Goal: Use online tool/utility: Utilize a website feature to perform a specific function

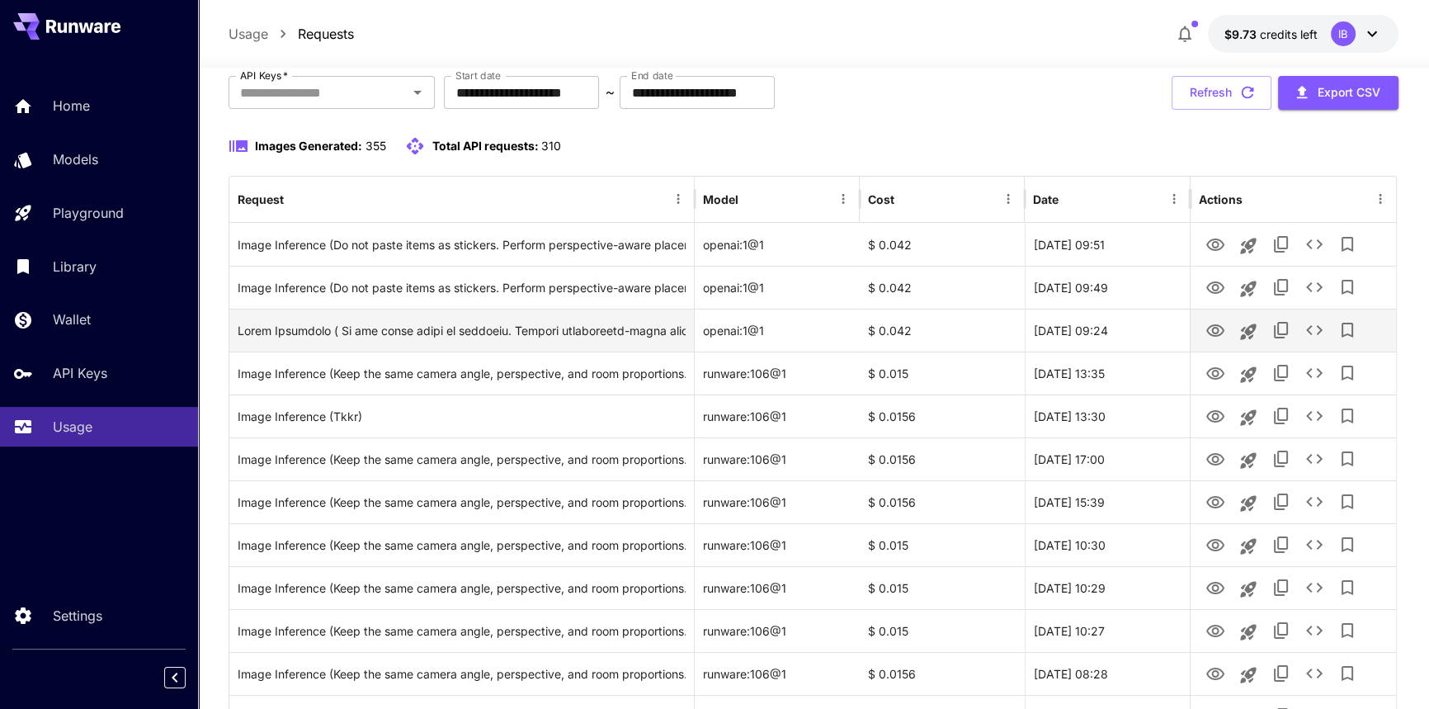
scroll to position [74, 0]
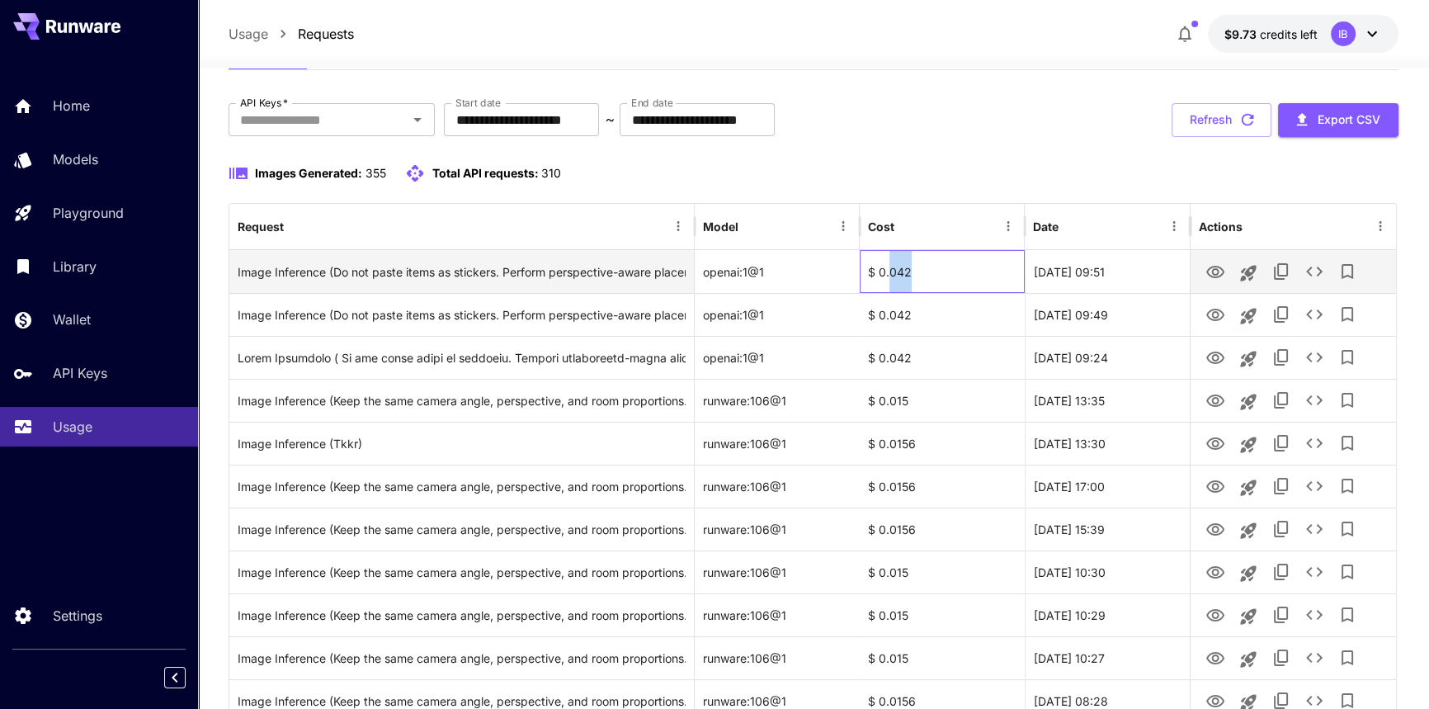
drag, startPoint x: 887, startPoint y: 275, endPoint x: 914, endPoint y: 272, distance: 27.3
click at [914, 272] on div "$ 0.042" at bounding box center [942, 271] width 165 height 43
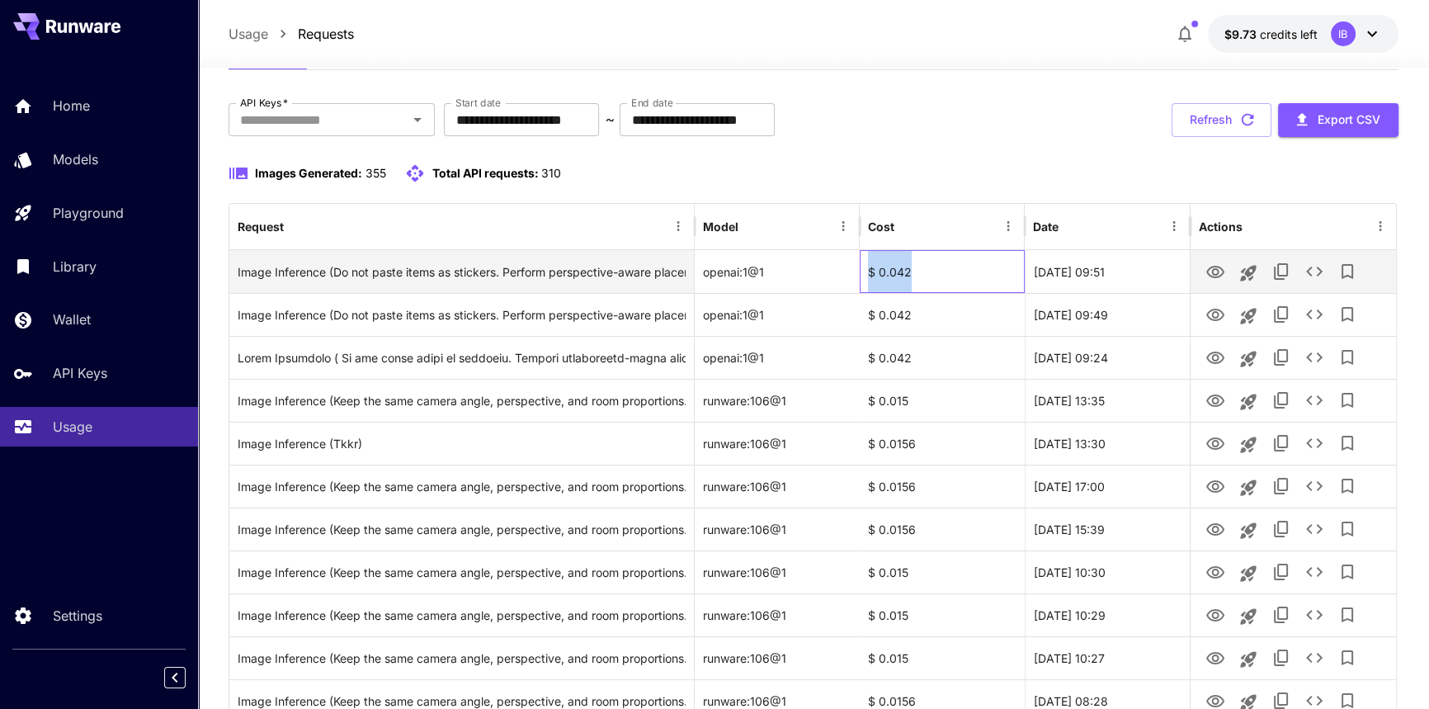
drag, startPoint x: 942, startPoint y: 270, endPoint x: 858, endPoint y: 267, distance: 83.4
click at [858, 267] on div "Image Inference (Do not paste items as stickers. Perform perspective-aware plac…" at bounding box center [812, 271] width 1167 height 43
click at [923, 287] on div "$ 0.042" at bounding box center [942, 271] width 165 height 43
click at [923, 278] on div "$ 0.042" at bounding box center [942, 271] width 165 height 43
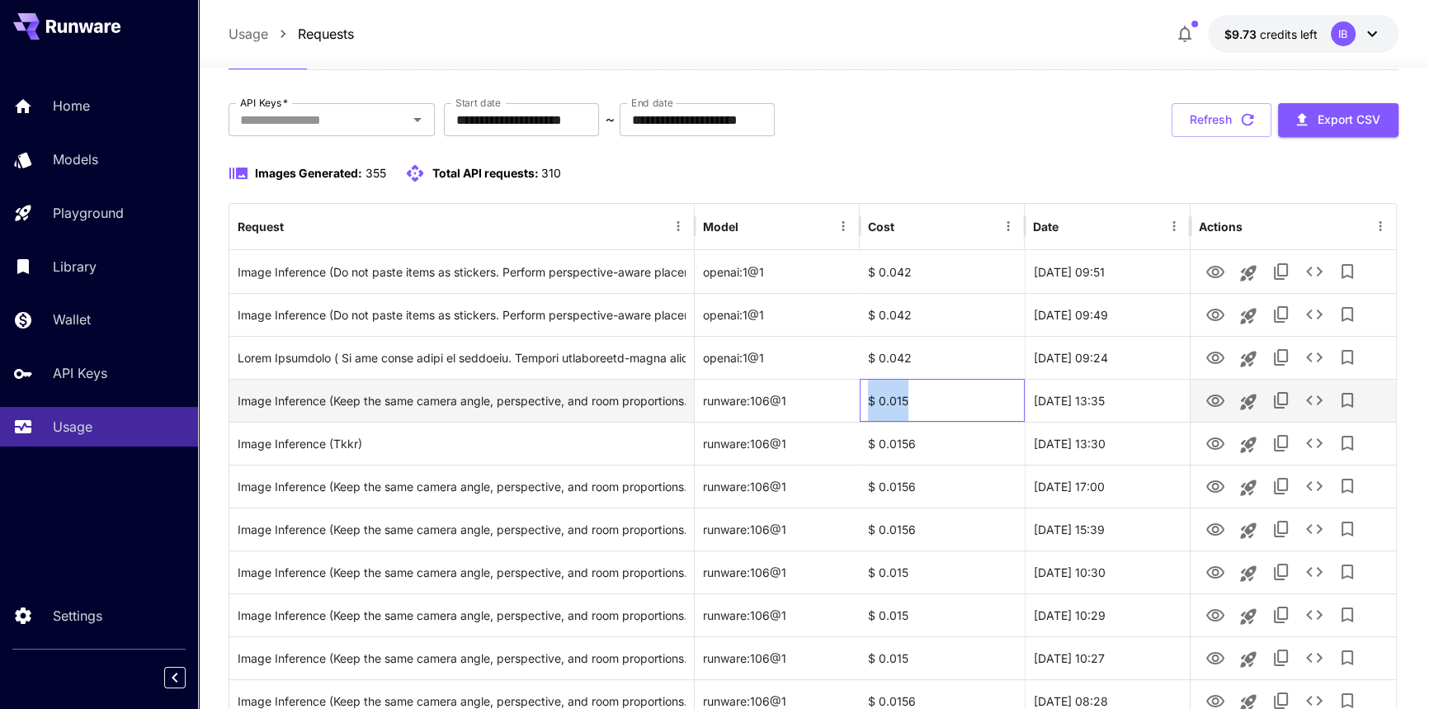
drag, startPoint x: 928, startPoint y: 403, endPoint x: 761, endPoint y: 406, distance: 166.7
click at [848, 404] on div "Image Inference (Keep the same camera angle, perspective, and room proportions.…" at bounding box center [812, 400] width 1167 height 43
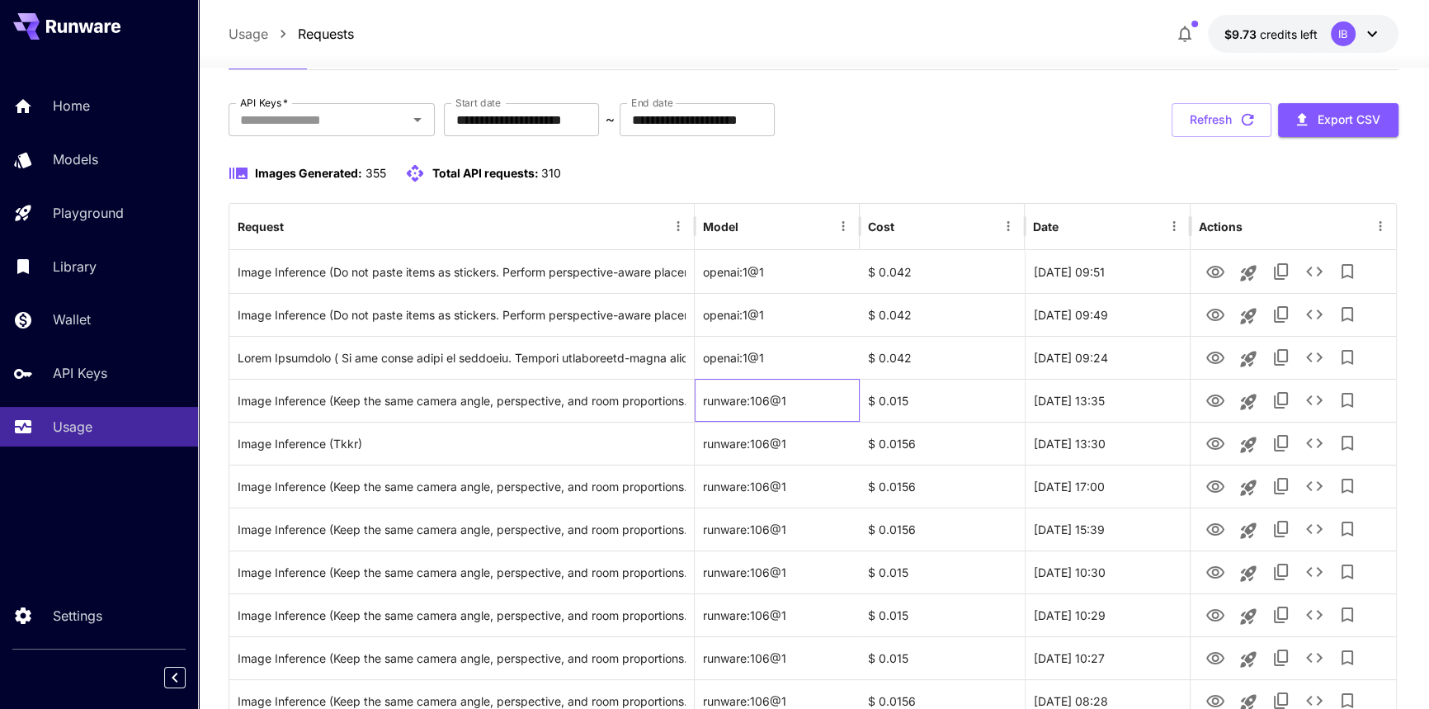
click at [968, 133] on div "**********" at bounding box center [813, 120] width 1169 height 34
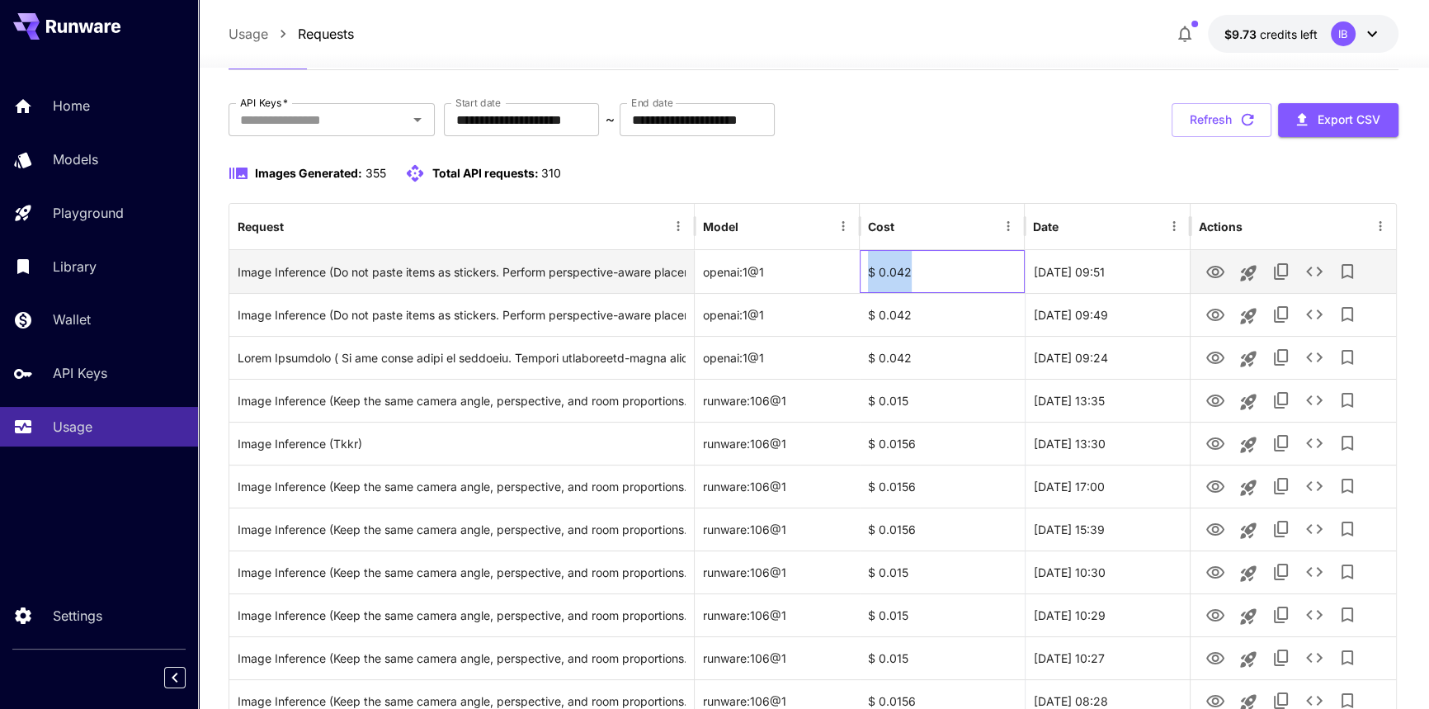
drag, startPoint x: 926, startPoint y: 282, endPoint x: 871, endPoint y: 280, distance: 55.3
click at [871, 280] on div "$ 0.042" at bounding box center [942, 271] width 165 height 43
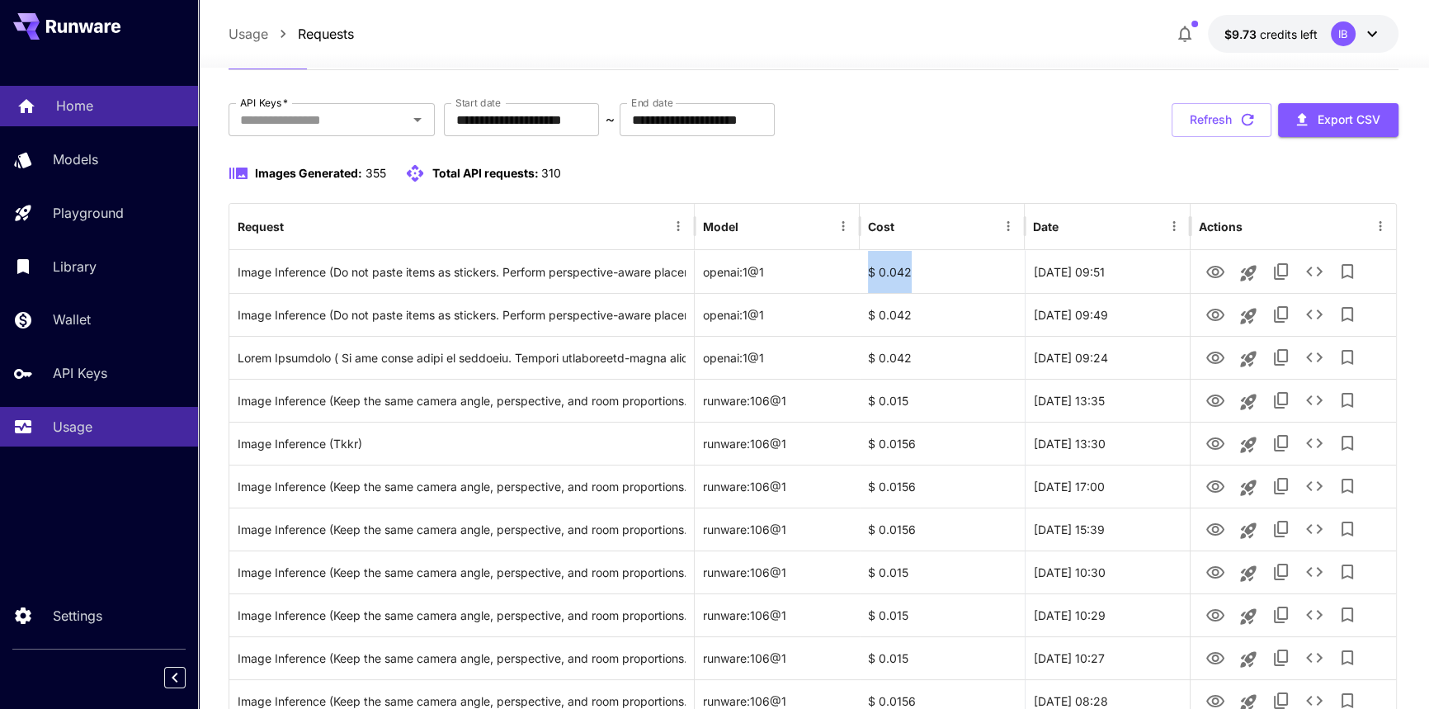
click at [104, 111] on div "Home" at bounding box center [120, 106] width 129 height 20
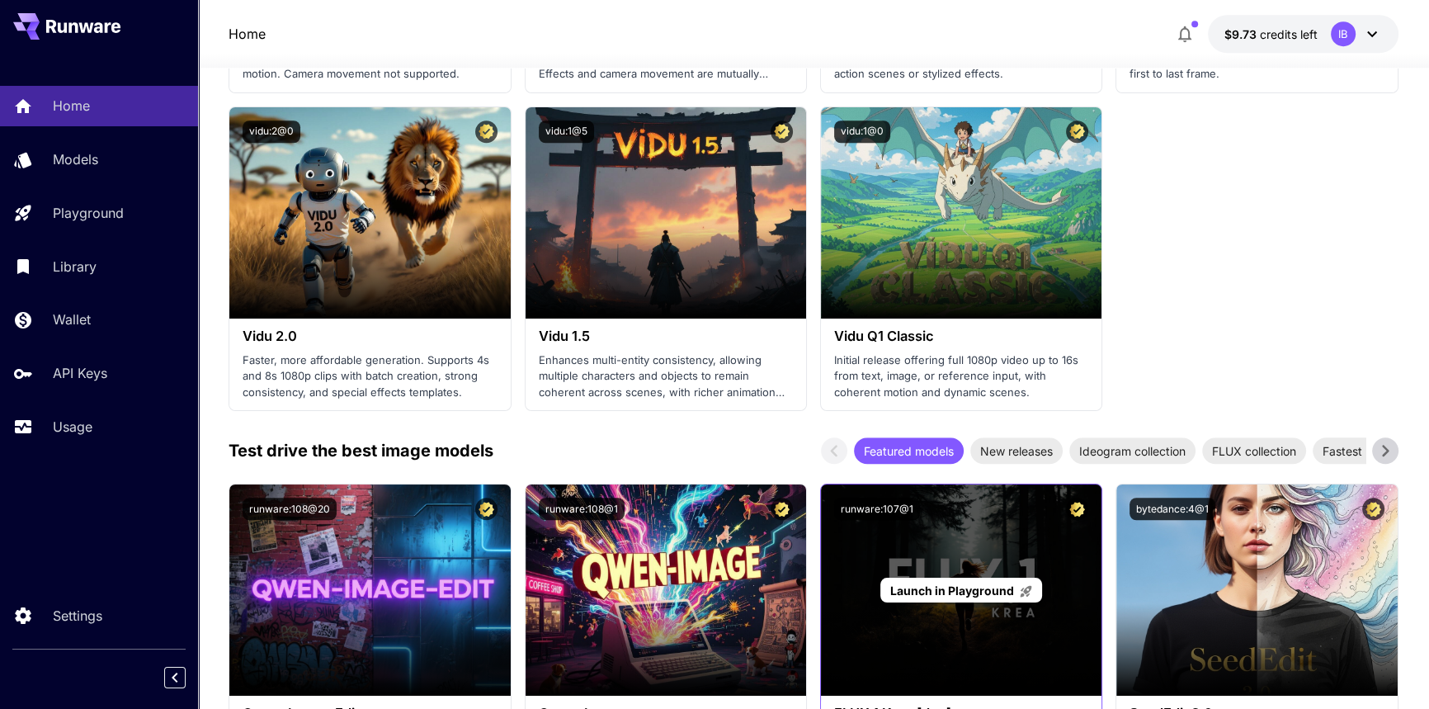
scroll to position [1800, 0]
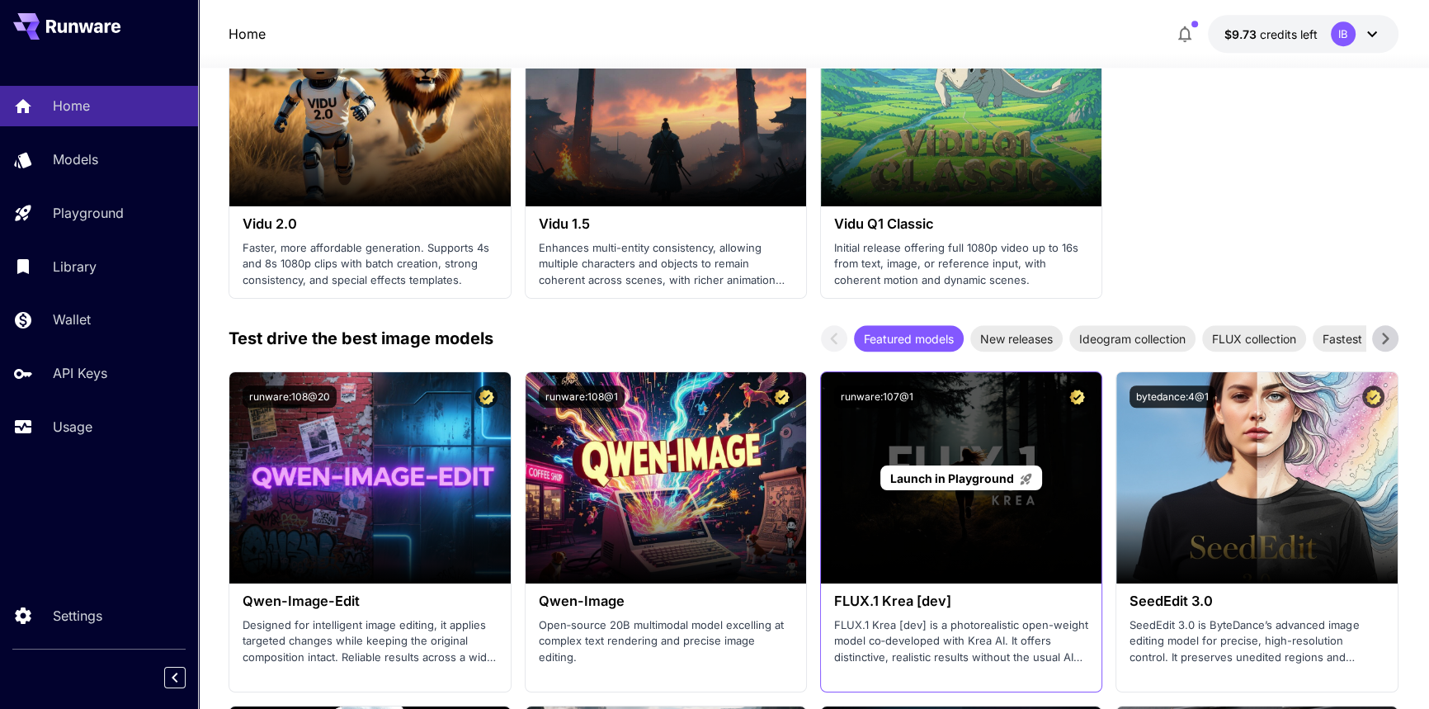
click at [913, 446] on div "Launch in Playground" at bounding box center [961, 477] width 281 height 211
click at [963, 481] on span "Launch in Playground" at bounding box center [952, 478] width 124 height 14
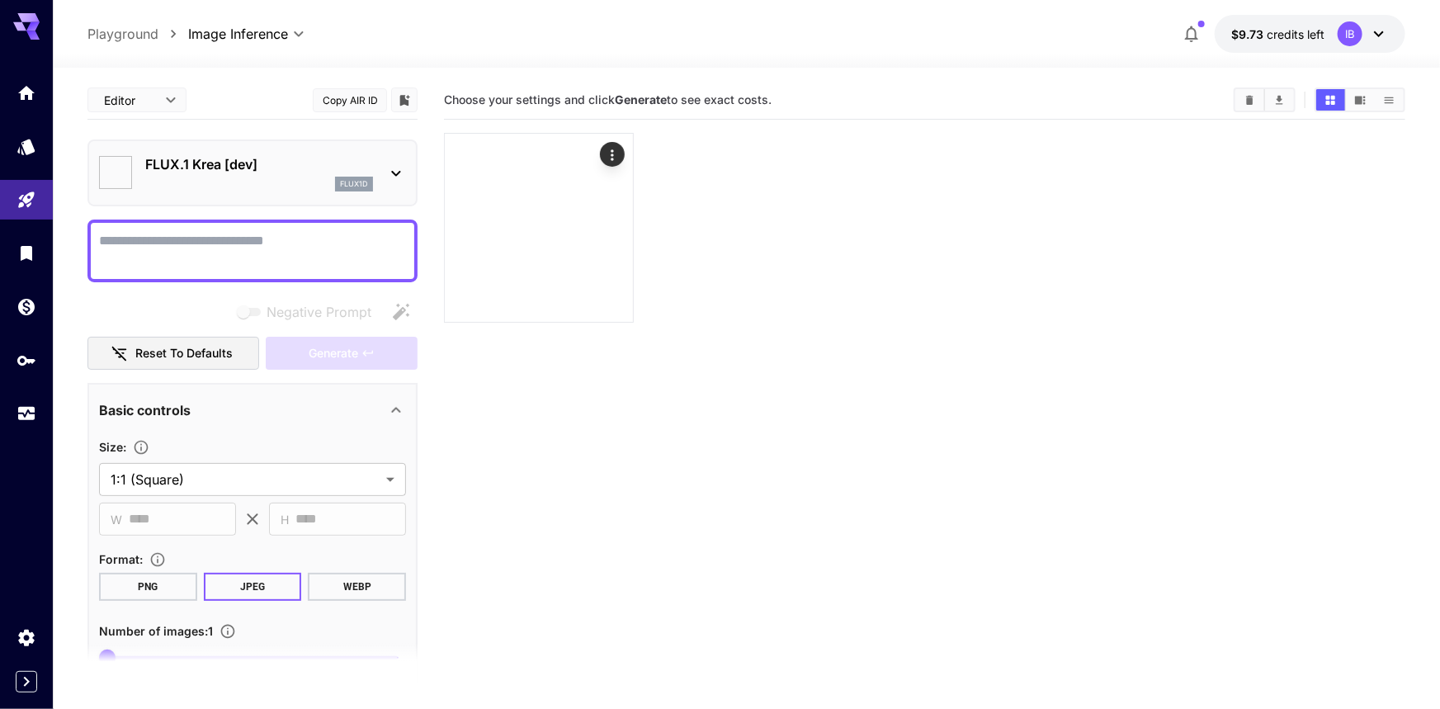
type input "*******"
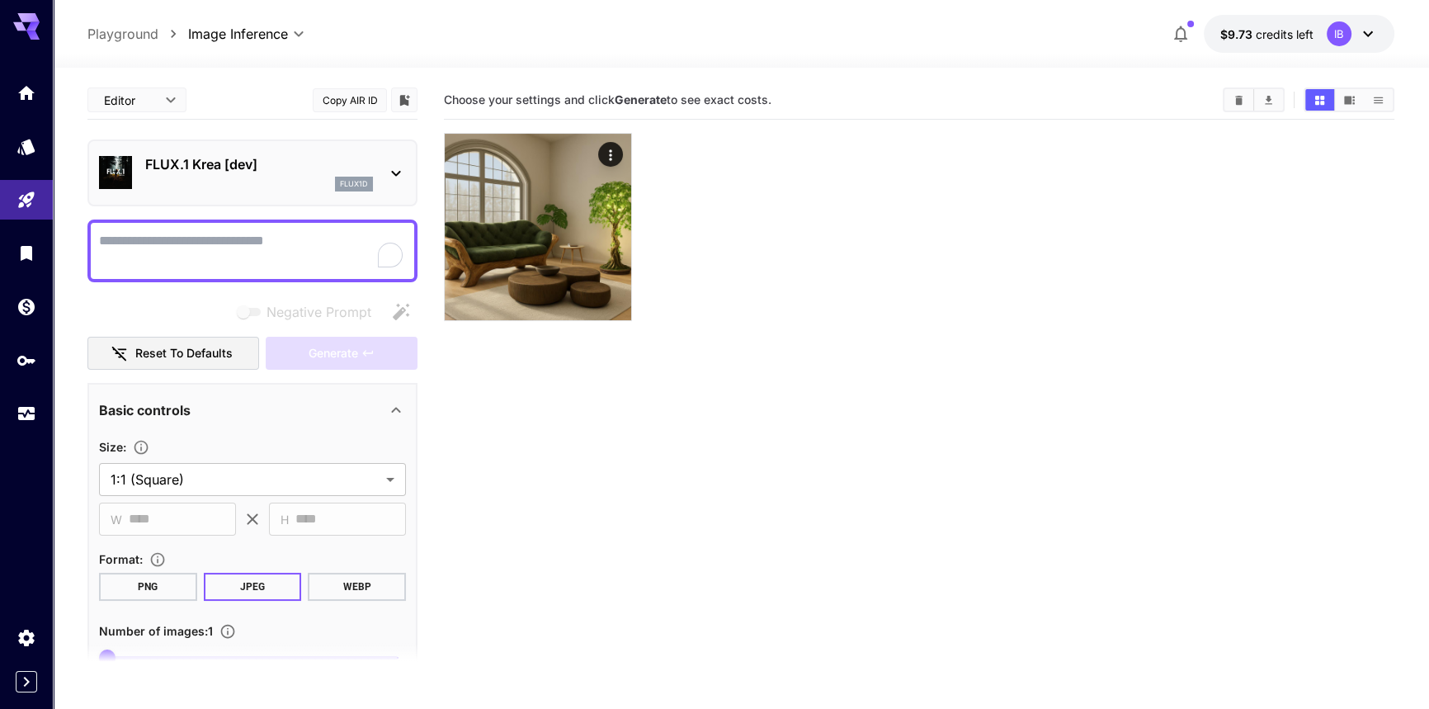
click at [303, 178] on div "flux1d" at bounding box center [259, 184] width 228 height 15
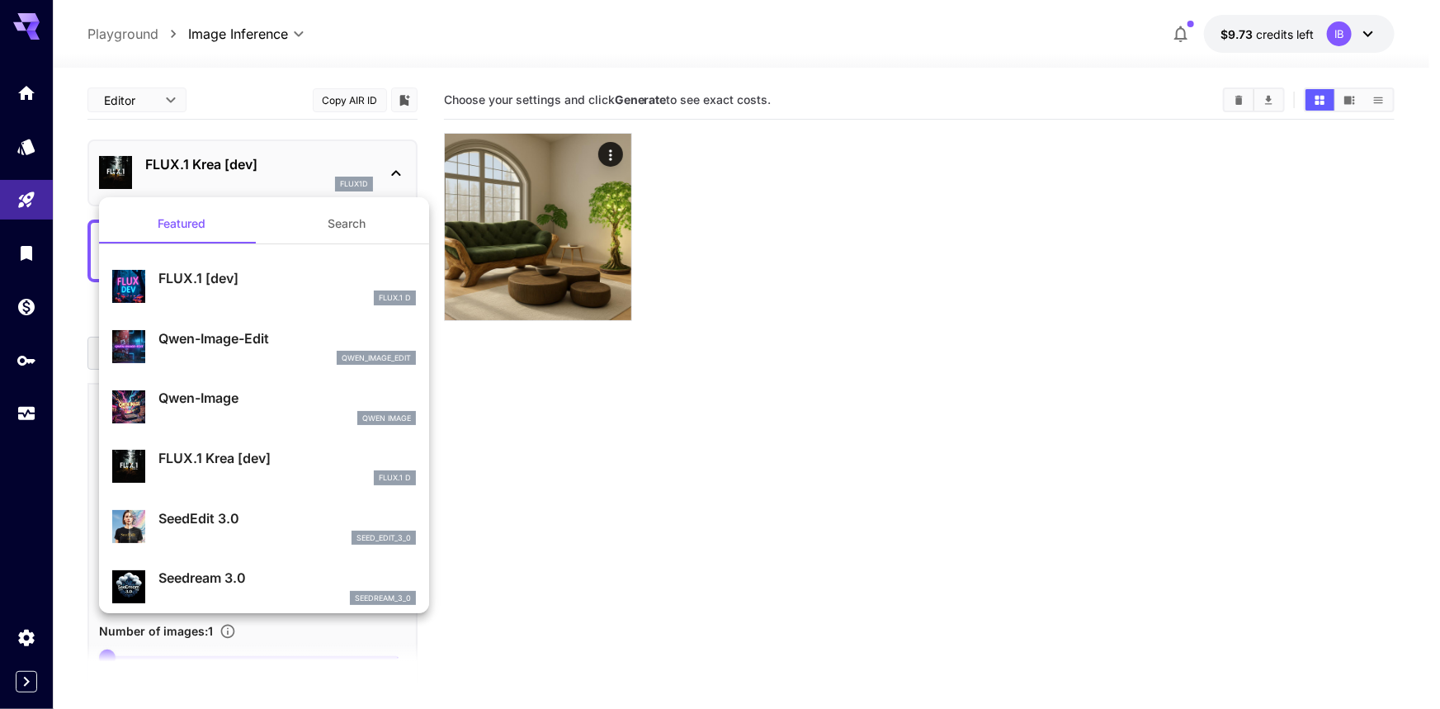
click at [517, 249] on div at bounding box center [720, 354] width 1440 height 709
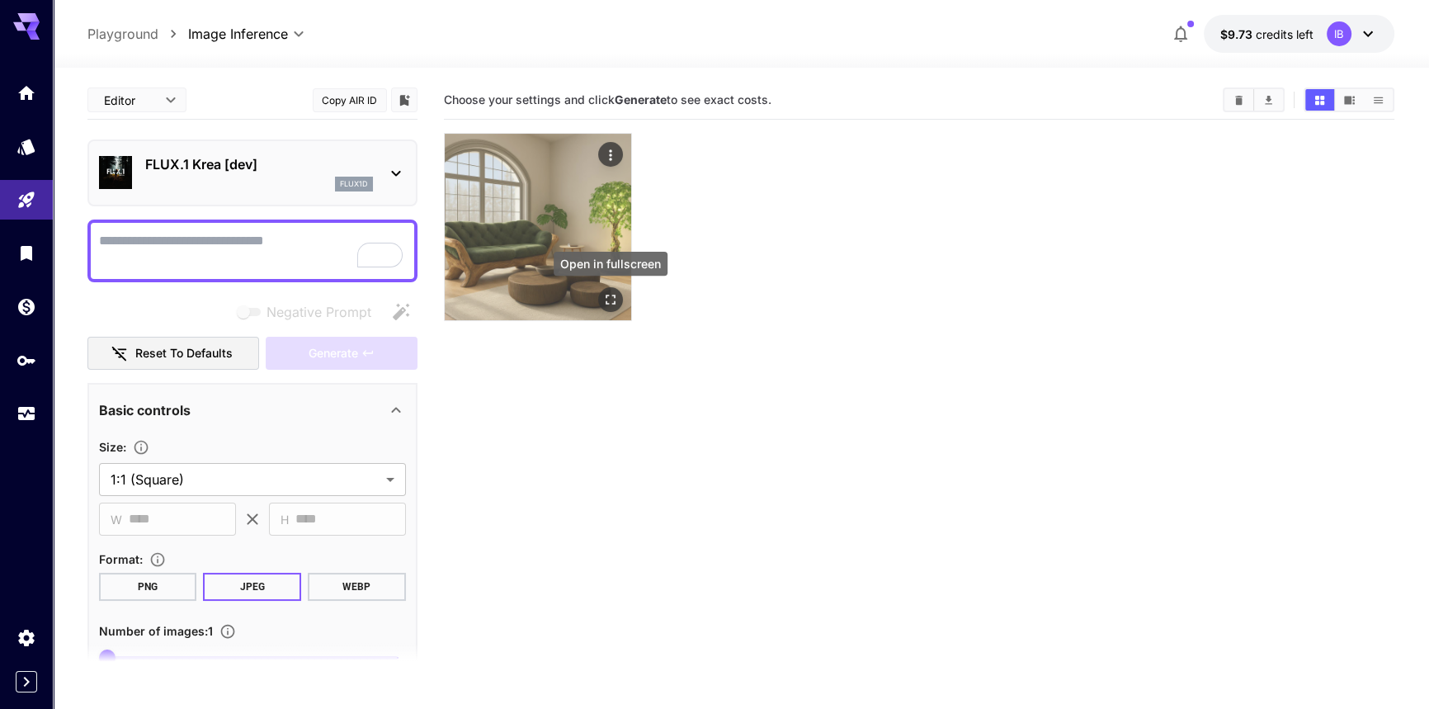
click at [606, 295] on icon "Open in fullscreen" at bounding box center [611, 300] width 10 height 10
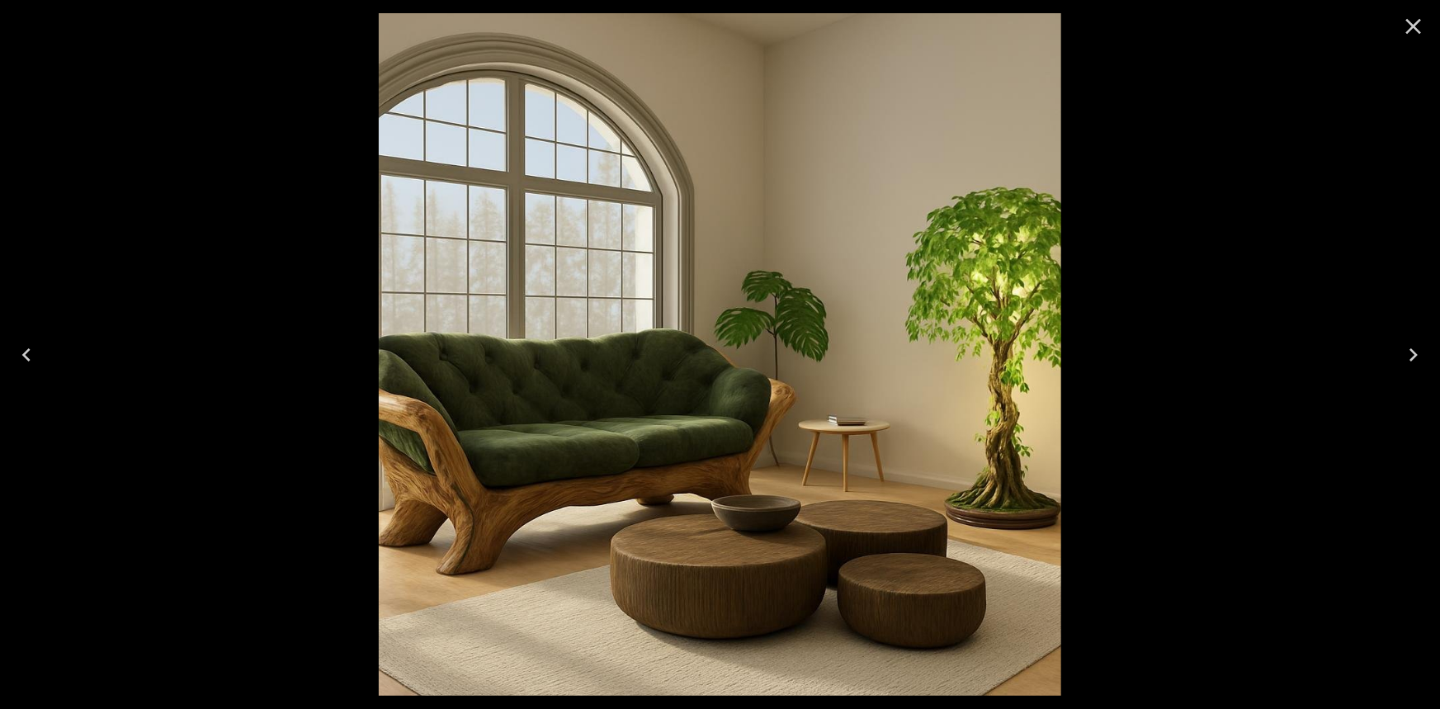
click at [1414, 23] on icon "Close" at bounding box center [1413, 26] width 26 height 26
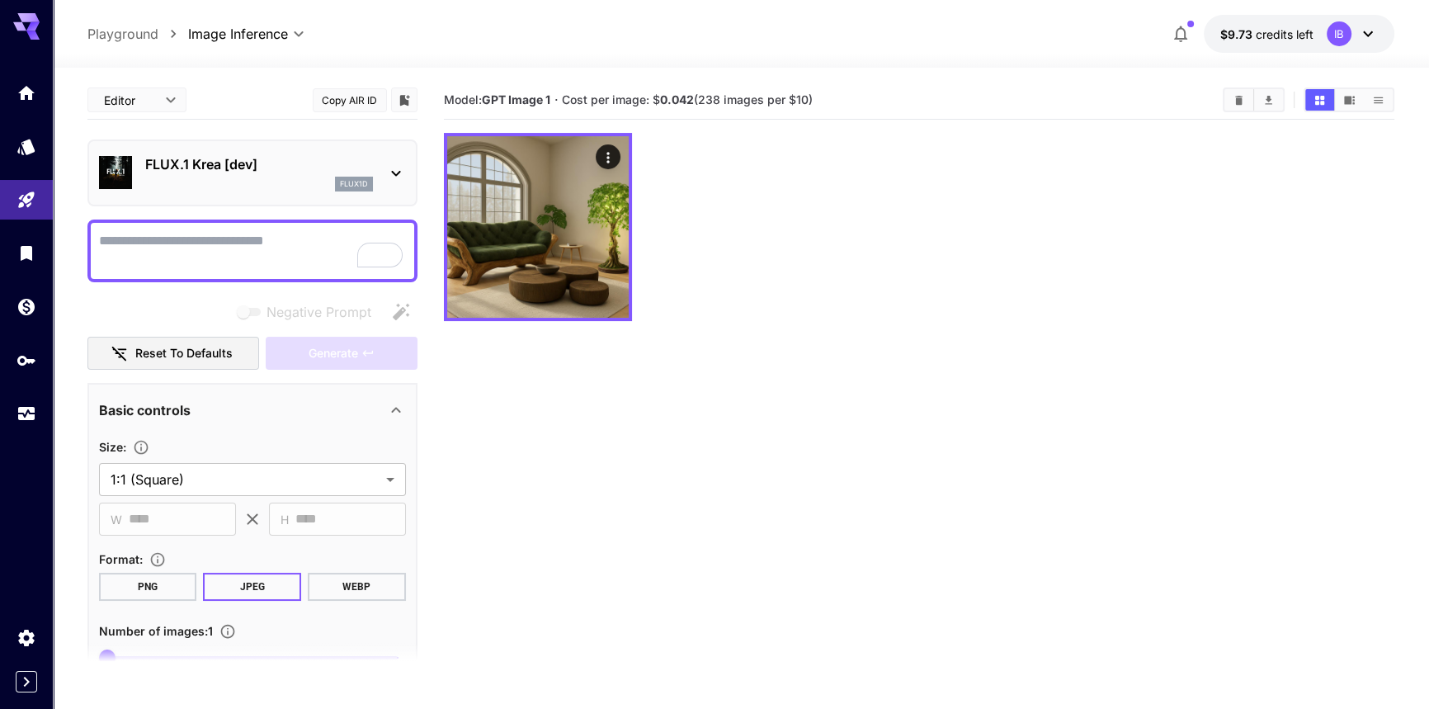
click at [217, 173] on p "FLUX.1 Krea [dev]" at bounding box center [259, 164] width 228 height 20
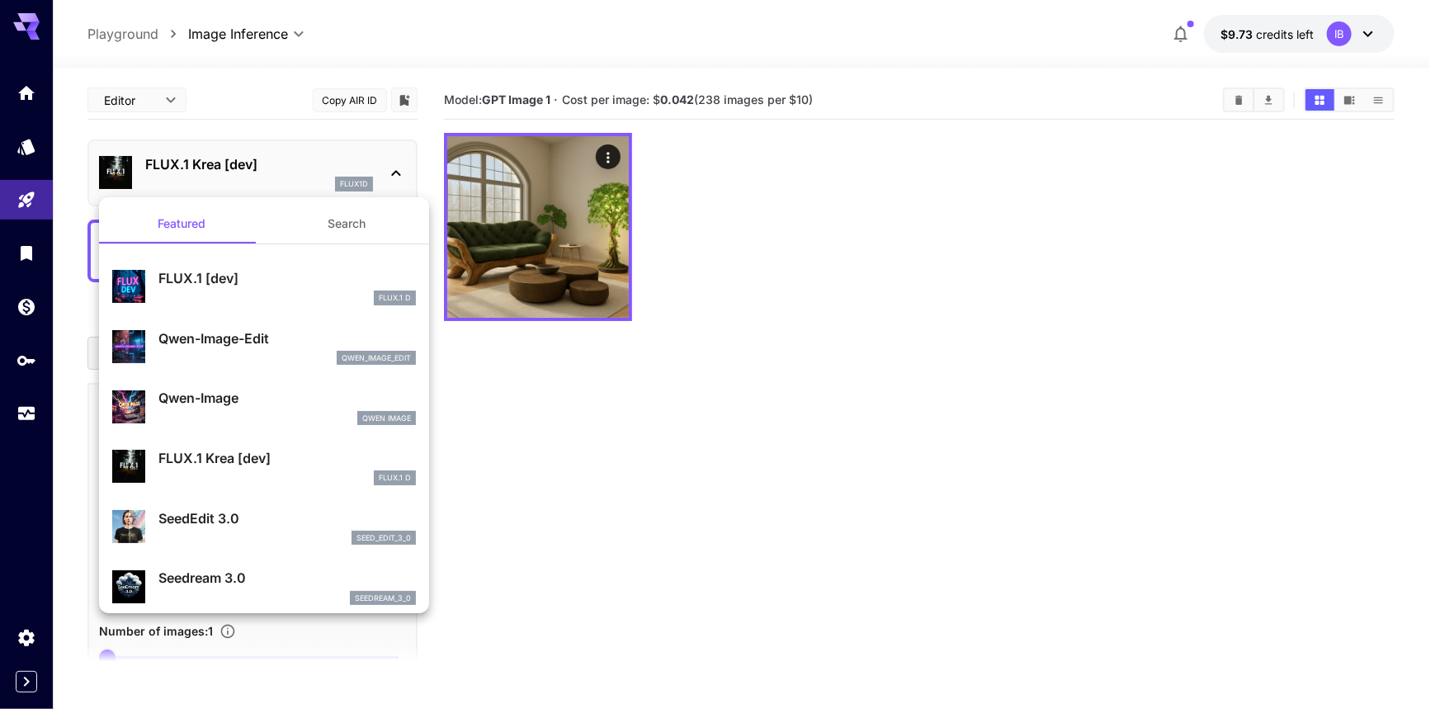
drag, startPoint x: 893, startPoint y: 426, endPoint x: 699, endPoint y: 348, distance: 208.9
click at [885, 422] on div at bounding box center [720, 354] width 1440 height 709
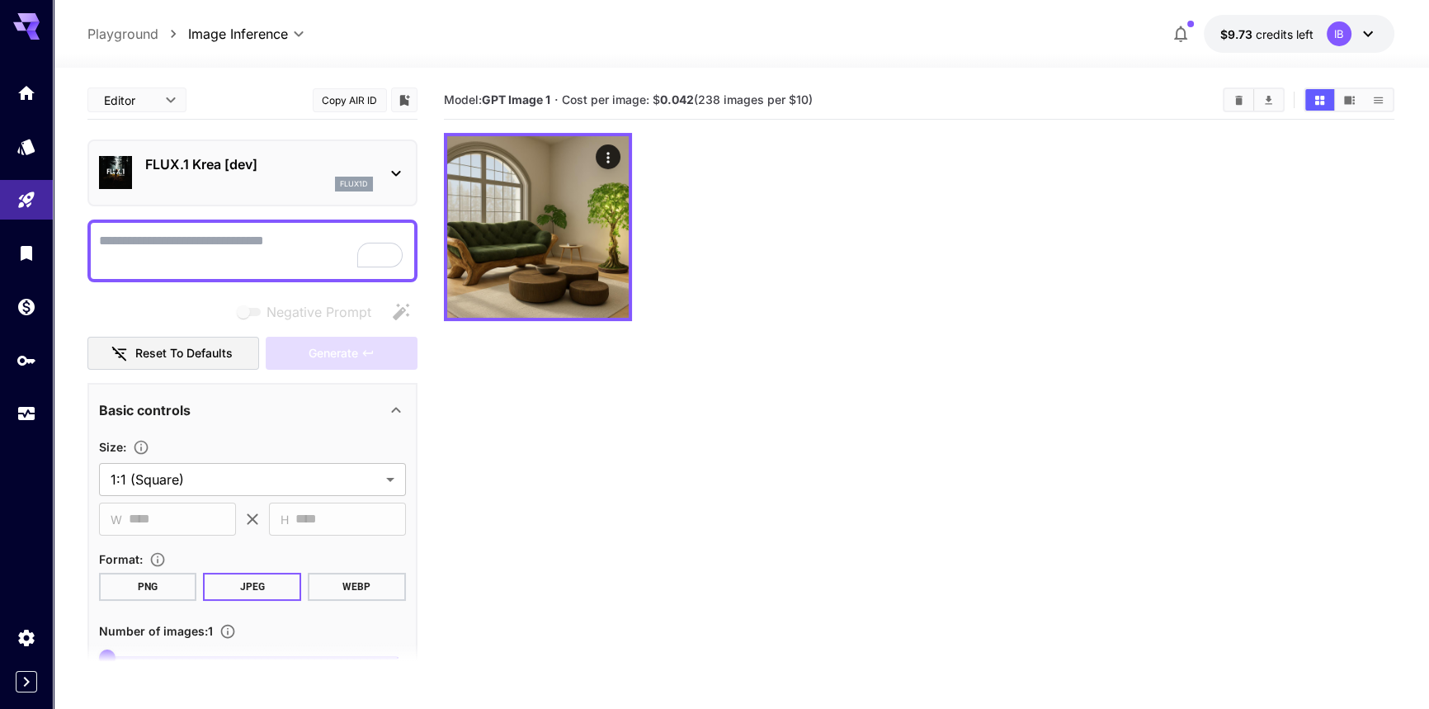
click at [268, 156] on p "FLUX.1 Krea [dev]" at bounding box center [259, 164] width 228 height 20
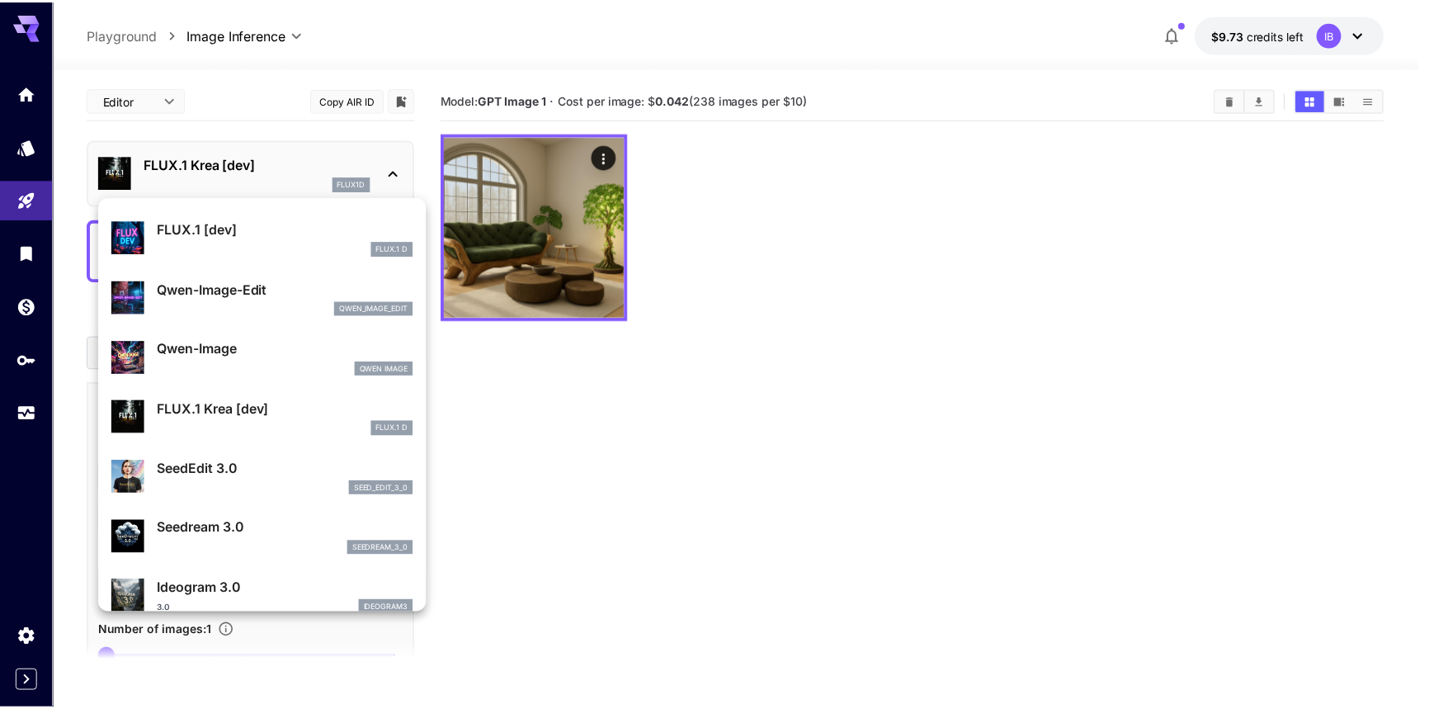
scroll to position [74, 0]
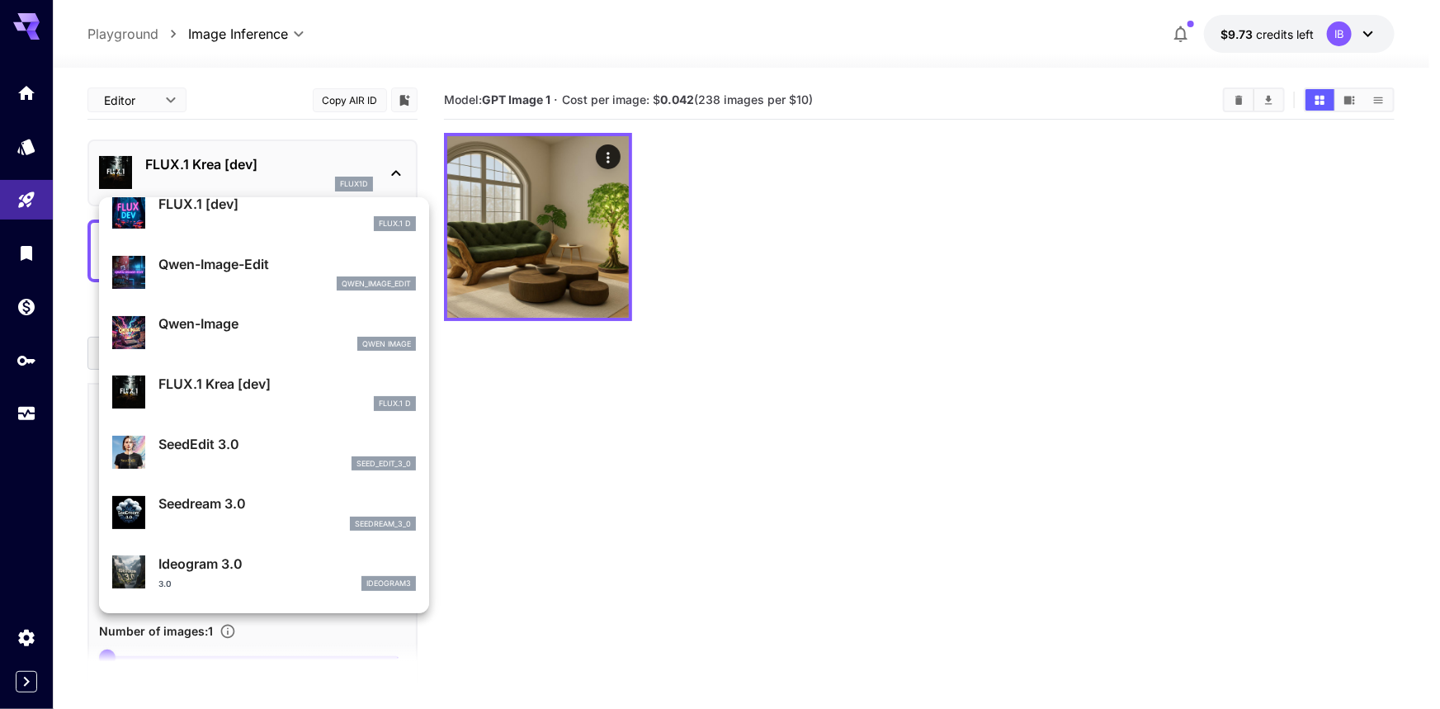
drag, startPoint x: 677, startPoint y: 407, endPoint x: 646, endPoint y: 401, distance: 31.9
click at [678, 405] on div at bounding box center [720, 354] width 1440 height 709
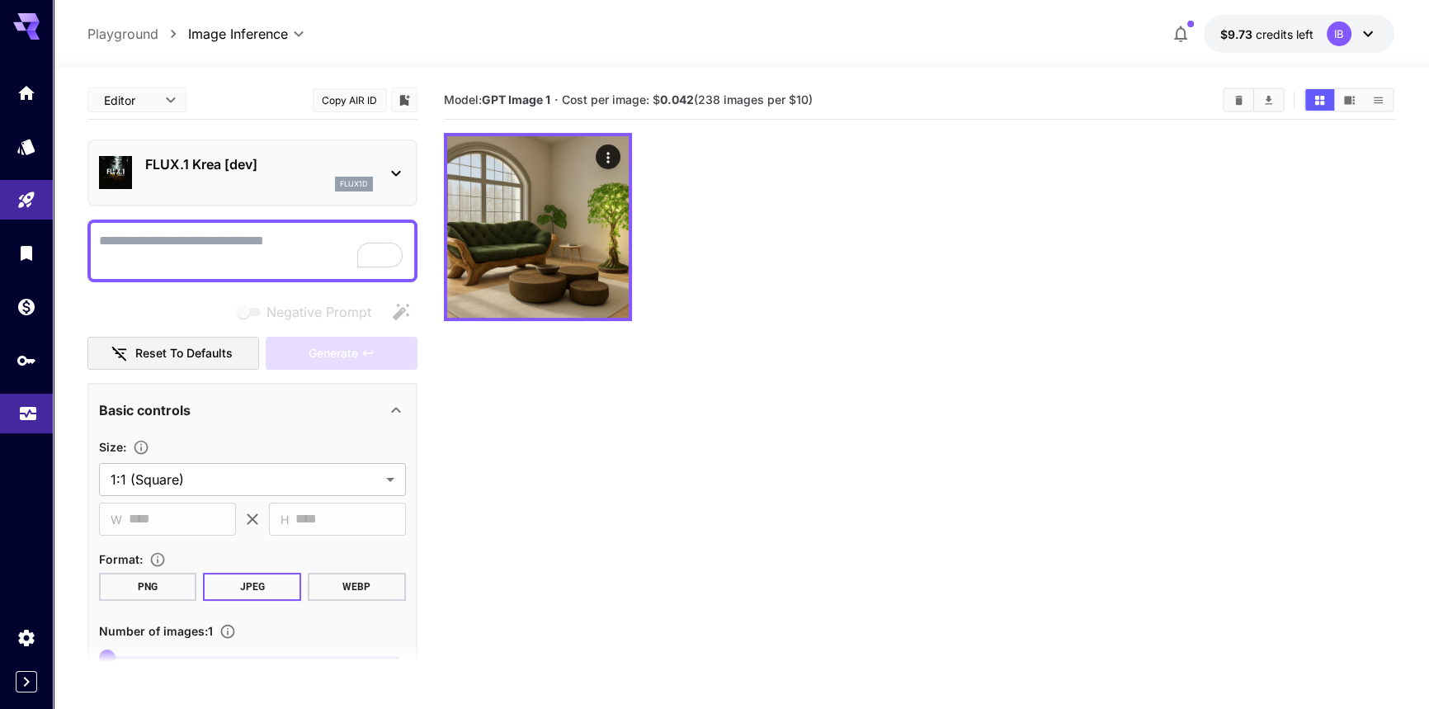
click at [16, 418] on link at bounding box center [26, 414] width 53 height 40
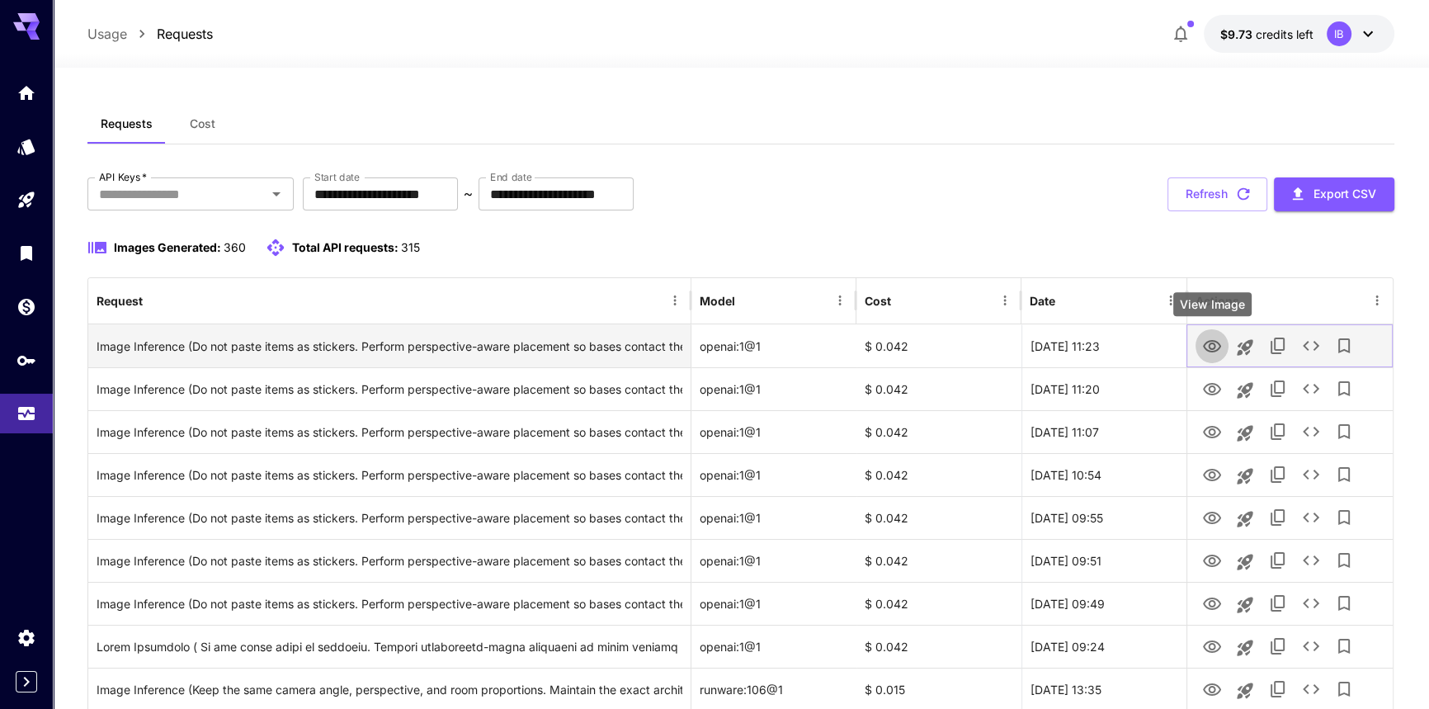
click at [1213, 345] on icon "View Image" at bounding box center [1212, 347] width 20 height 20
click at [1206, 346] on icon "View Image" at bounding box center [1212, 347] width 20 height 20
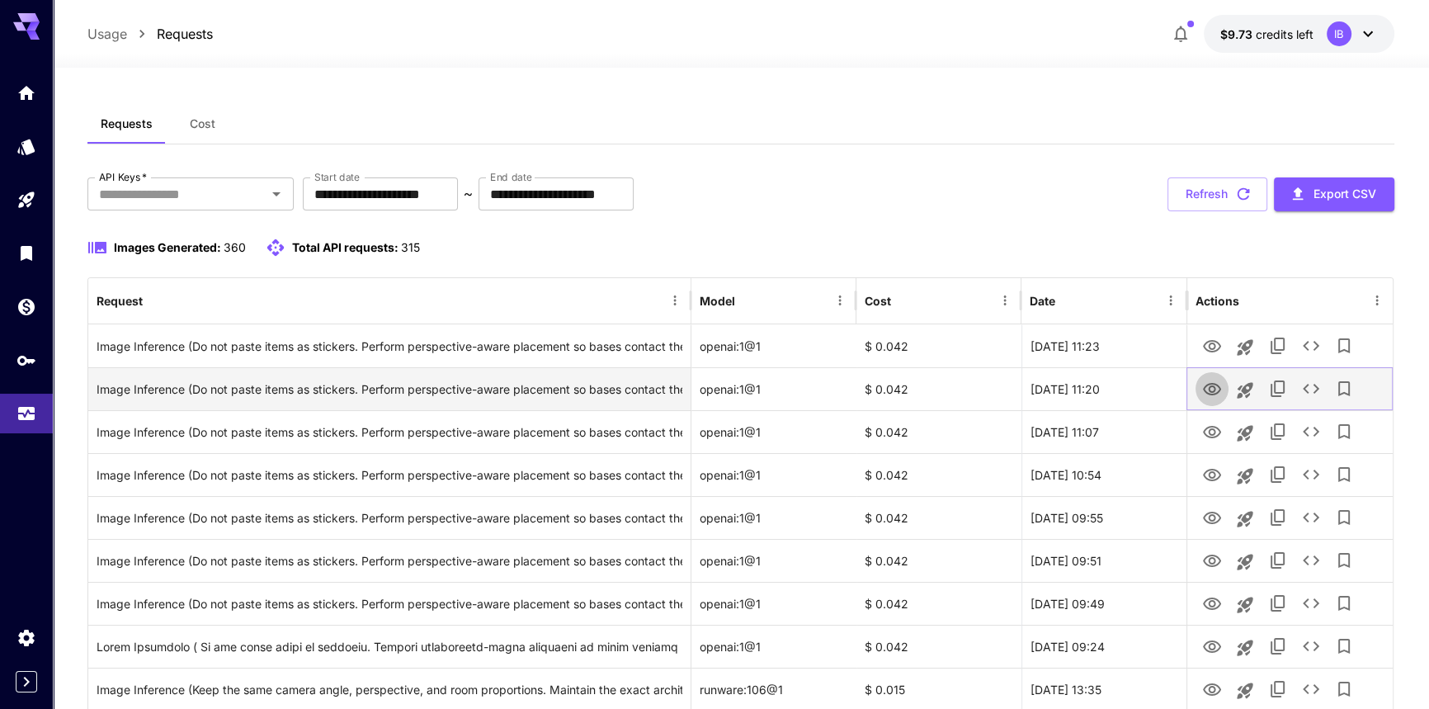
click at [1210, 393] on icon "View Image" at bounding box center [1212, 390] width 20 height 20
click at [1211, 392] on icon "View Image" at bounding box center [1212, 389] width 18 height 12
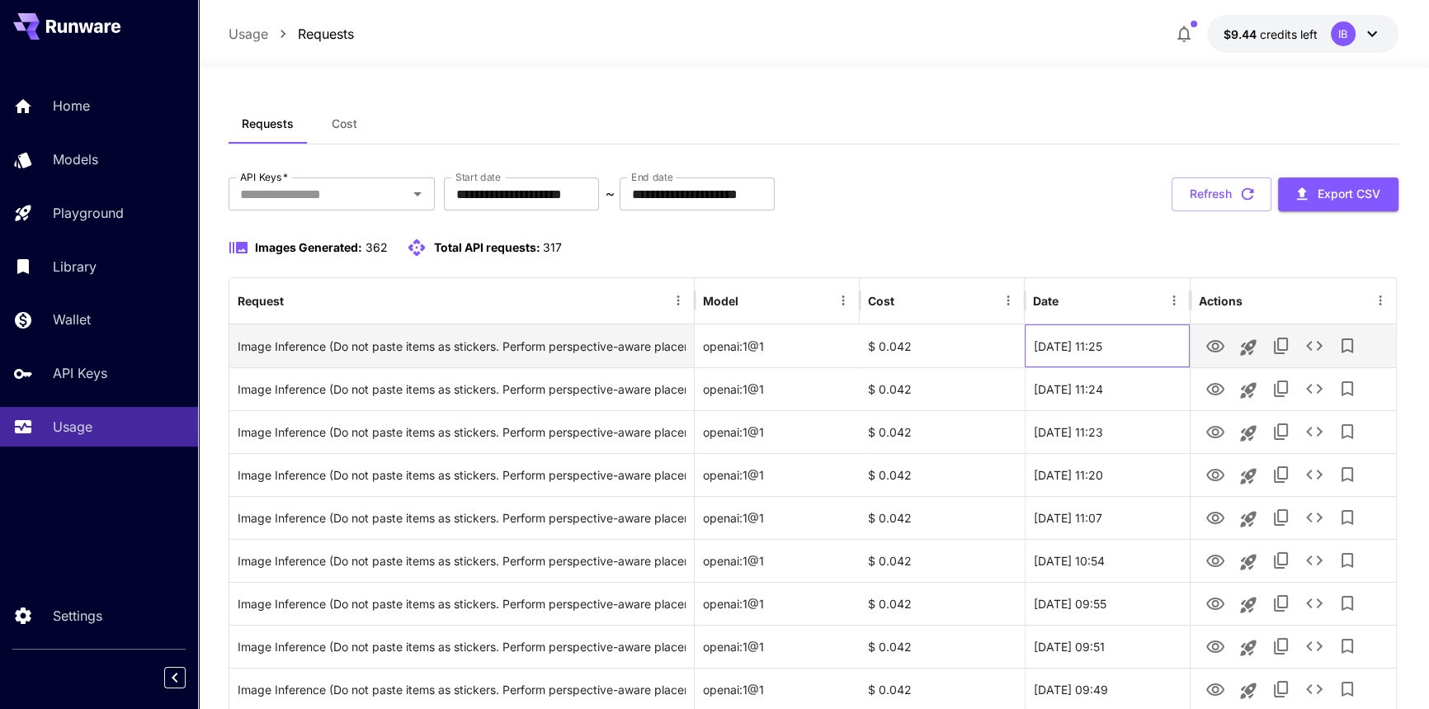
drag, startPoint x: 1170, startPoint y: 347, endPoint x: 1126, endPoint y: 342, distance: 44.8
click at [1126, 342] on div "22 Aug, 2025 11:25" at bounding box center [1107, 345] width 165 height 43
click at [1242, 334] on button "Launch in playground" at bounding box center [1248, 347] width 33 height 33
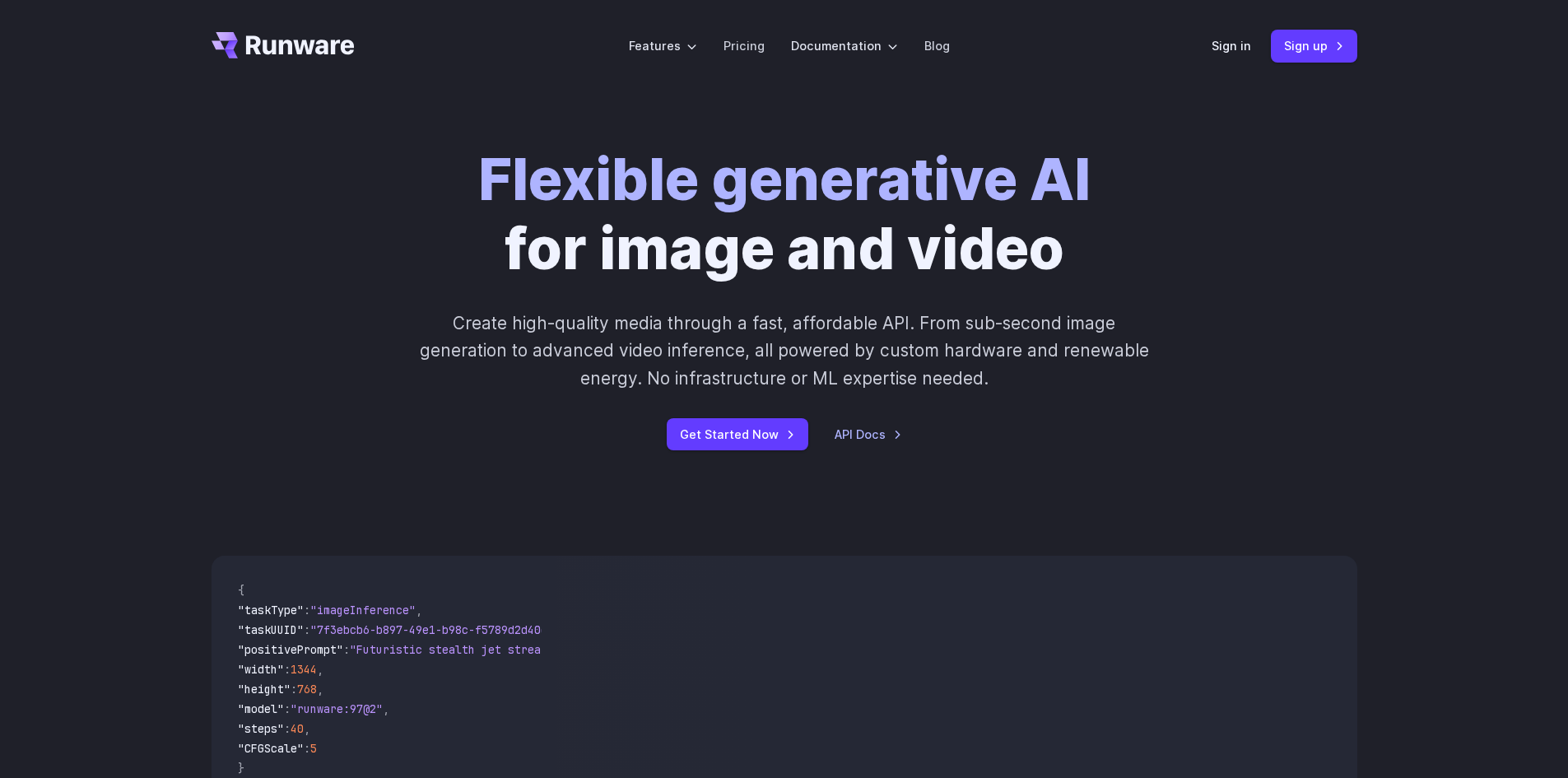
click at [282, 45] on icon "Go to /" at bounding box center [300, 44] width 109 height 19
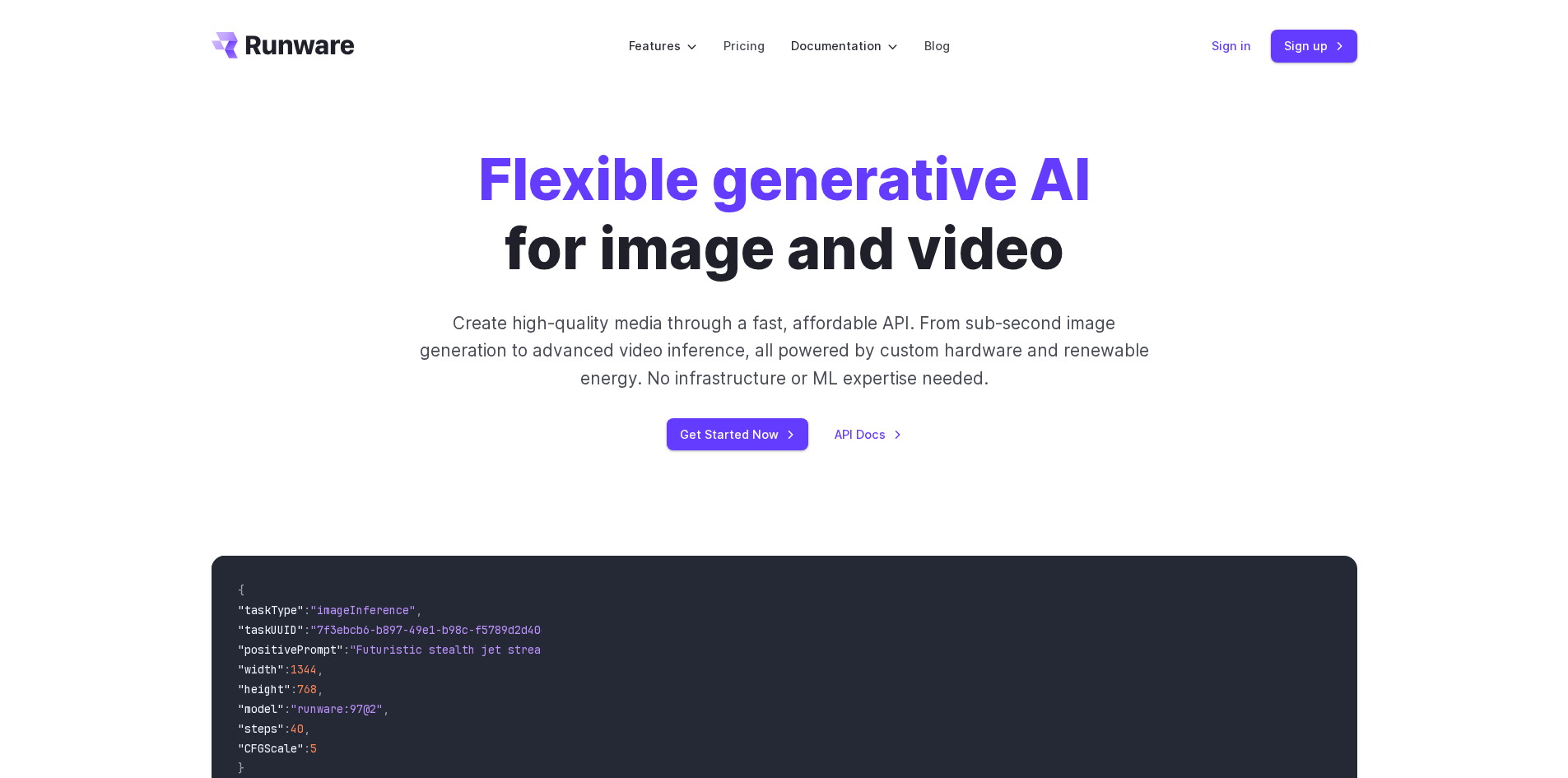
click at [1248, 45] on link "Sign in" at bounding box center [1232, 45] width 40 height 19
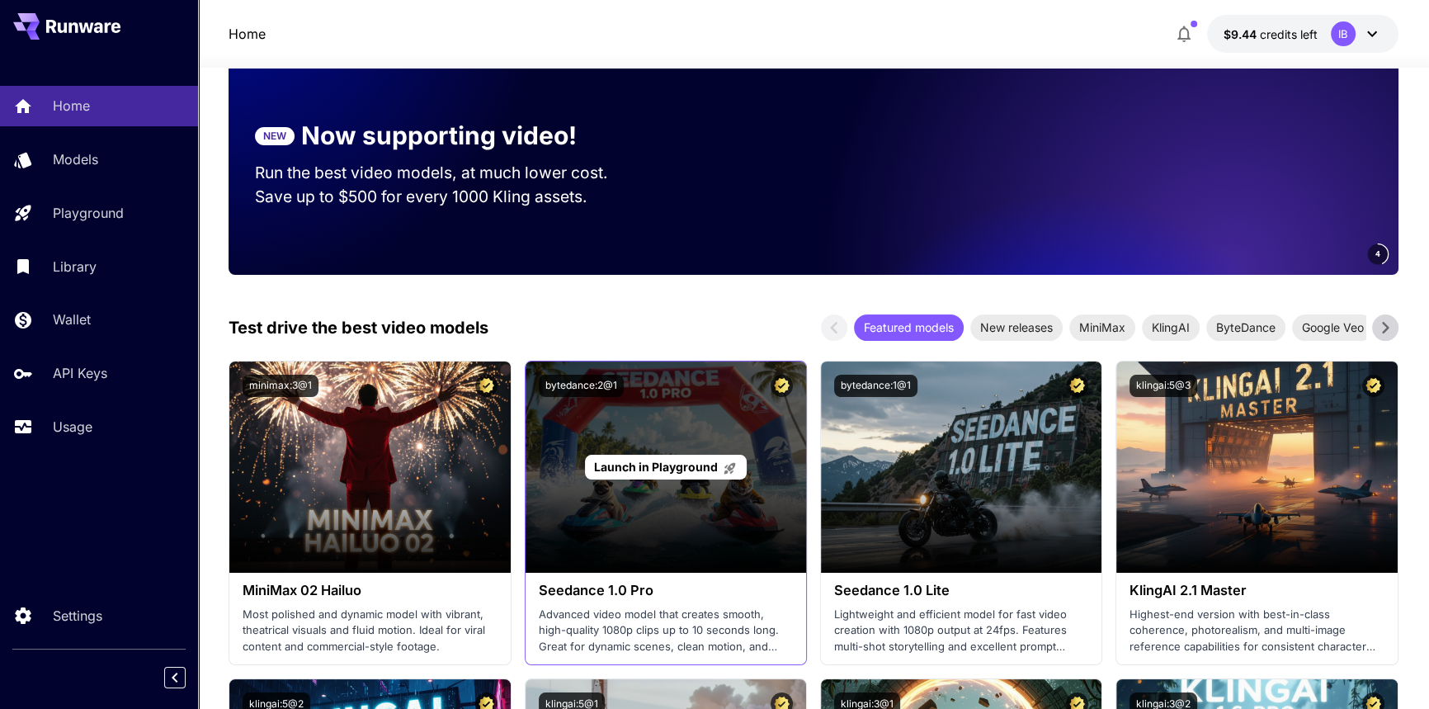
scroll to position [224, 0]
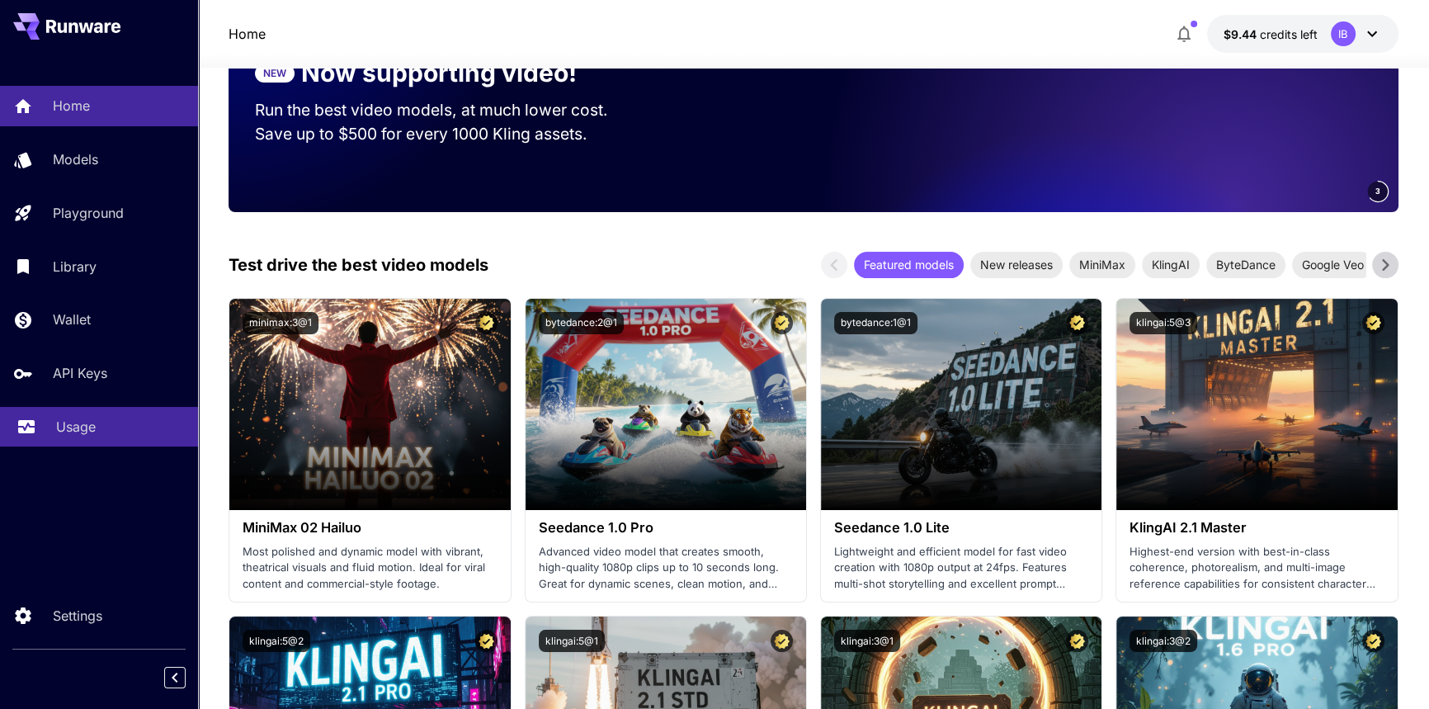
click at [68, 432] on p "Usage" at bounding box center [76, 427] width 40 height 20
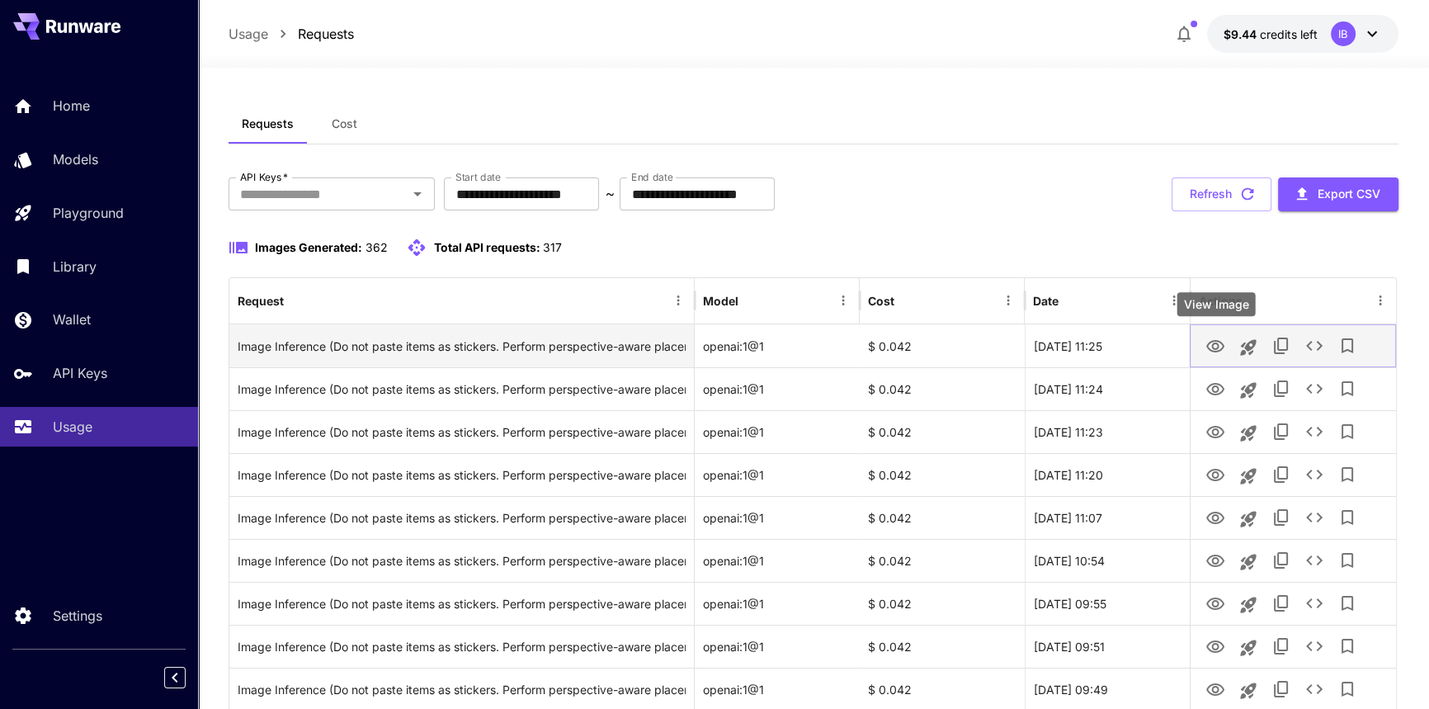
click at [1217, 347] on icon "View Image" at bounding box center [1215, 346] width 18 height 12
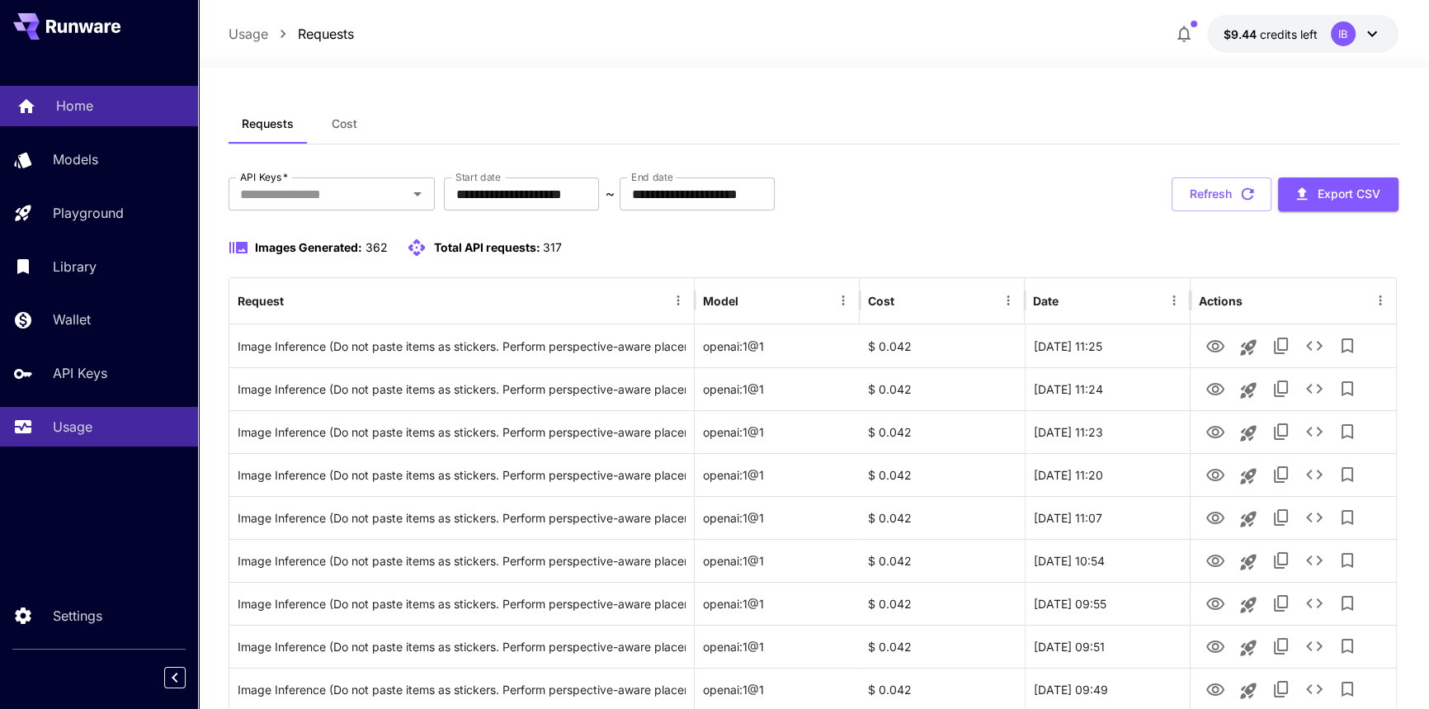
click at [53, 108] on link "Home" at bounding box center [99, 106] width 198 height 40
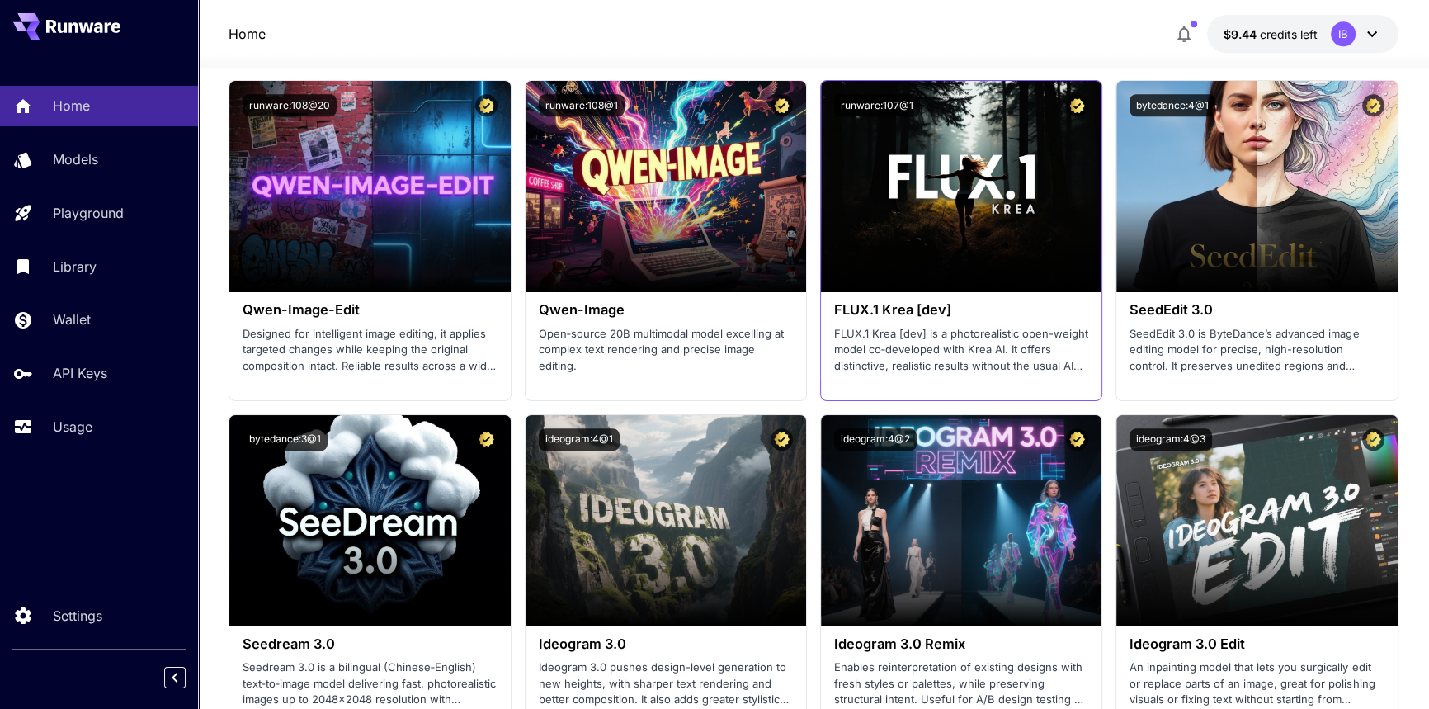
scroll to position [2100, 0]
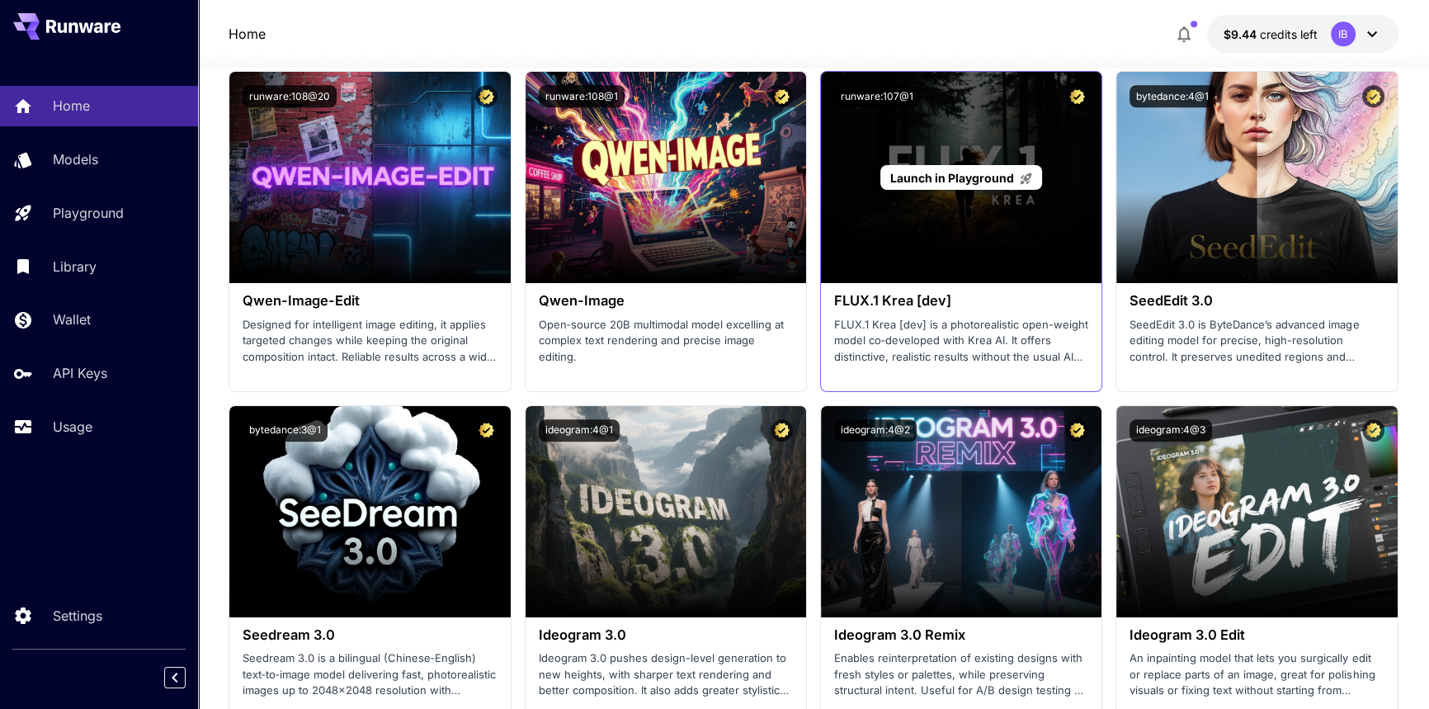
click at [971, 177] on span "Launch in Playground" at bounding box center [952, 178] width 124 height 14
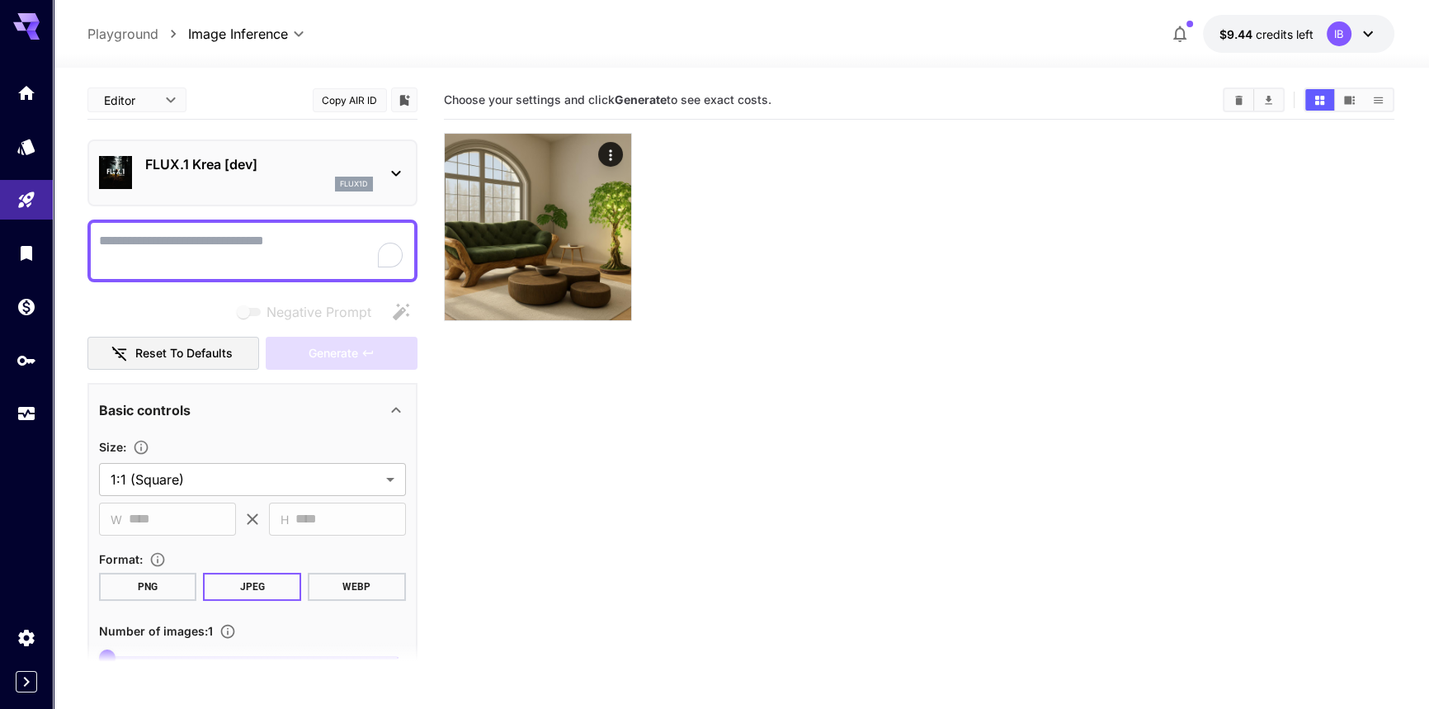
click at [231, 178] on div "flux1d" at bounding box center [259, 184] width 228 height 15
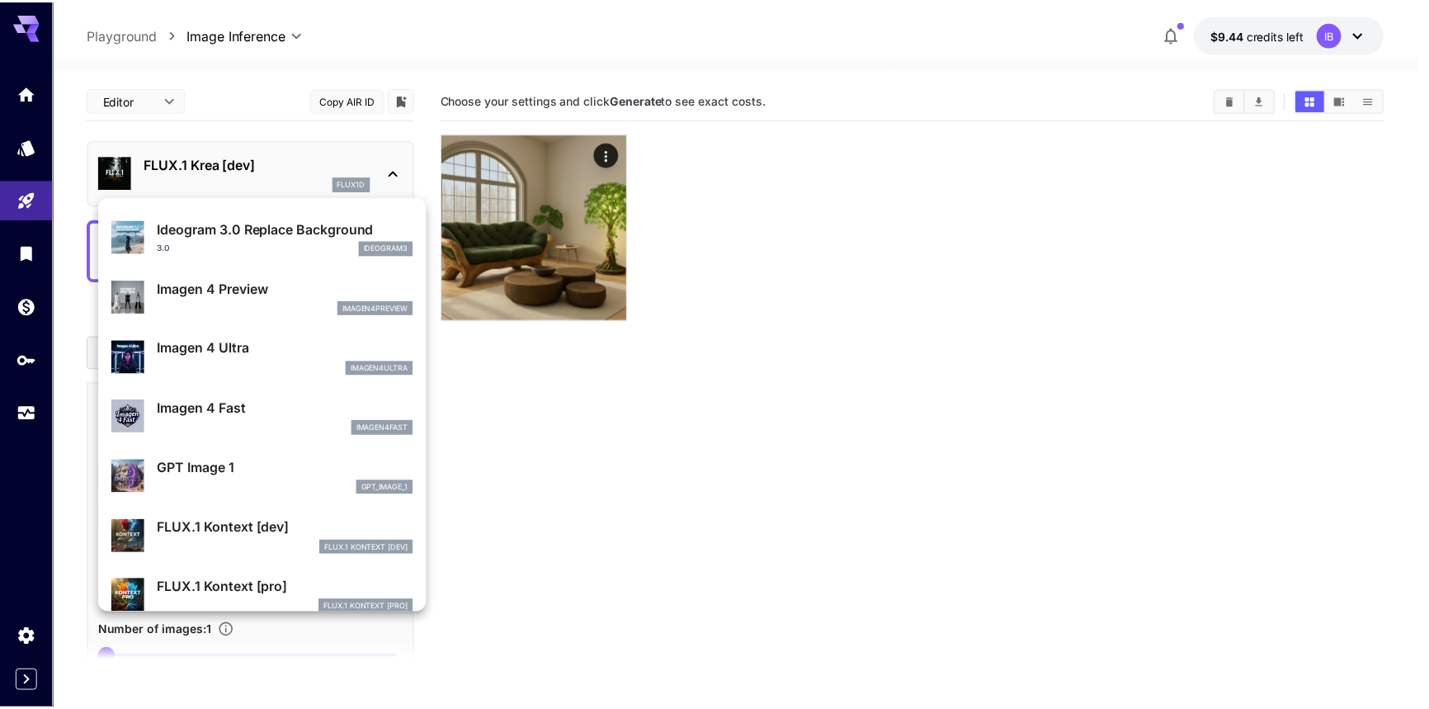
scroll to position [677, 0]
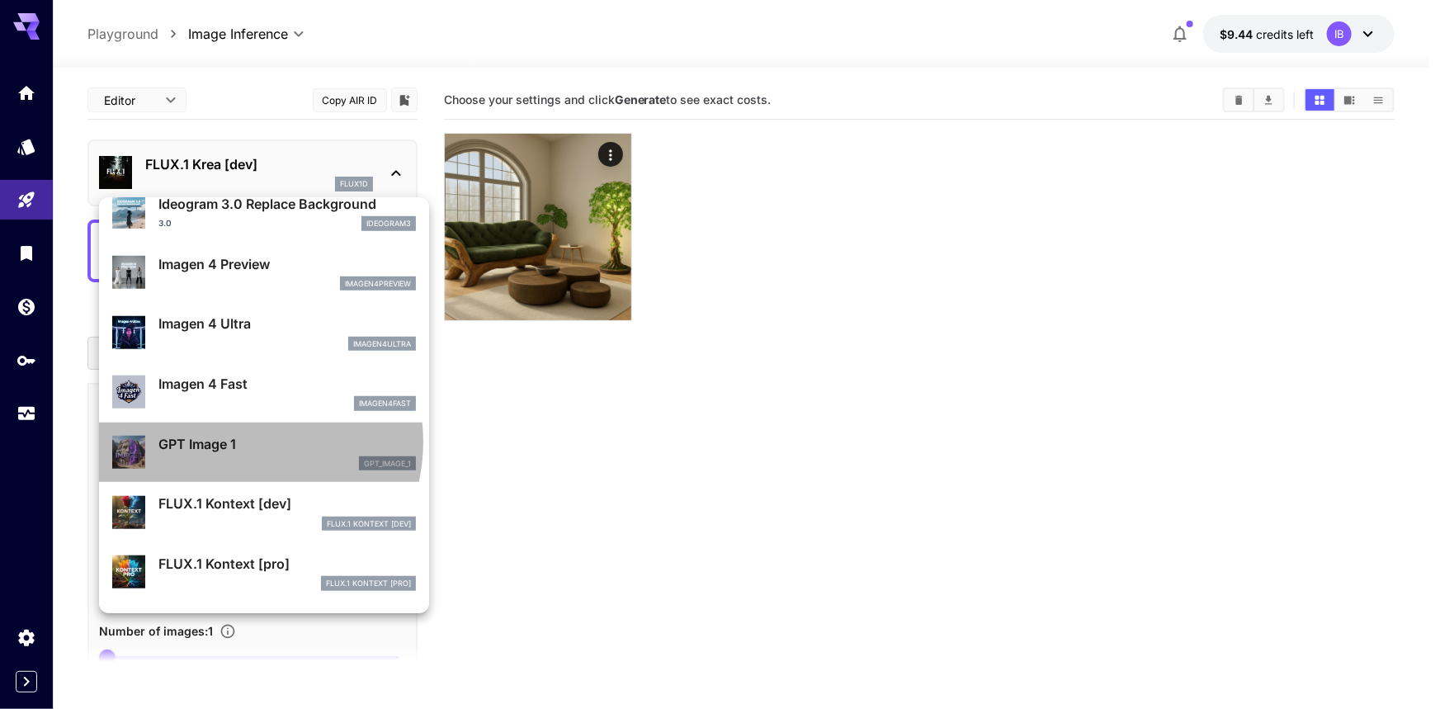
click at [237, 441] on p "GPT Image 1" at bounding box center [286, 444] width 257 height 20
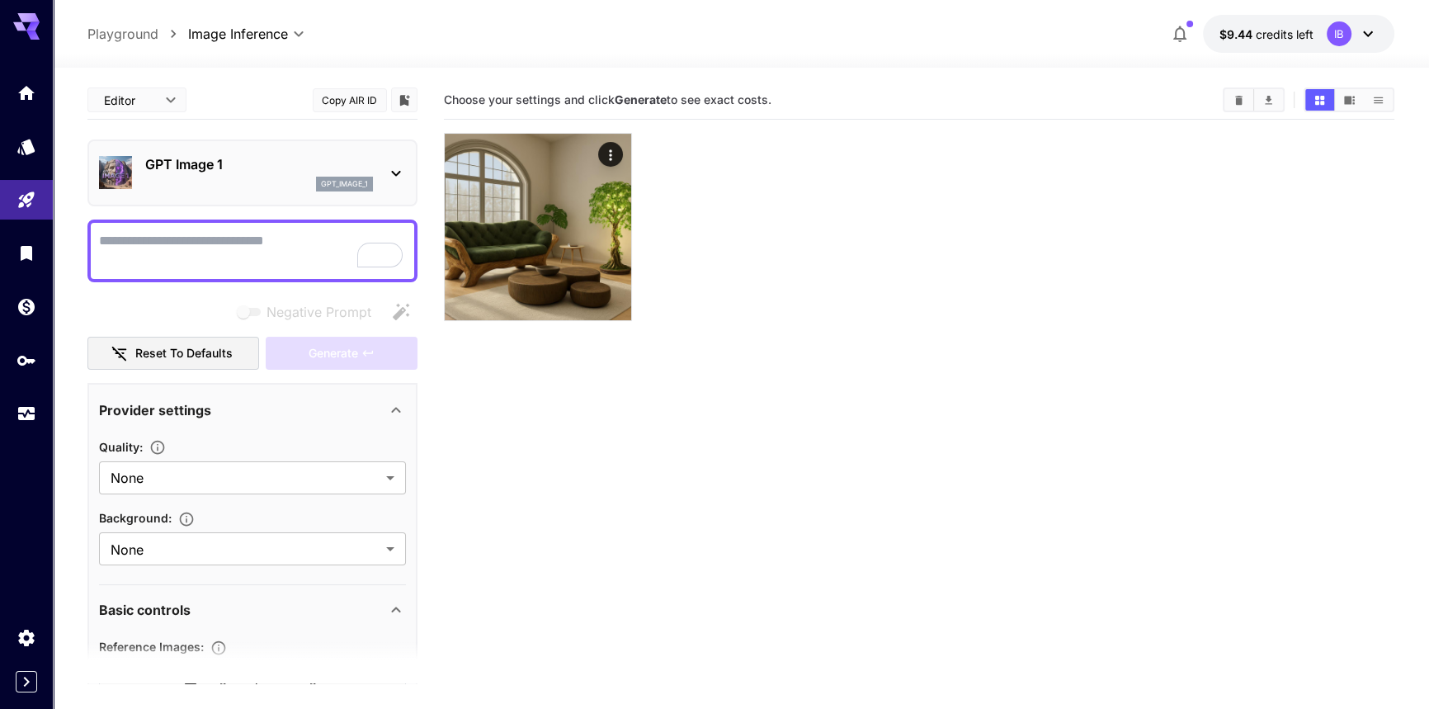
click at [224, 252] on textarea "Negative Prompt" at bounding box center [252, 251] width 307 height 40
click at [39, 413] on link at bounding box center [26, 414] width 53 height 40
click at [204, 258] on textarea "Negative Prompt" at bounding box center [252, 251] width 307 height 40
paste textarea "**********"
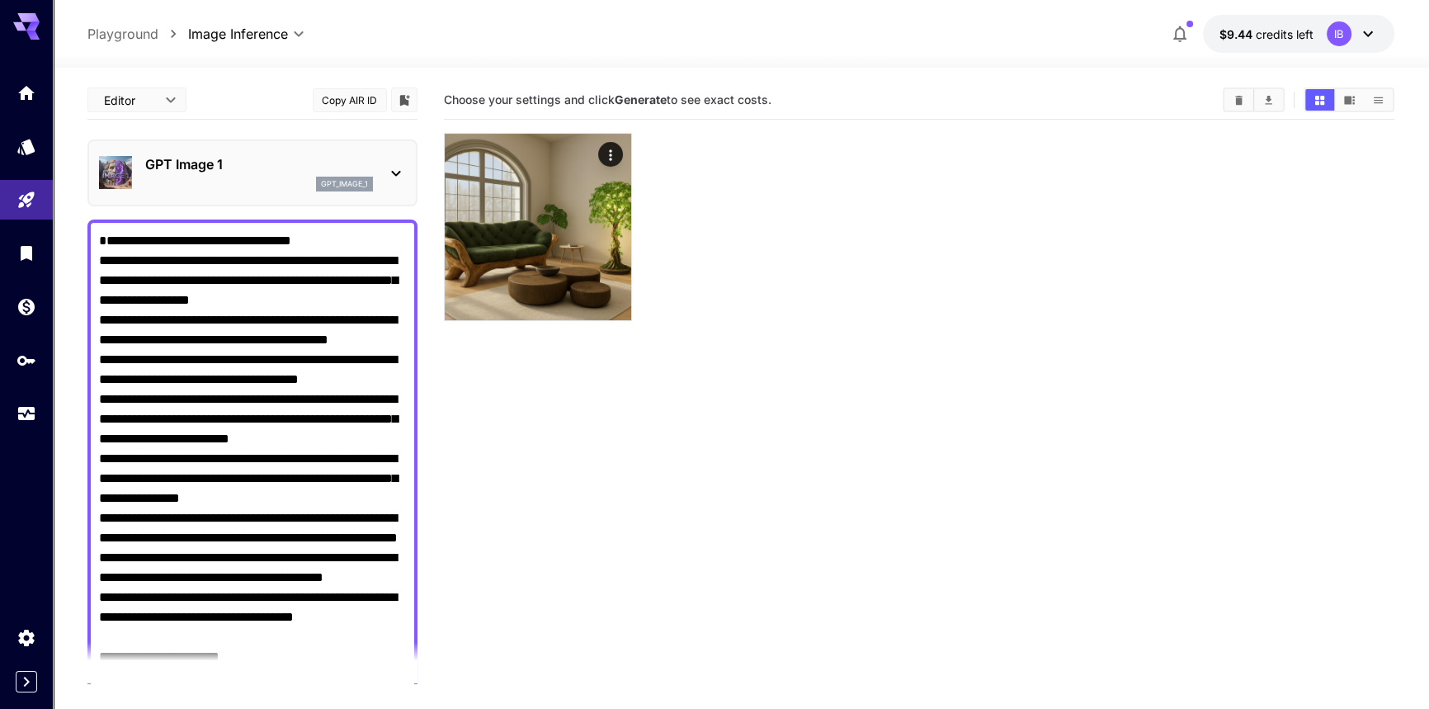
scroll to position [237, 0]
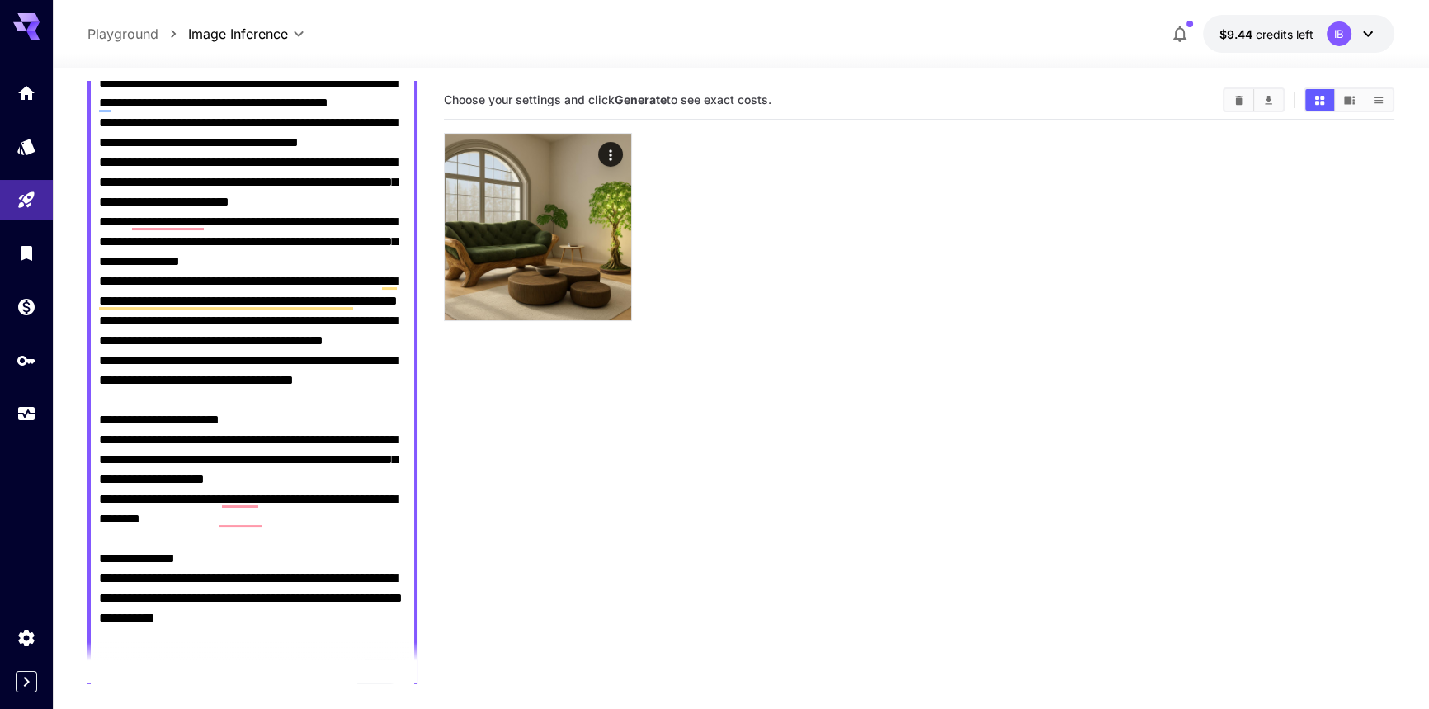
type textarea "**********"
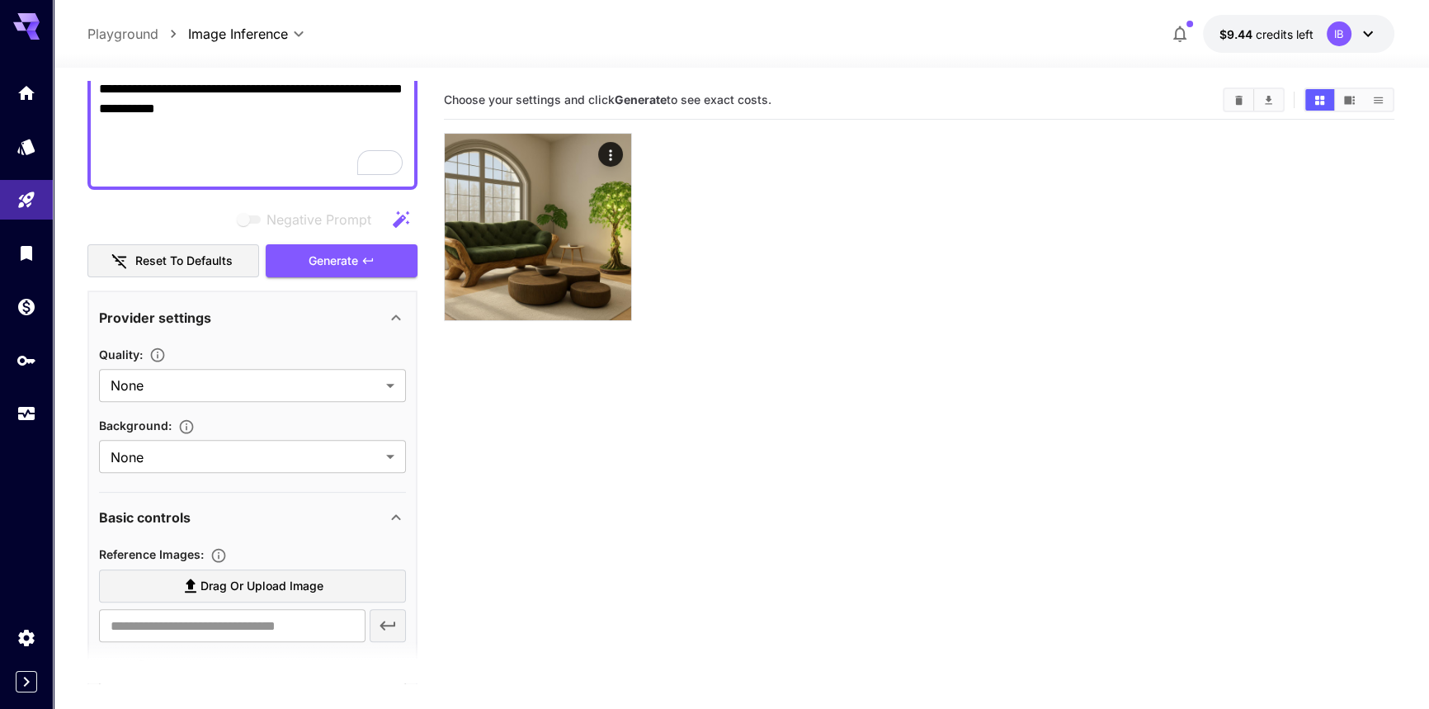
scroll to position [825, 0]
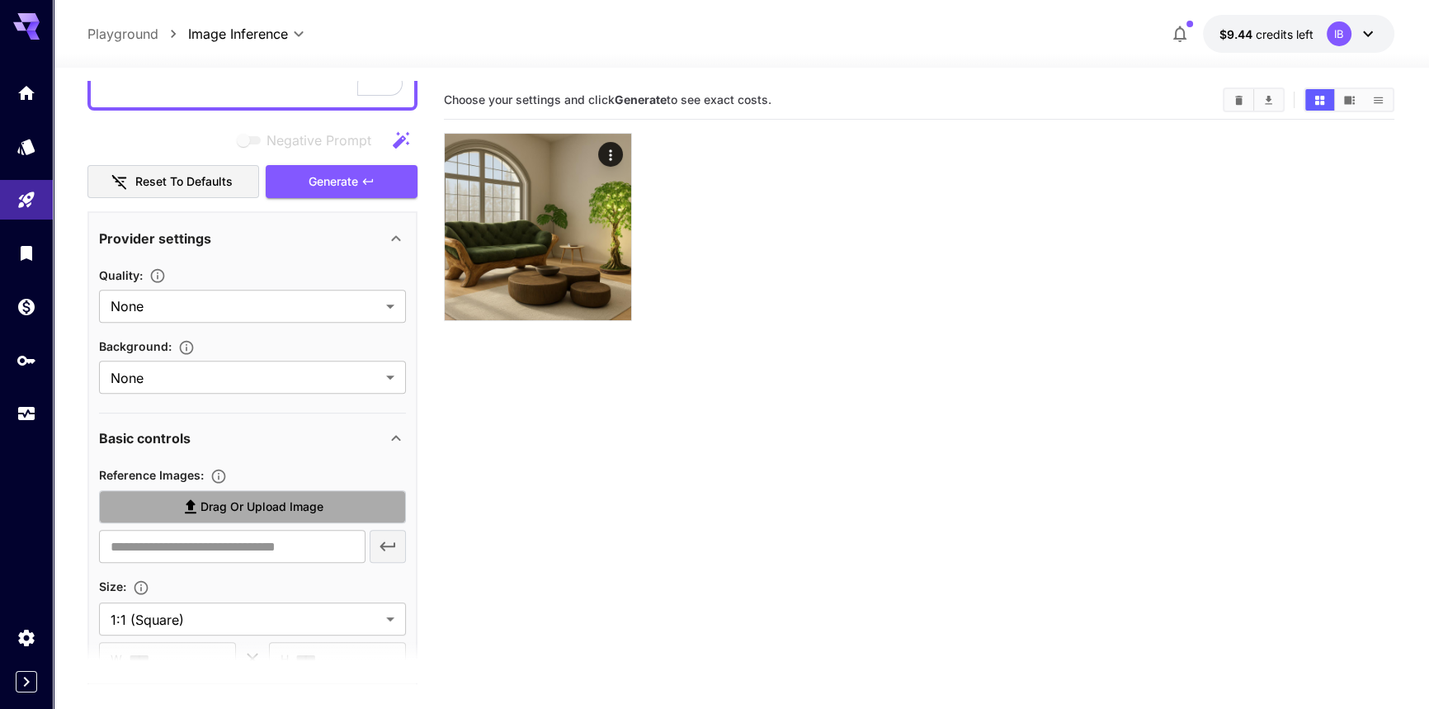
click at [213, 497] on span "Drag or upload image" at bounding box center [262, 507] width 123 height 21
click at [0, 0] on input "Drag or upload image" at bounding box center [0, 0] width 0 height 0
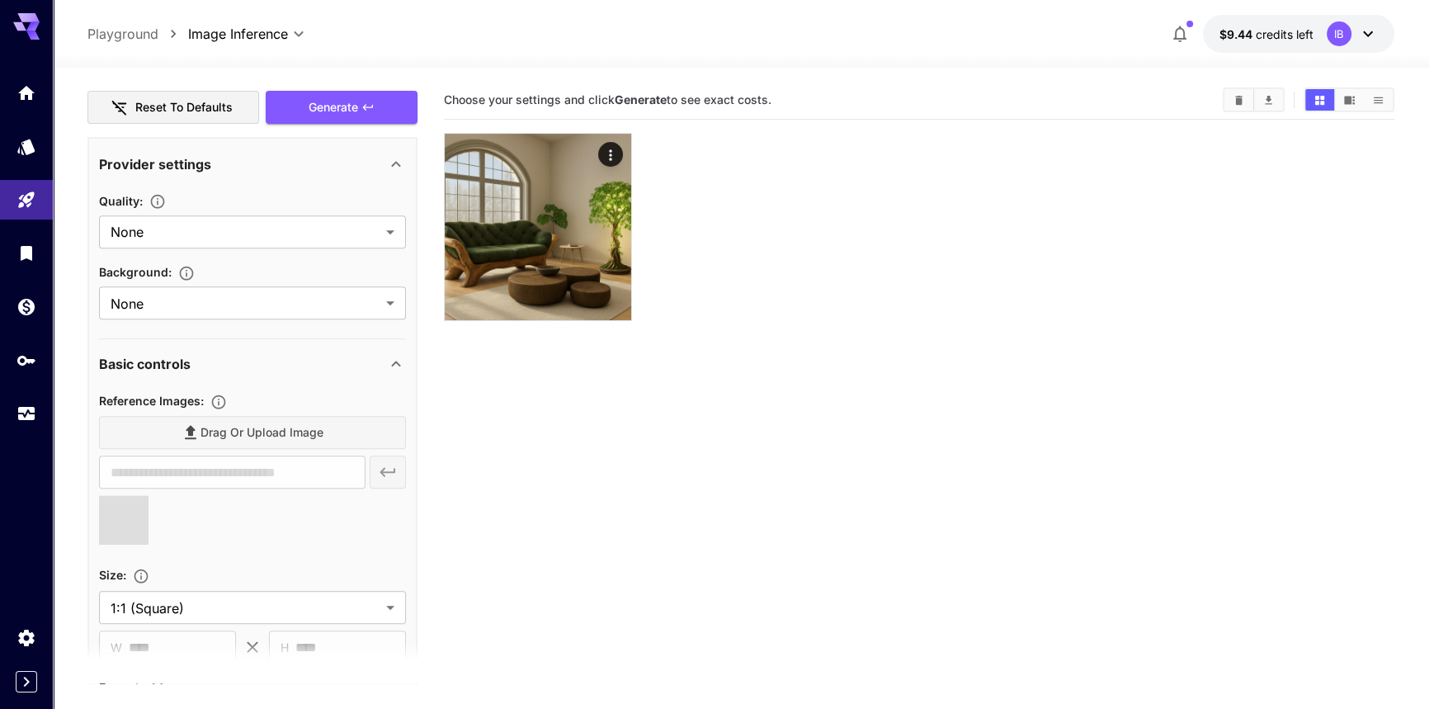
scroll to position [0, 0]
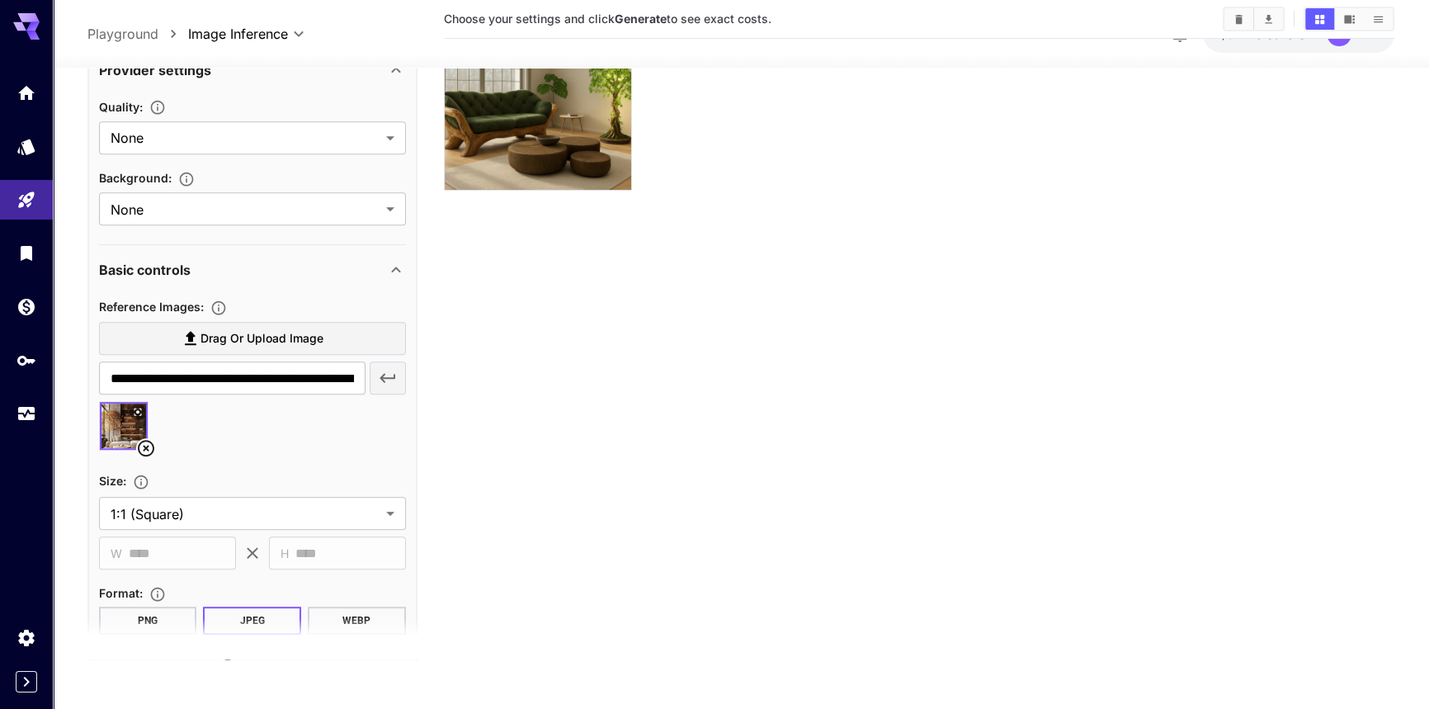
click at [275, 339] on span "Drag or upload image" at bounding box center [262, 338] width 123 height 21
click at [0, 0] on input "Drag or upload image" at bounding box center [0, 0] width 0 height 0
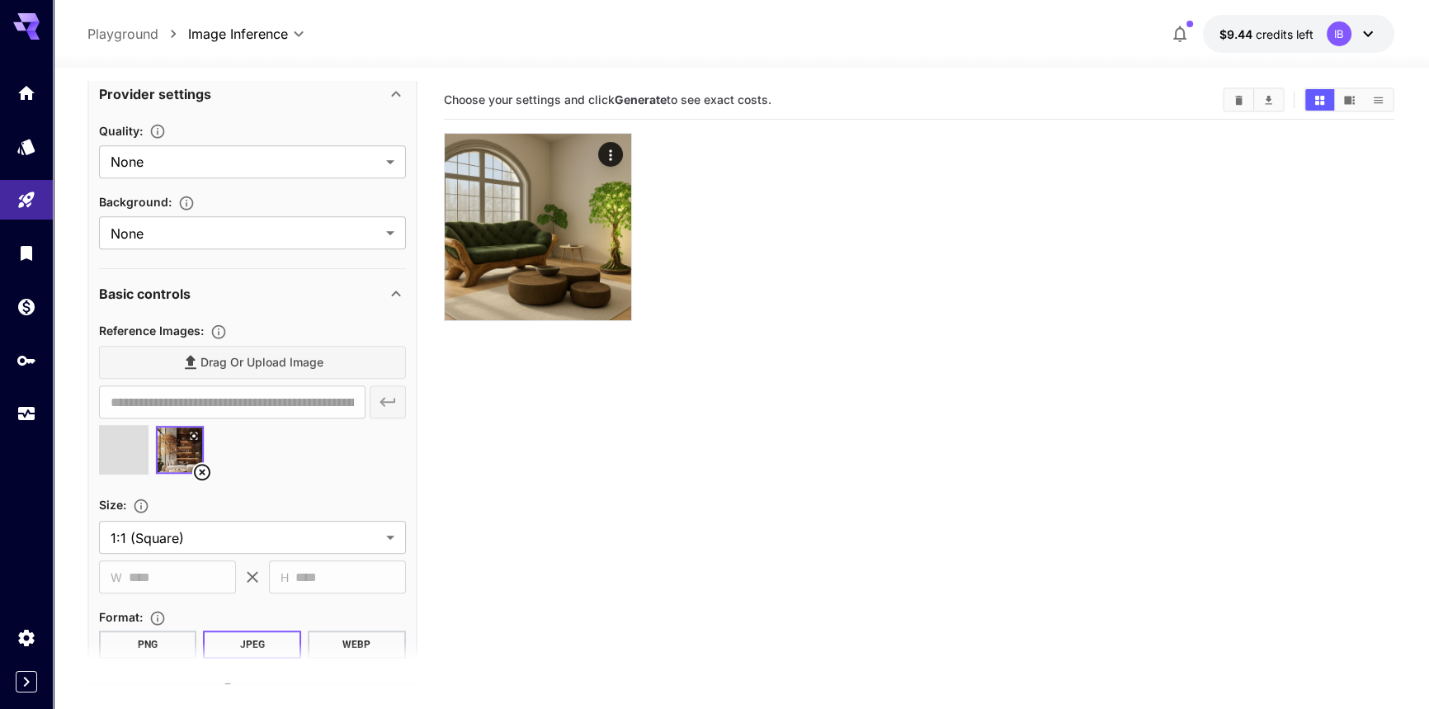
type input "**********"
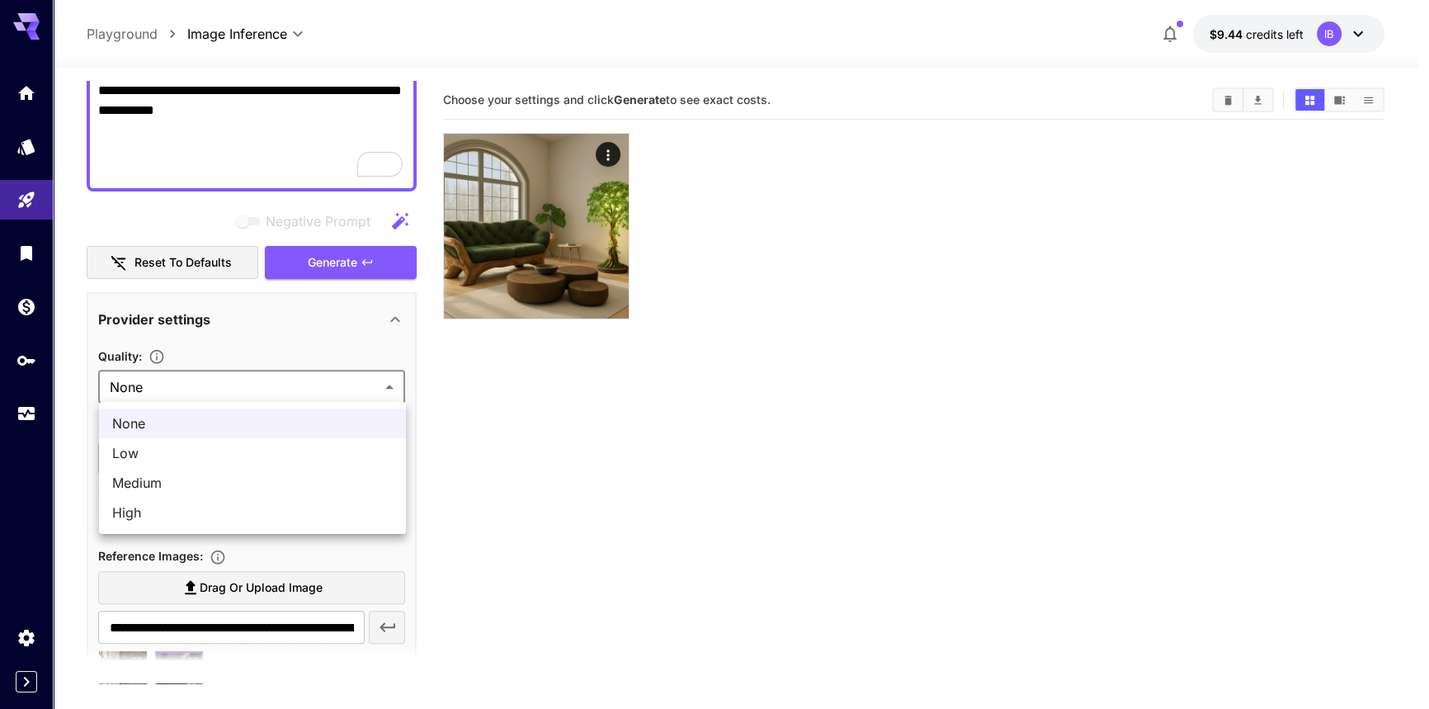
click at [281, 381] on body "**********" at bounding box center [714, 419] width 1429 height 839
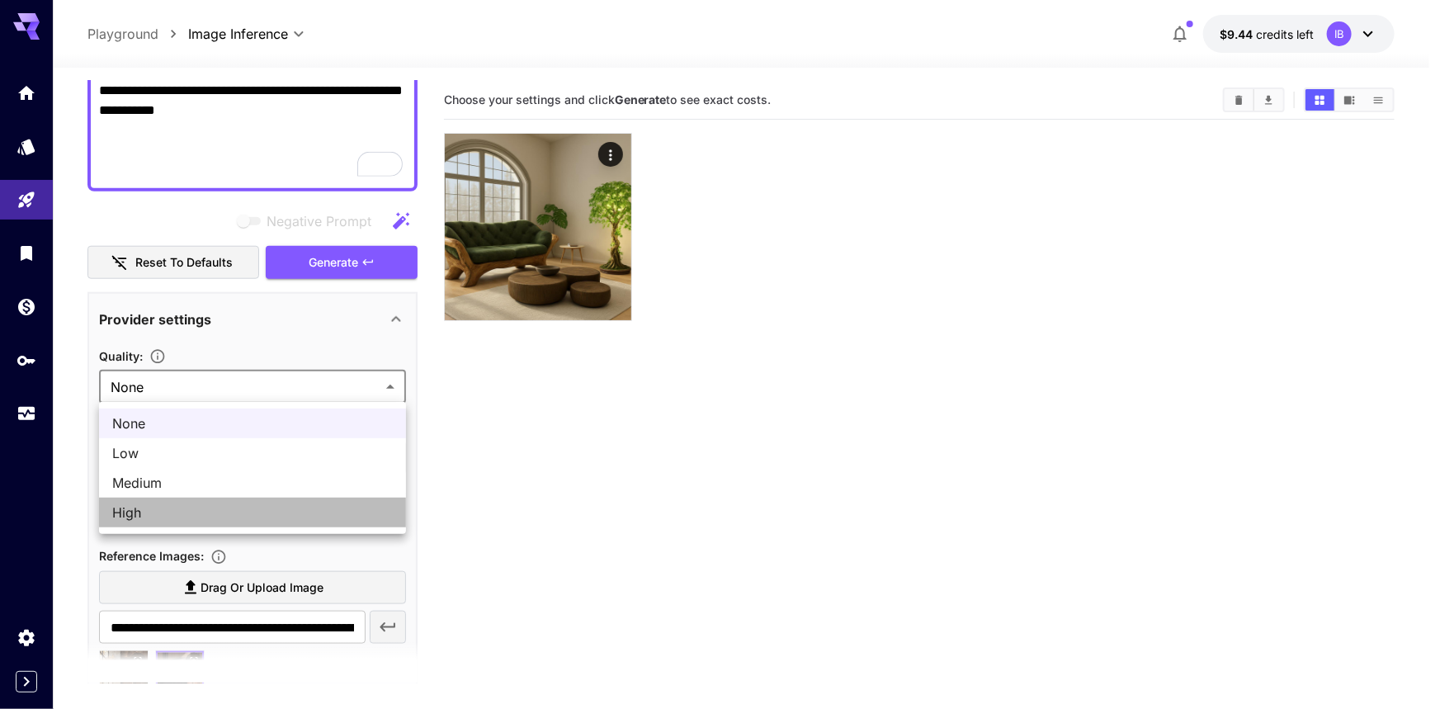
click at [238, 506] on span "High" at bounding box center [252, 513] width 281 height 20
type input "****"
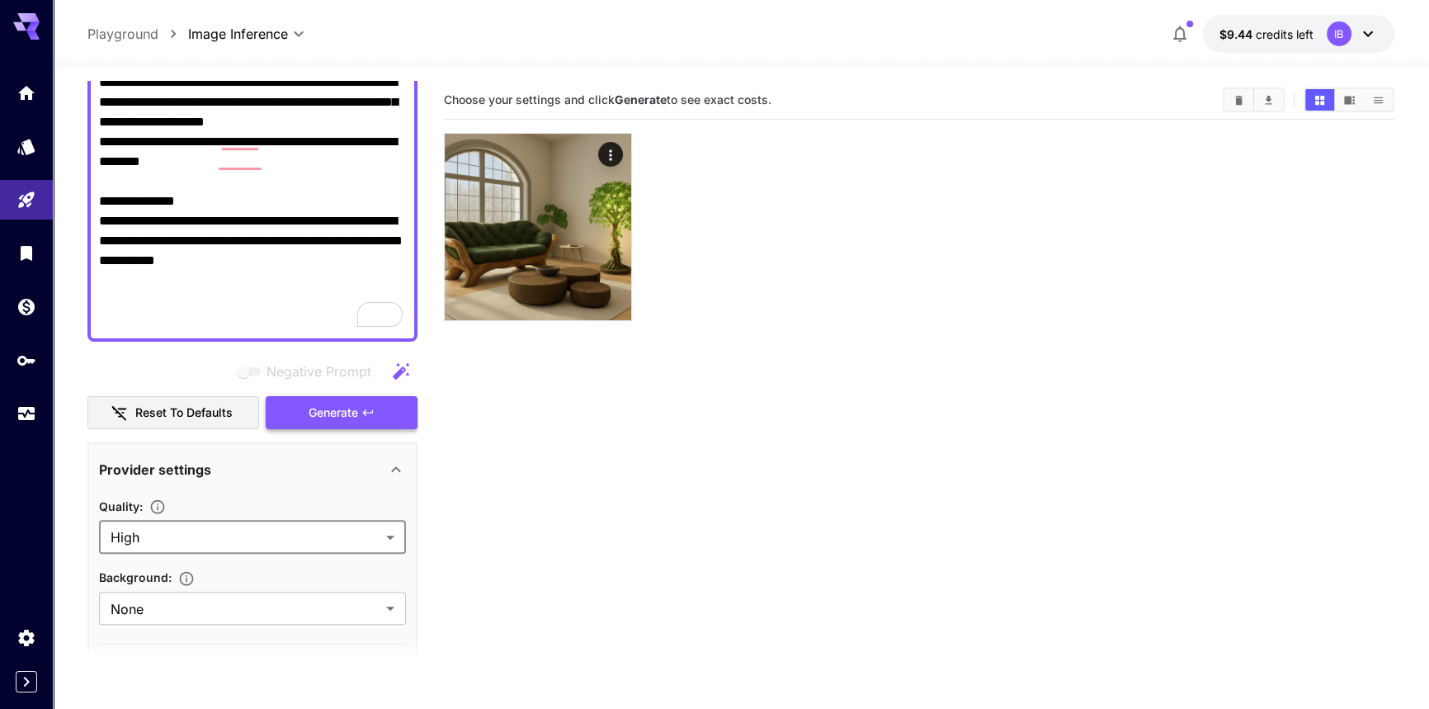
click at [322, 403] on span "Generate" at bounding box center [334, 413] width 50 height 21
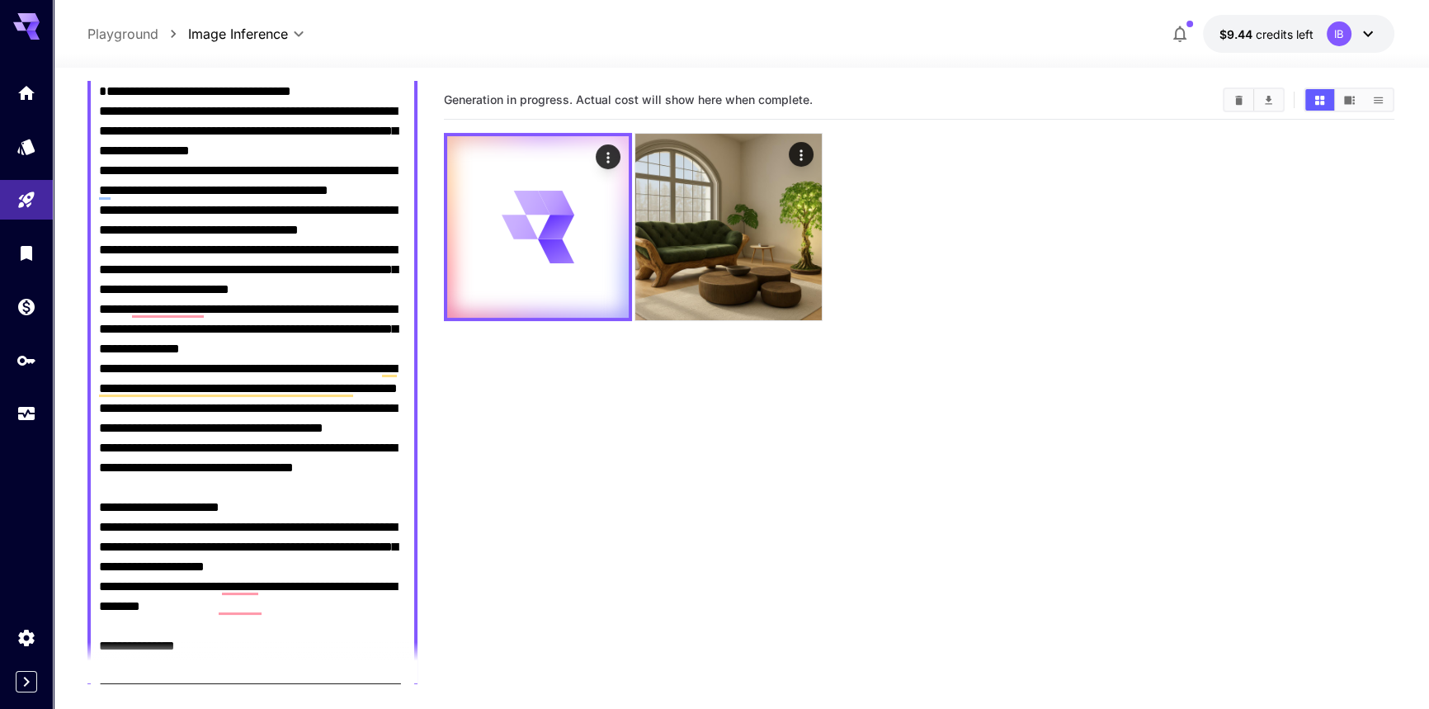
drag, startPoint x: 165, startPoint y: 328, endPoint x: 231, endPoint y: 511, distance: 193.9
click at [226, 502] on textarea "Negative Prompt" at bounding box center [253, 428] width 308 height 693
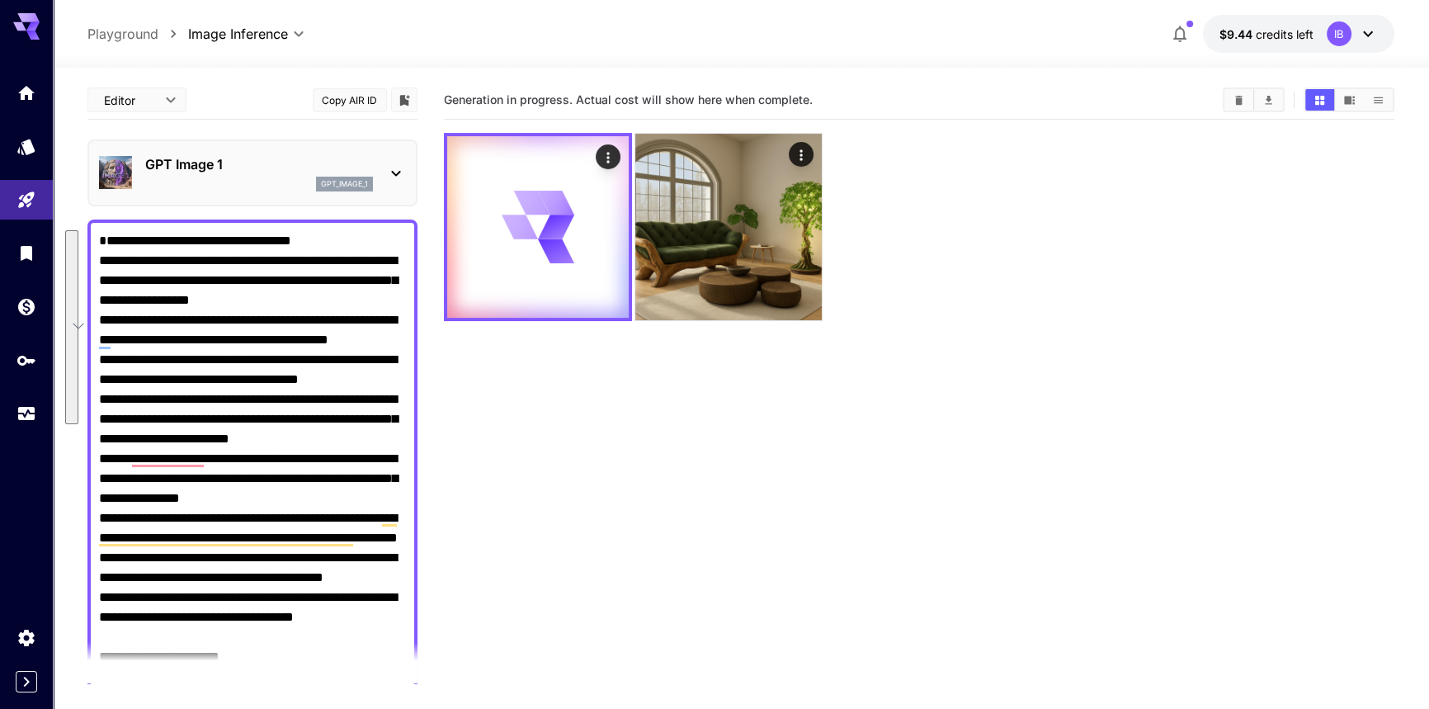
click at [286, 346] on textarea "Negative Prompt" at bounding box center [253, 577] width 308 height 693
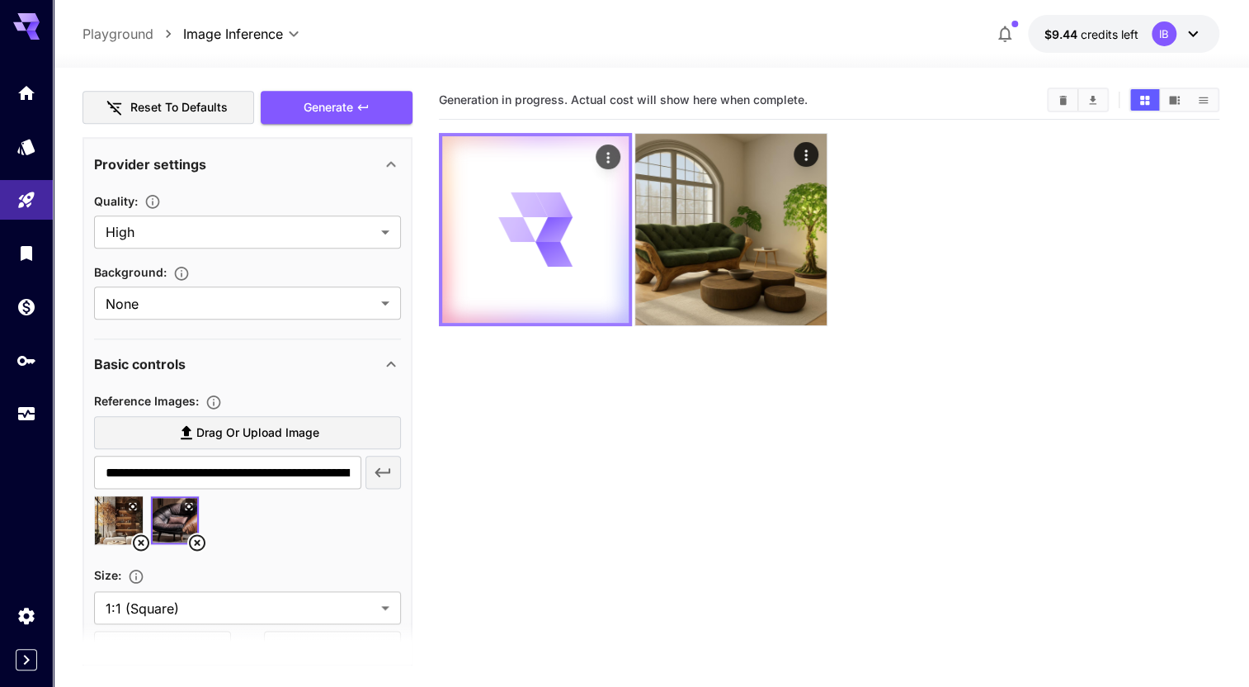
click at [549, 214] on icon at bounding box center [535, 229] width 74 height 74
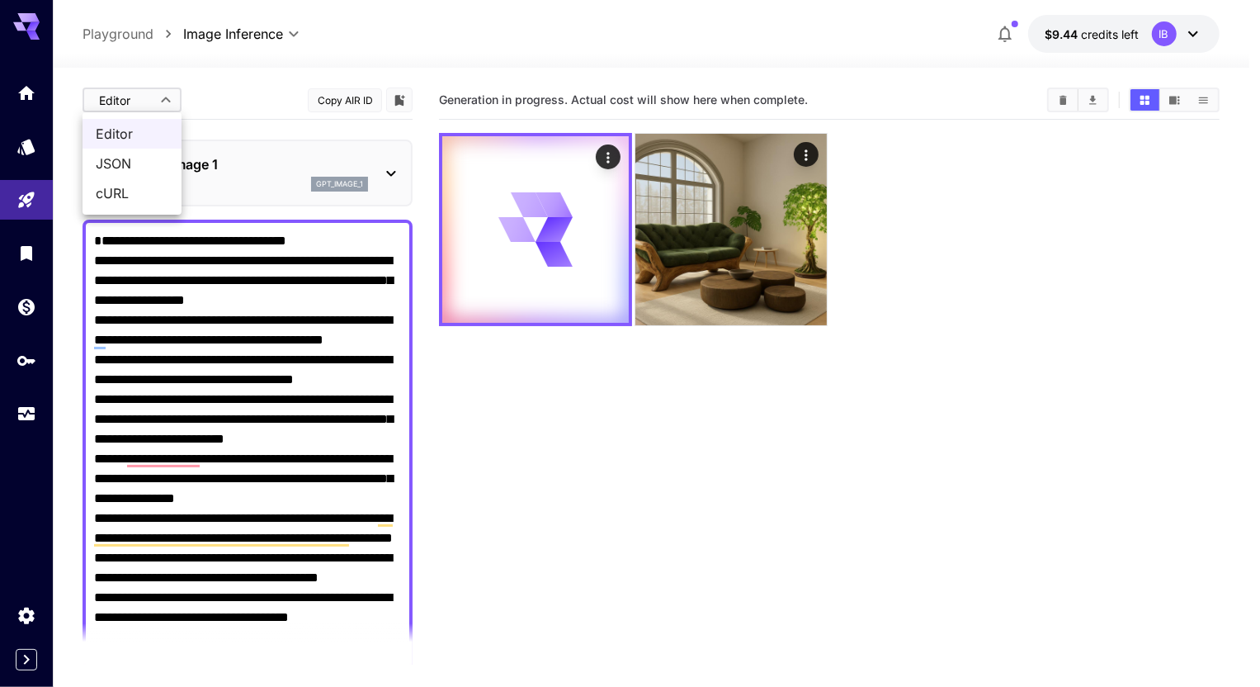
click at [143, 110] on body "**********" at bounding box center [630, 408] width 1260 height 817
click at [145, 158] on span "JSON" at bounding box center [132, 163] width 73 height 20
type input "****"
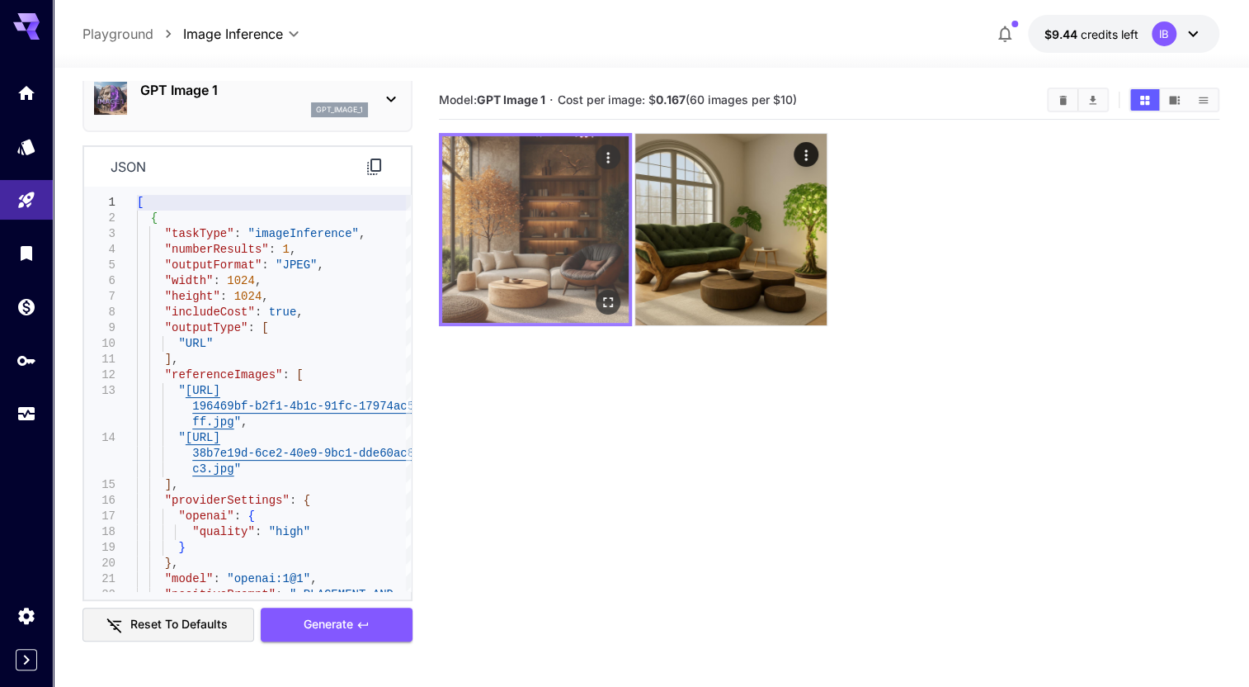
click at [539, 256] on img at bounding box center [535, 229] width 186 height 186
click at [610, 292] on button "Open in fullscreen" at bounding box center [608, 302] width 25 height 25
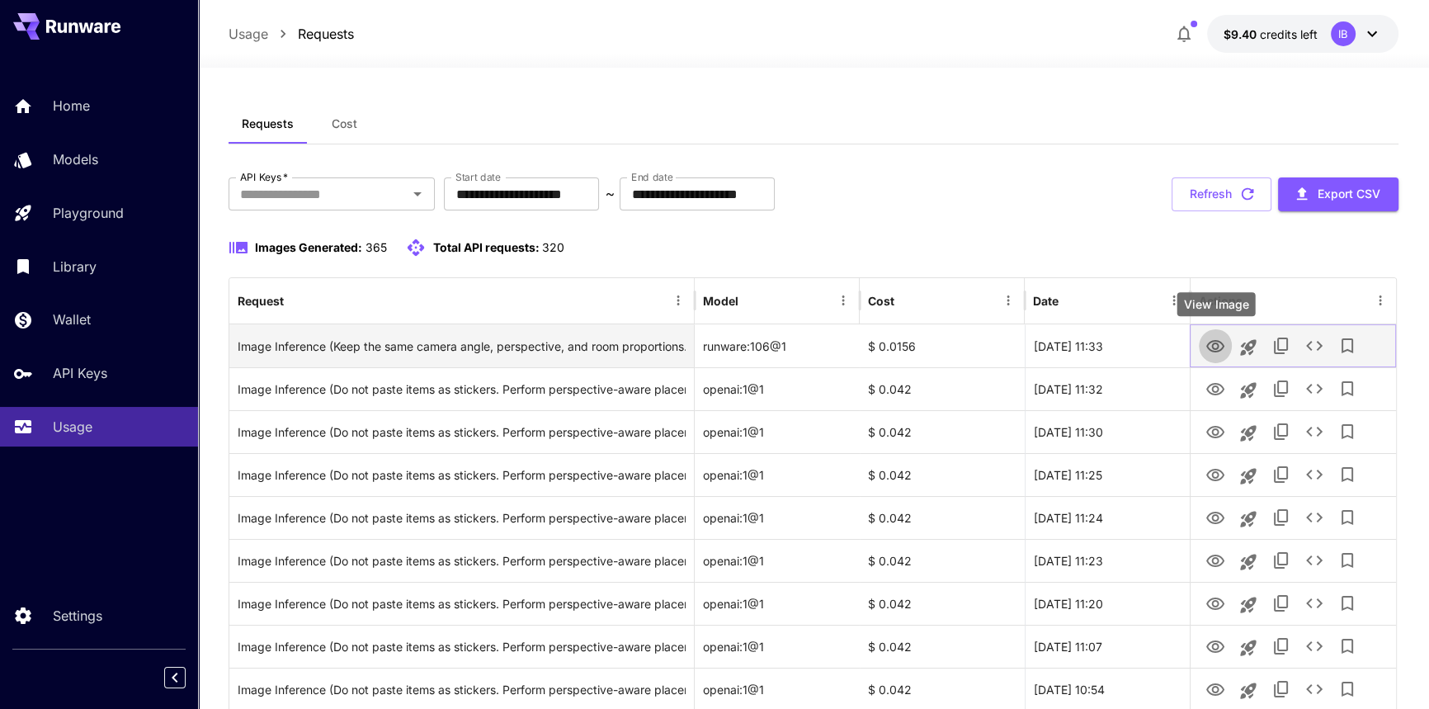
click at [1219, 354] on icon "View Image" at bounding box center [1216, 347] width 20 height 20
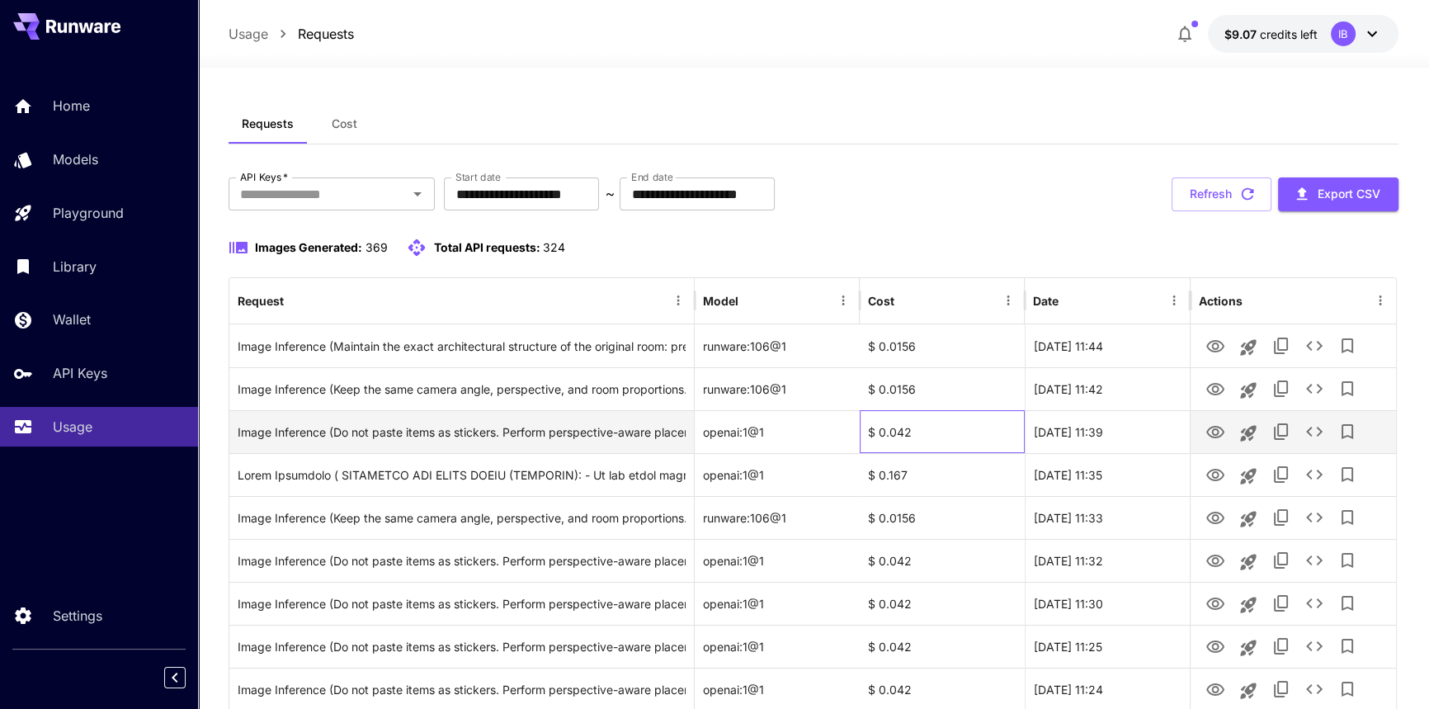
click at [923, 417] on div "$ 0.042" at bounding box center [942, 431] width 165 height 43
drag, startPoint x: 940, startPoint y: 428, endPoint x: 891, endPoint y: 428, distance: 48.7
click at [891, 428] on div "$ 0.042" at bounding box center [942, 431] width 165 height 43
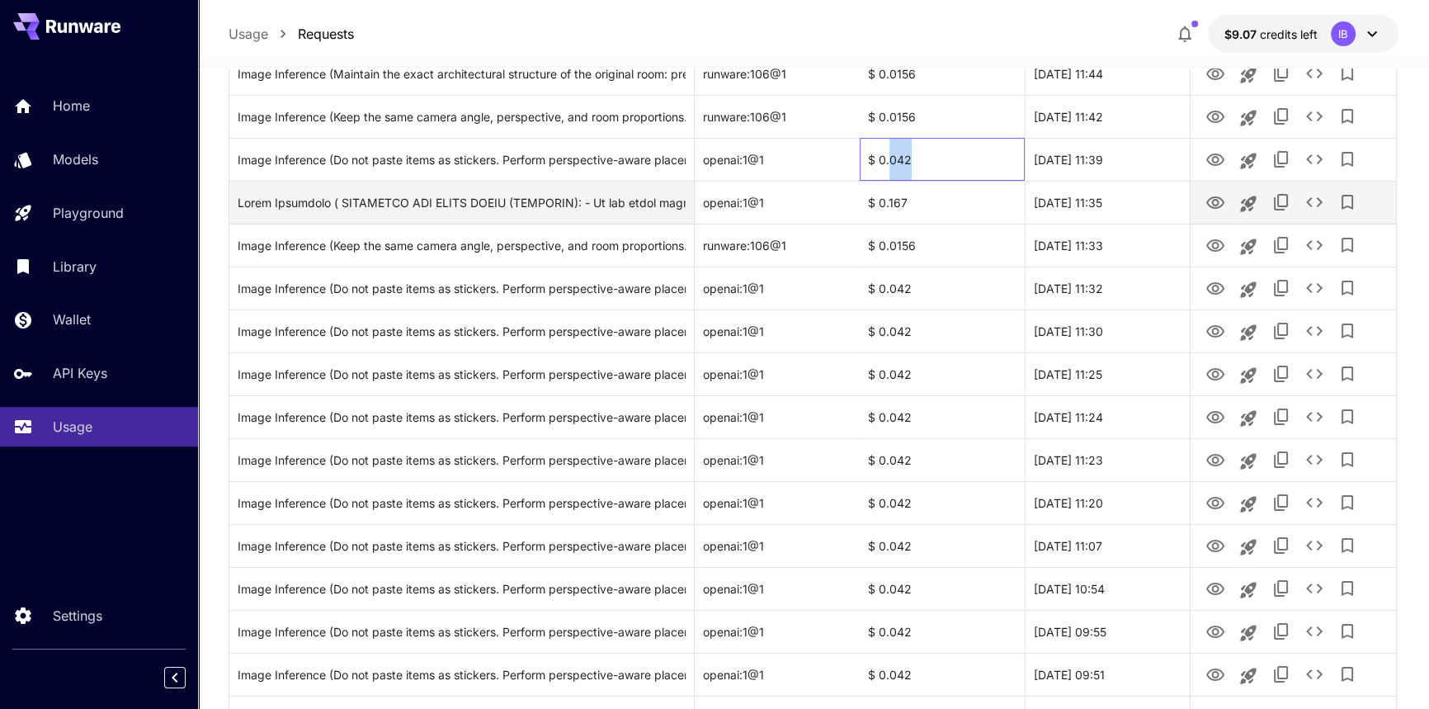
scroll to position [300, 0]
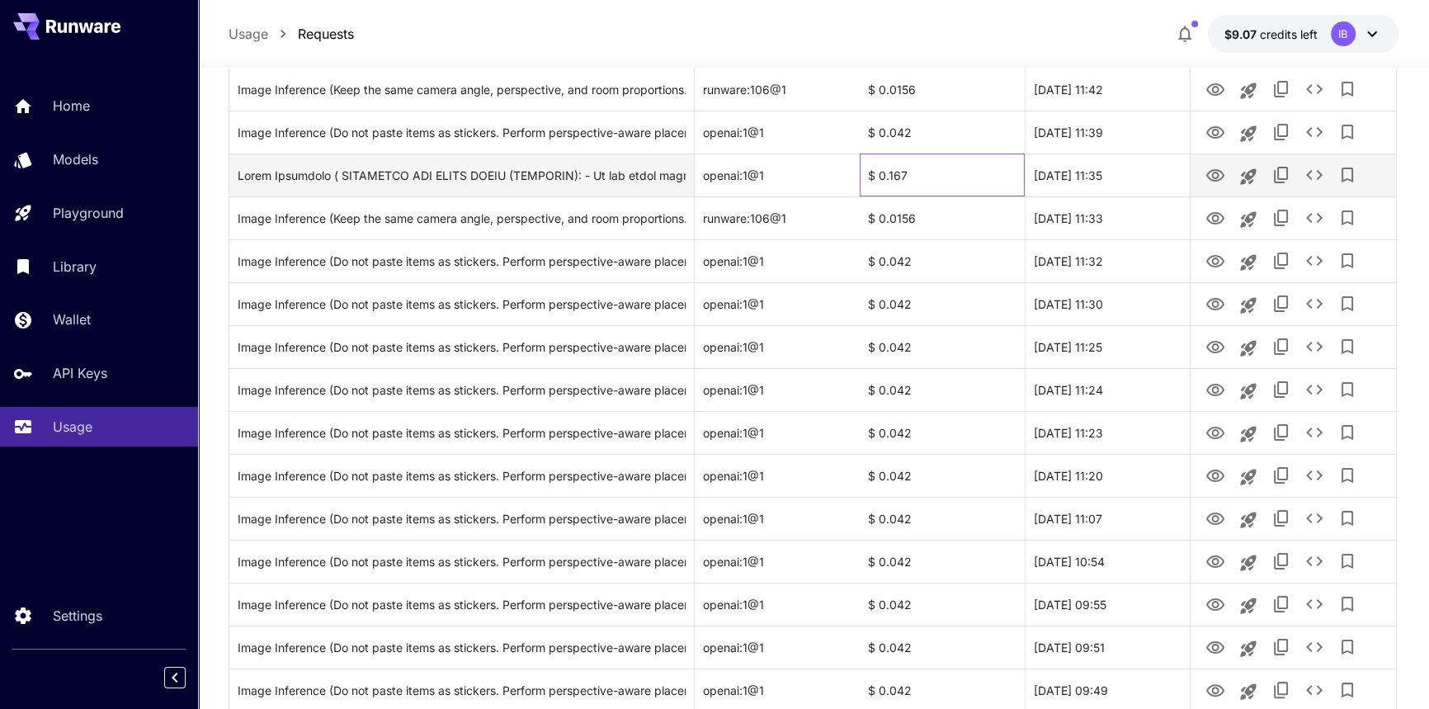
click at [897, 189] on div "$ 0.167" at bounding box center [942, 174] width 165 height 43
drag, startPoint x: 913, startPoint y: 172, endPoint x: 887, endPoint y: 177, distance: 26.1
click at [887, 177] on div "$ 0.167" at bounding box center [942, 174] width 165 height 43
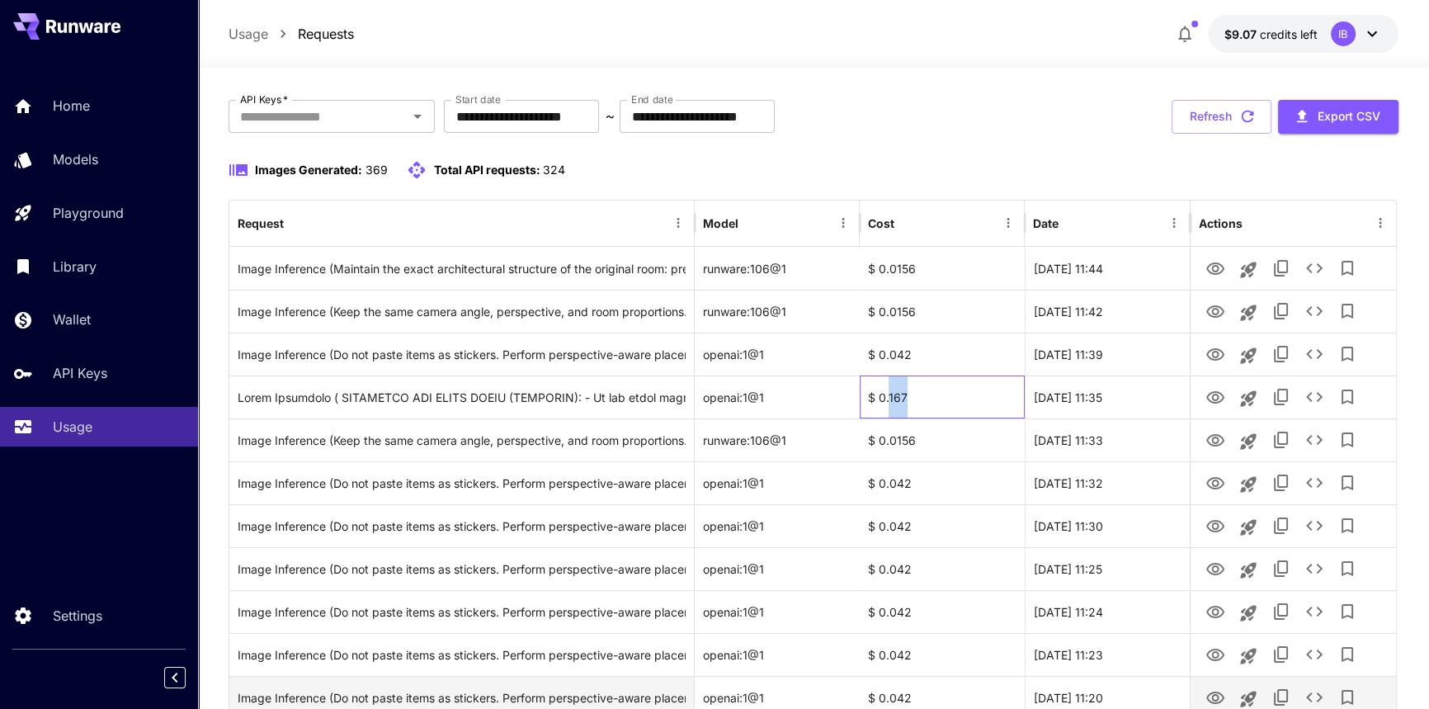
scroll to position [74, 0]
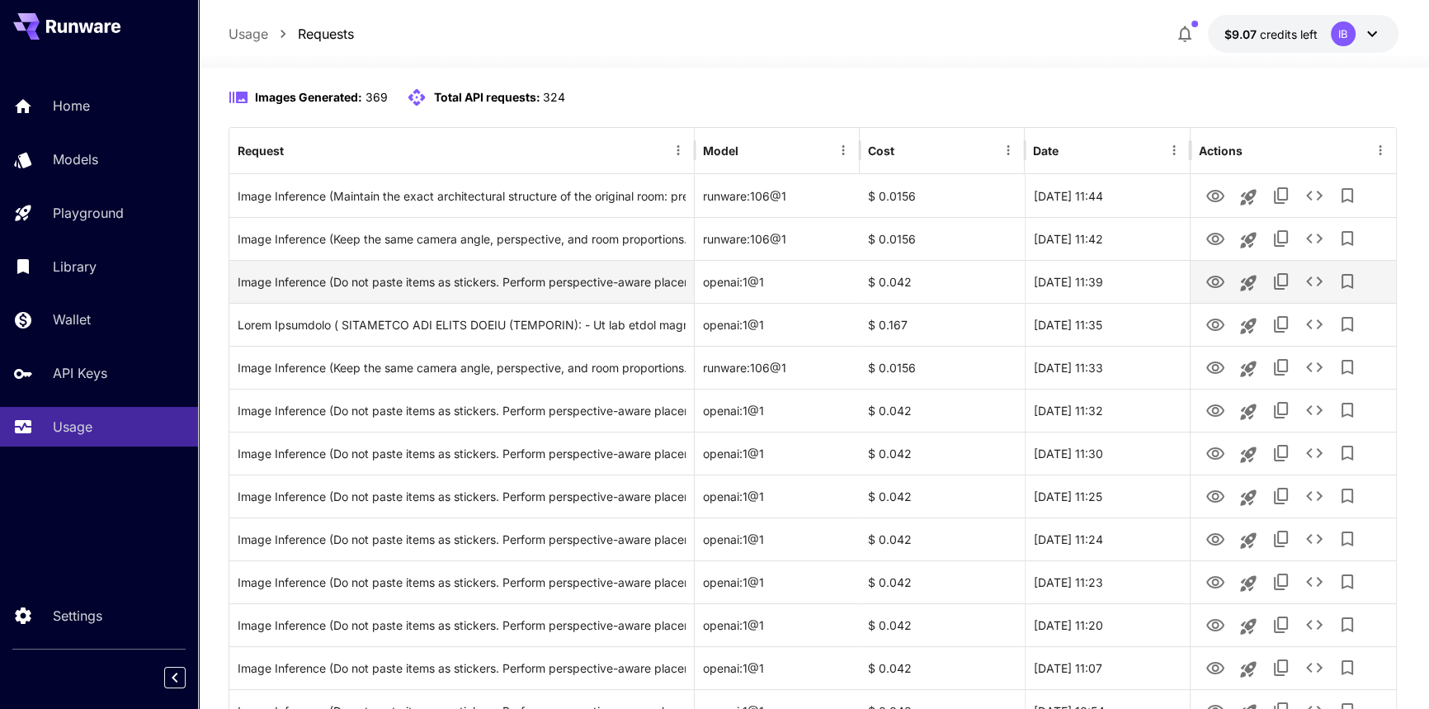
scroll to position [149, 0]
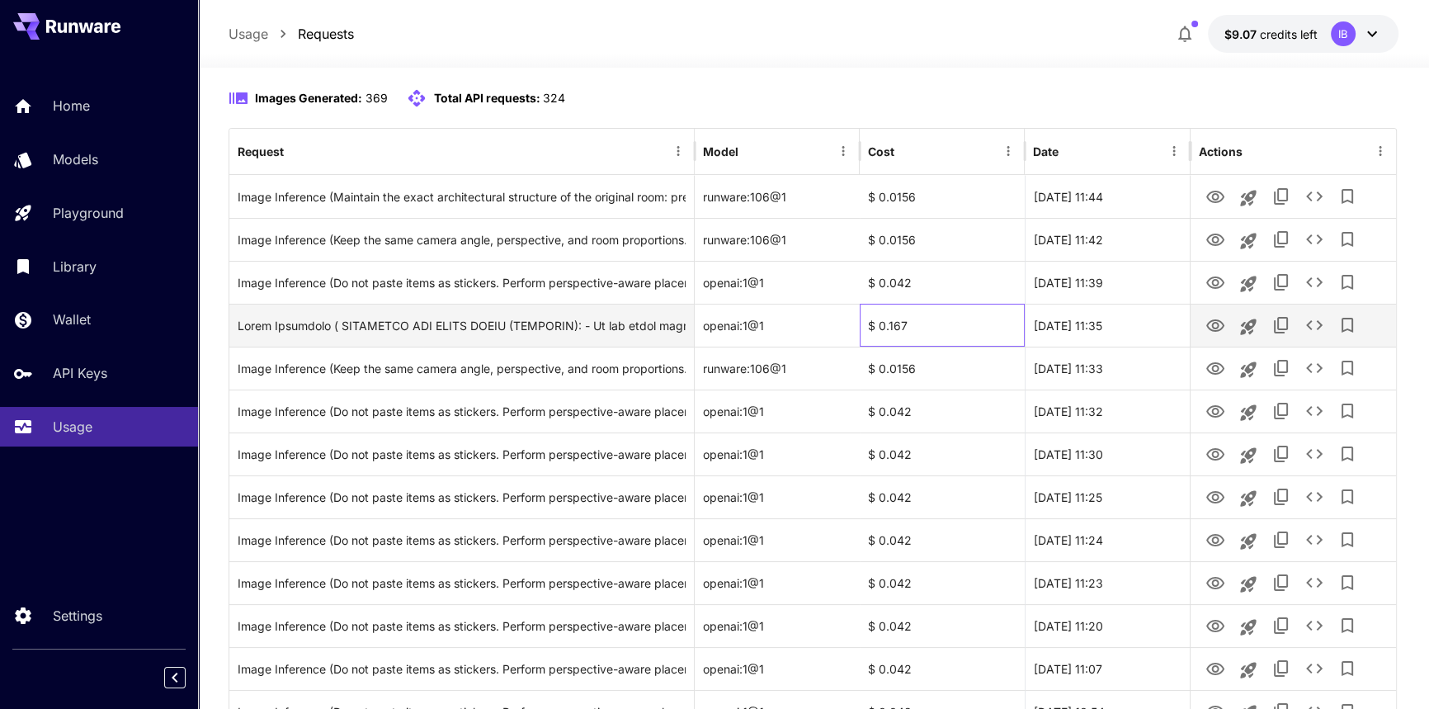
click at [917, 321] on div "$ 0.167" at bounding box center [942, 325] width 165 height 43
drag, startPoint x: 937, startPoint y: 322, endPoint x: 798, endPoint y: 322, distance: 138.6
click at [798, 322] on div "openai:1@1 $ 0.167 [DATE] 11:35" at bounding box center [812, 325] width 1167 height 43
click at [988, 315] on div "$ 0.167" at bounding box center [942, 325] width 165 height 43
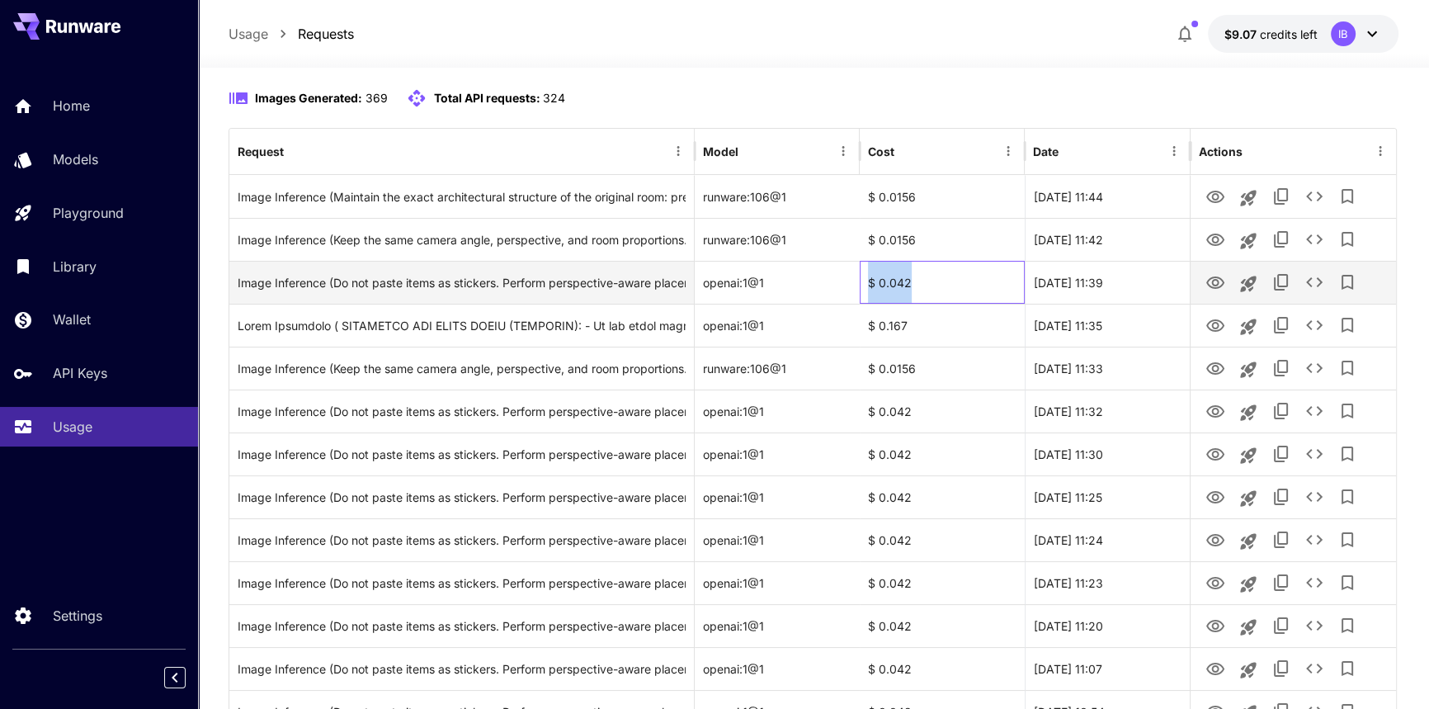
drag, startPoint x: 919, startPoint y: 284, endPoint x: 856, endPoint y: 281, distance: 63.6
click at [856, 281] on div "Image Inference (Do not paste items as stickers. Perform perspective-aware plac…" at bounding box center [812, 282] width 1167 height 43
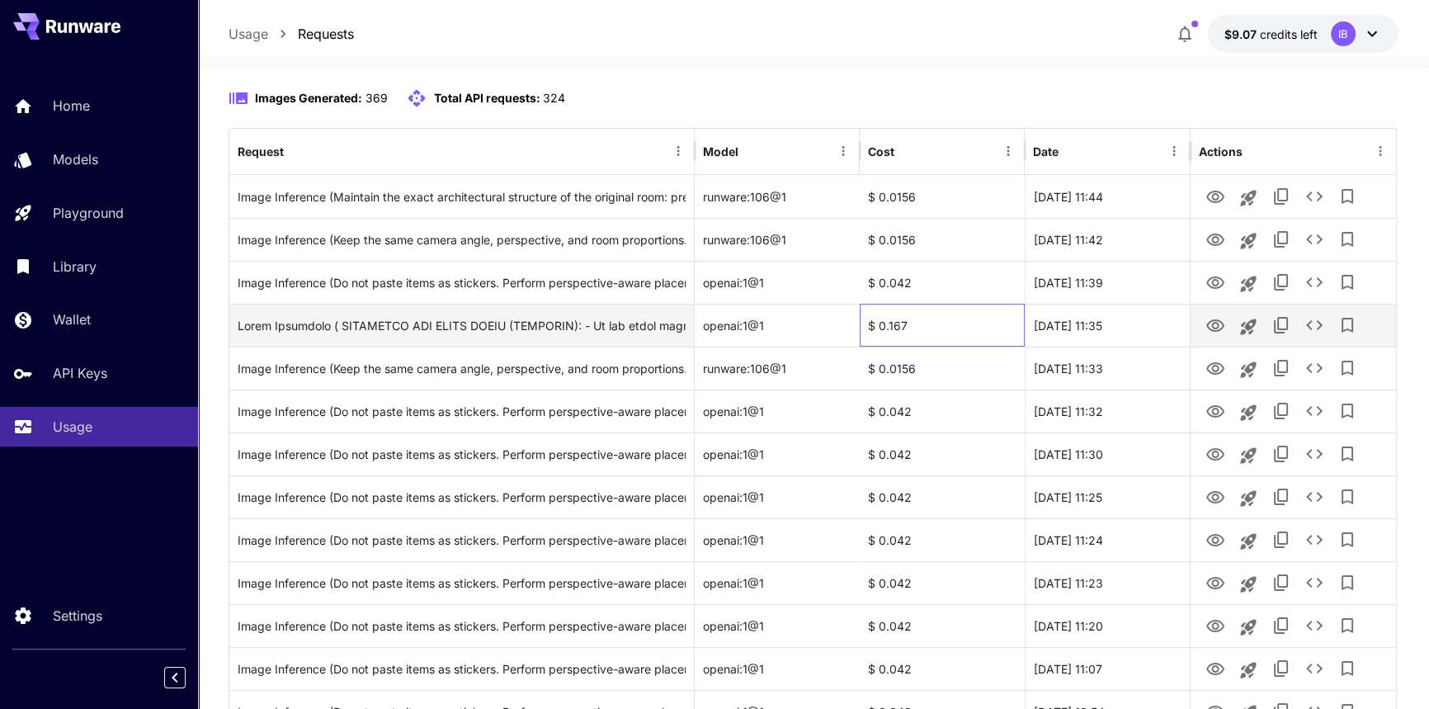
click at [909, 314] on div "$ 0.167" at bounding box center [942, 325] width 165 height 43
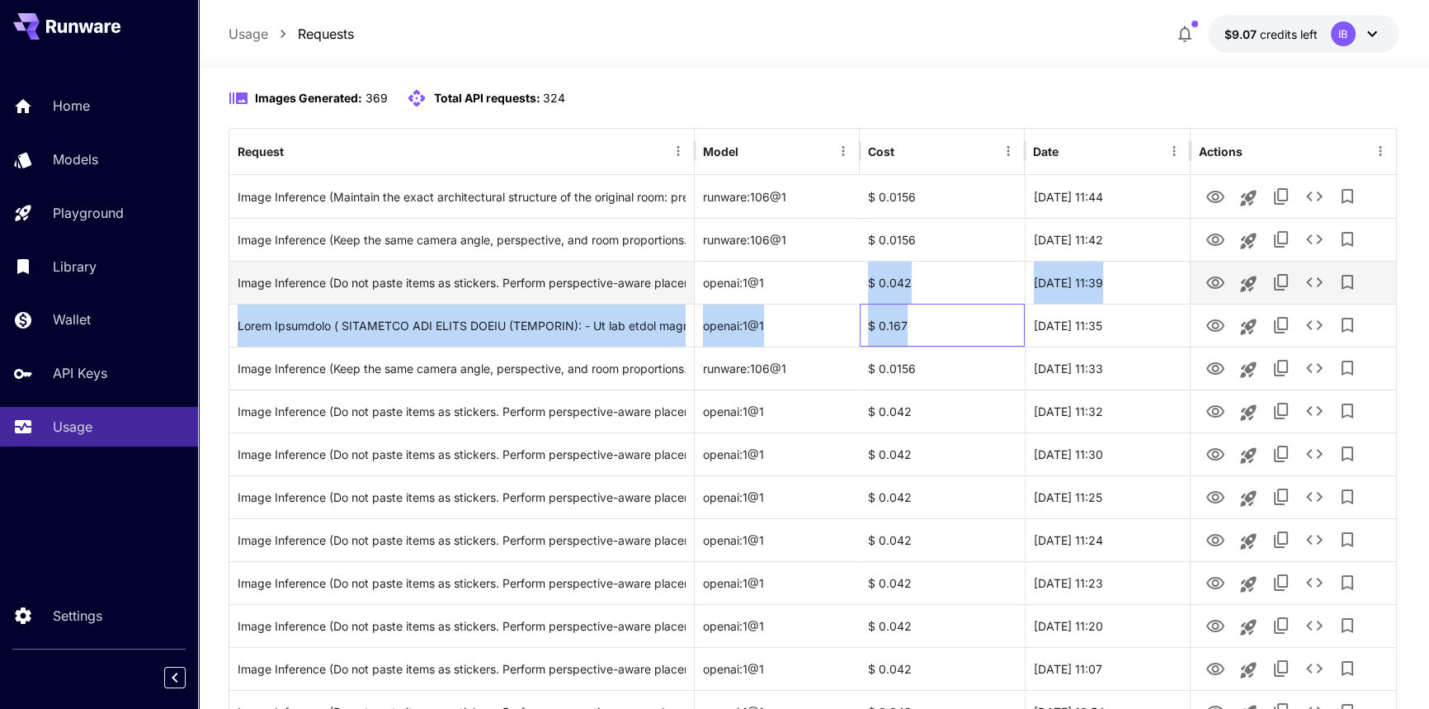
drag, startPoint x: 918, startPoint y: 320, endPoint x: 841, endPoint y: 285, distance: 84.5
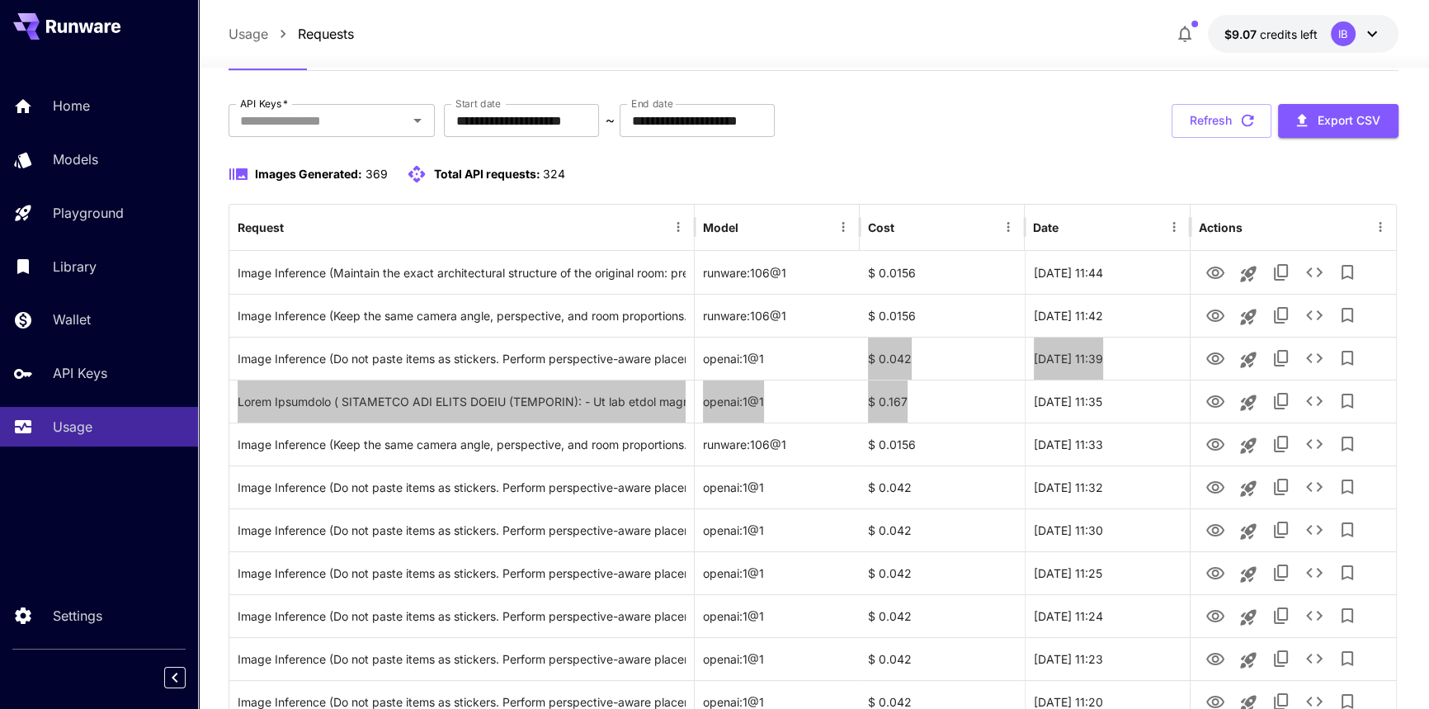
scroll to position [0, 0]
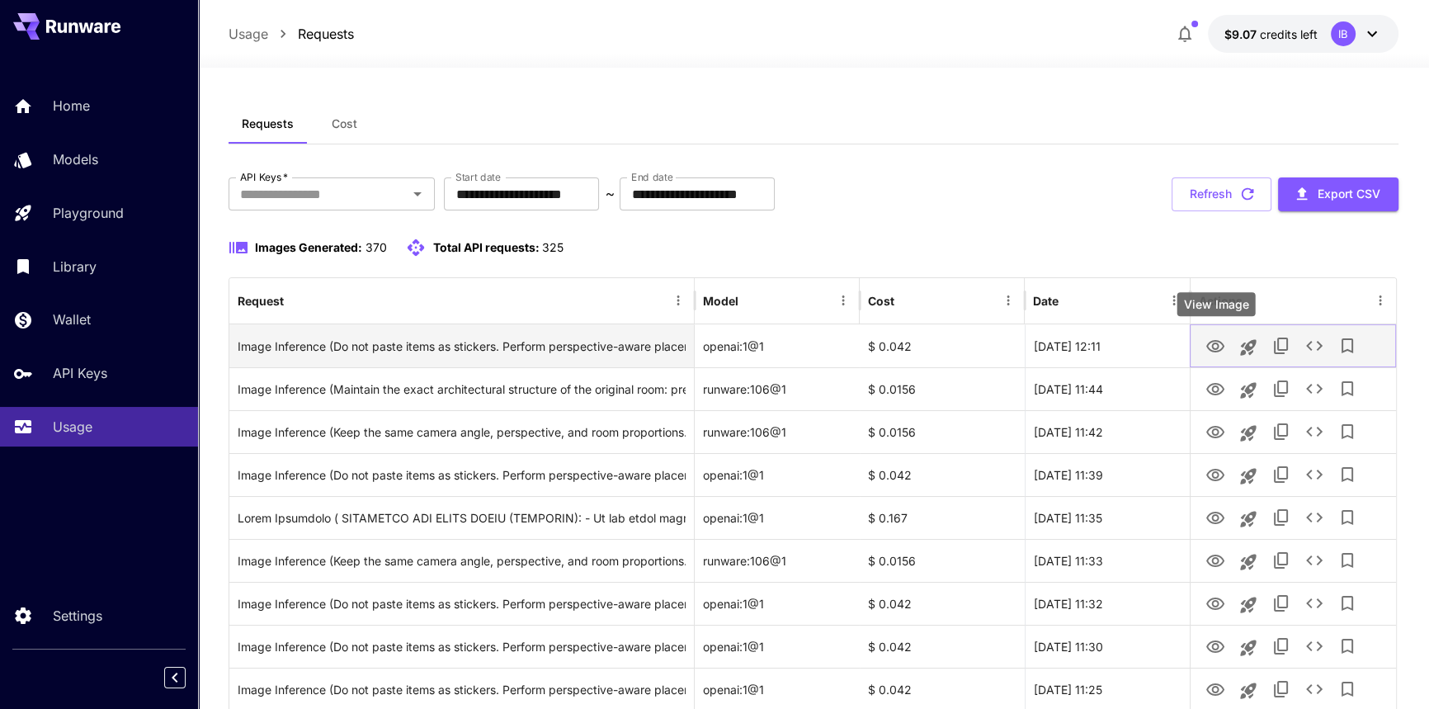
click at [1206, 347] on icon "View Image" at bounding box center [1215, 346] width 18 height 12
click at [1249, 340] on icon "Launch in playground" at bounding box center [1248, 347] width 16 height 16
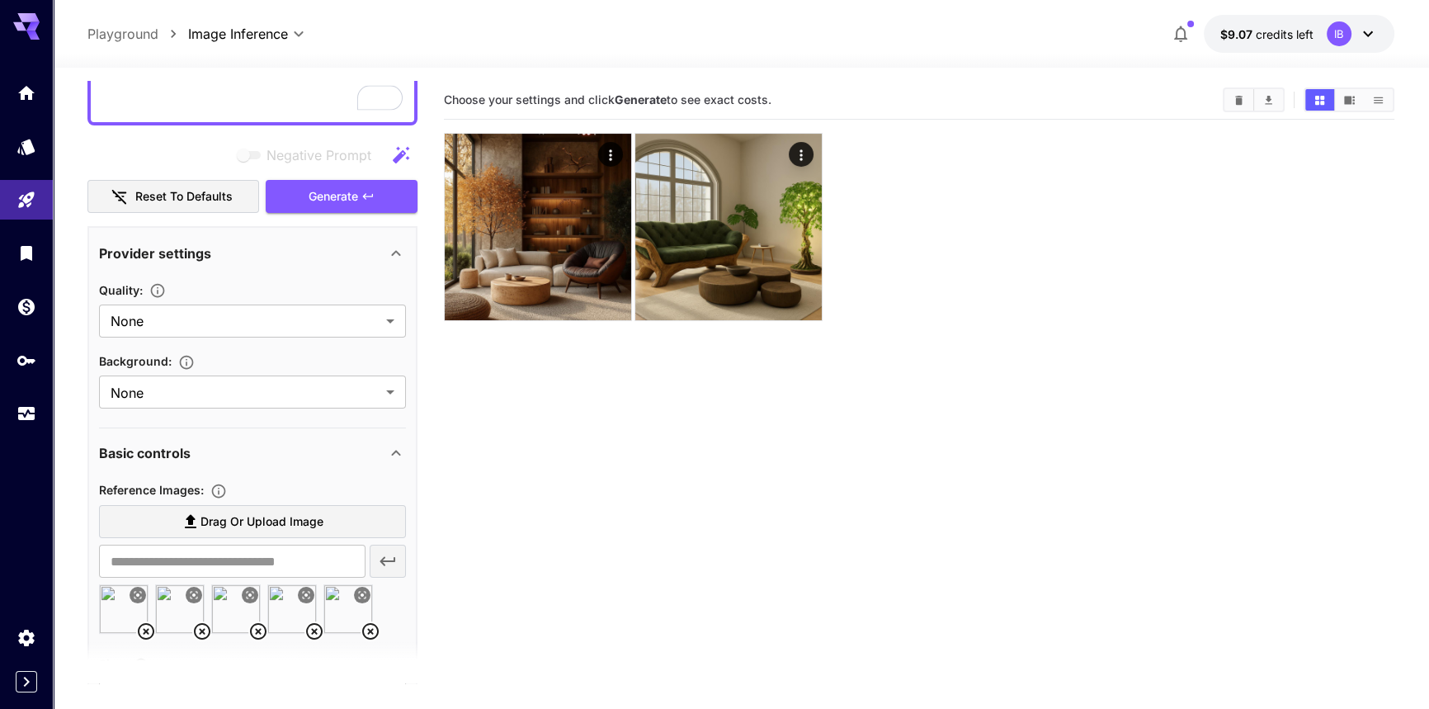
scroll to position [375, 0]
click at [234, 512] on span "Drag or upload image" at bounding box center [262, 522] width 123 height 21
click at [0, 0] on input "Drag or upload image" at bounding box center [0, 0] width 0 height 0
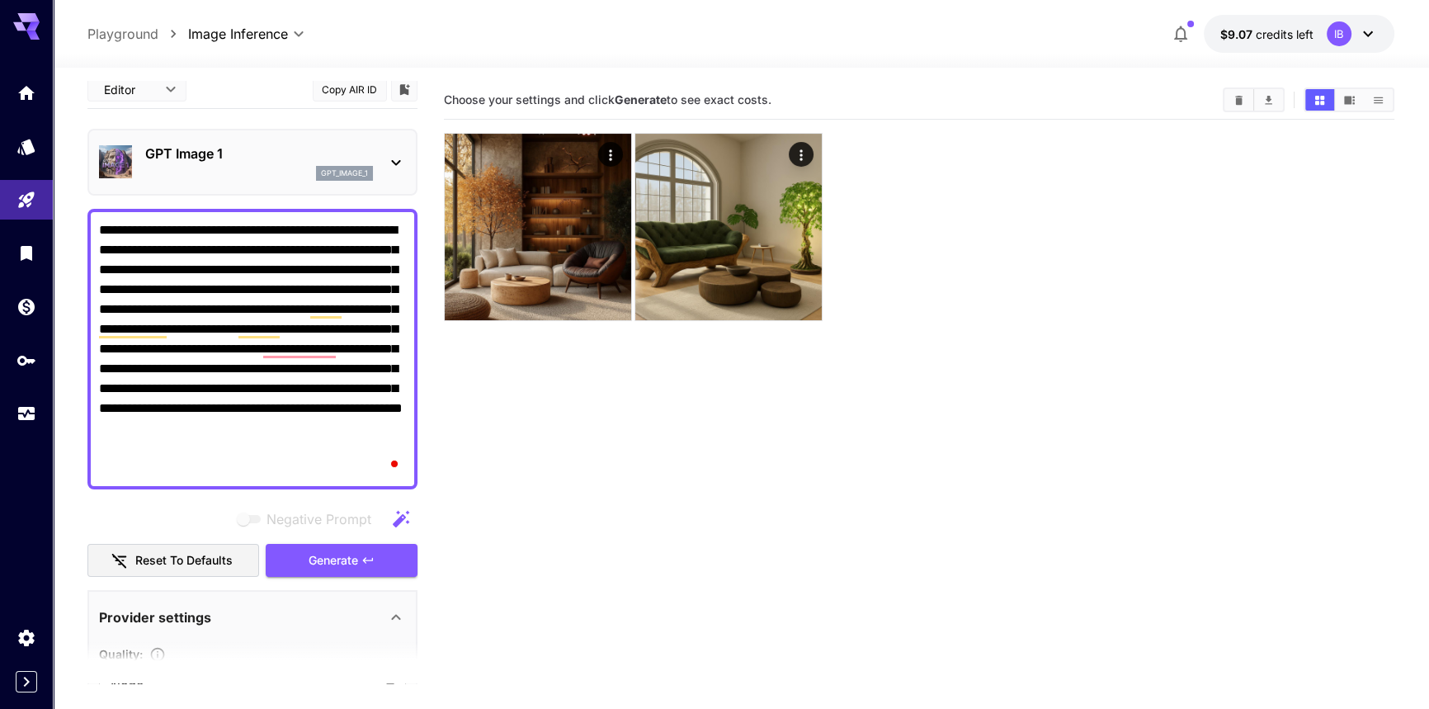
scroll to position [0, 0]
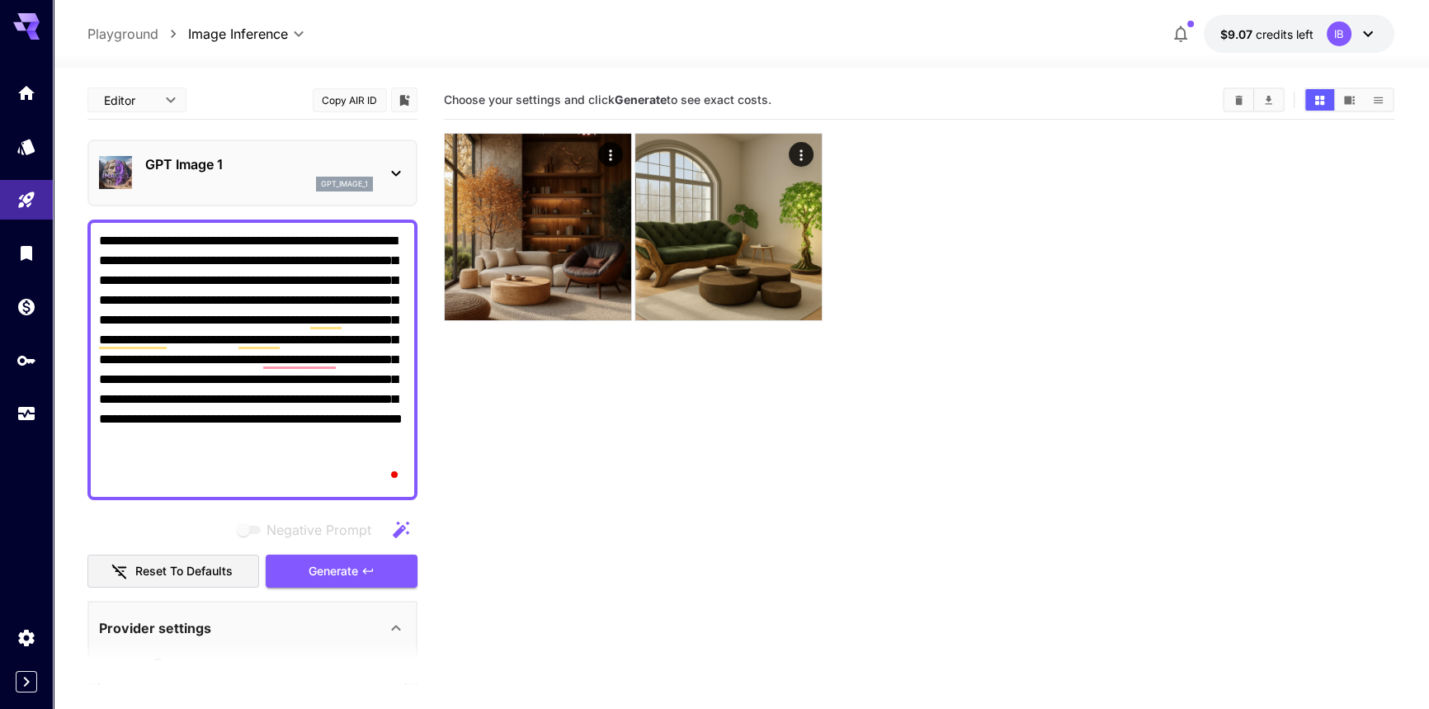
type input "**********"
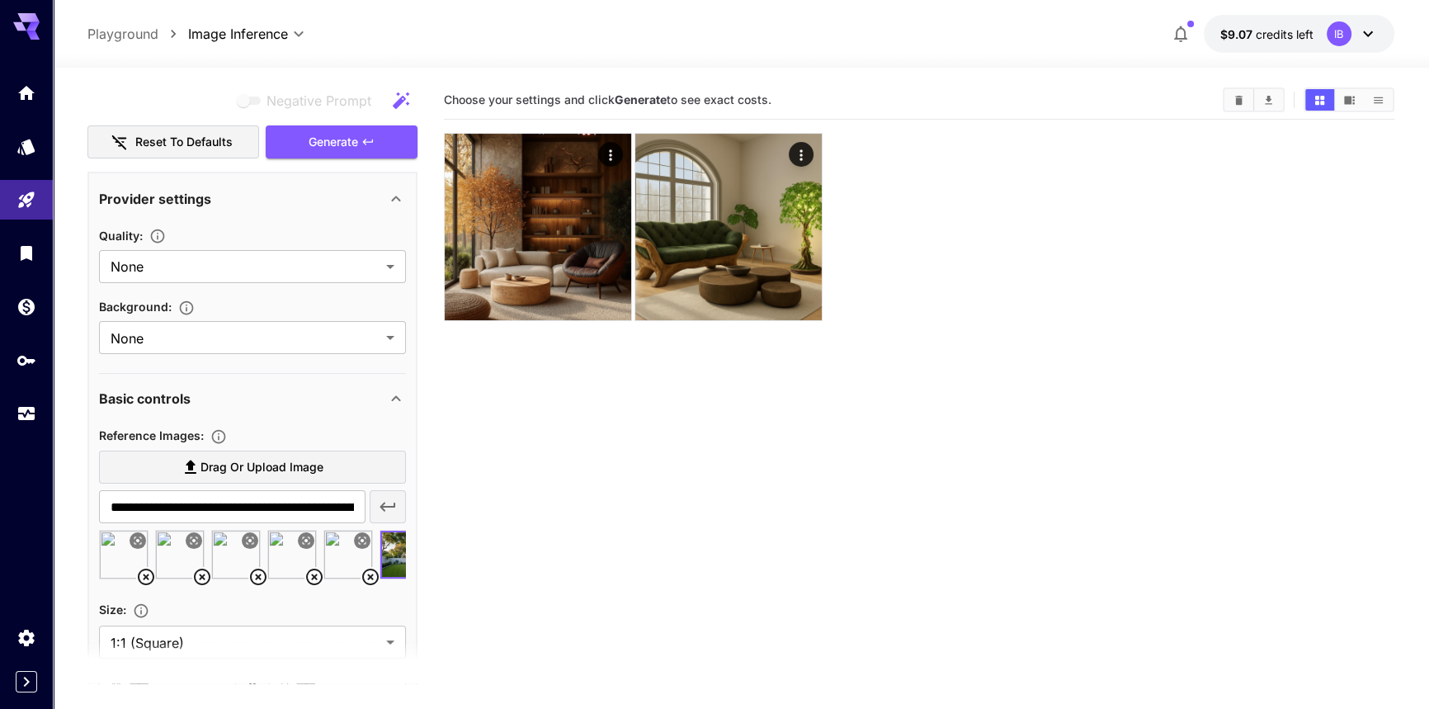
scroll to position [600, 0]
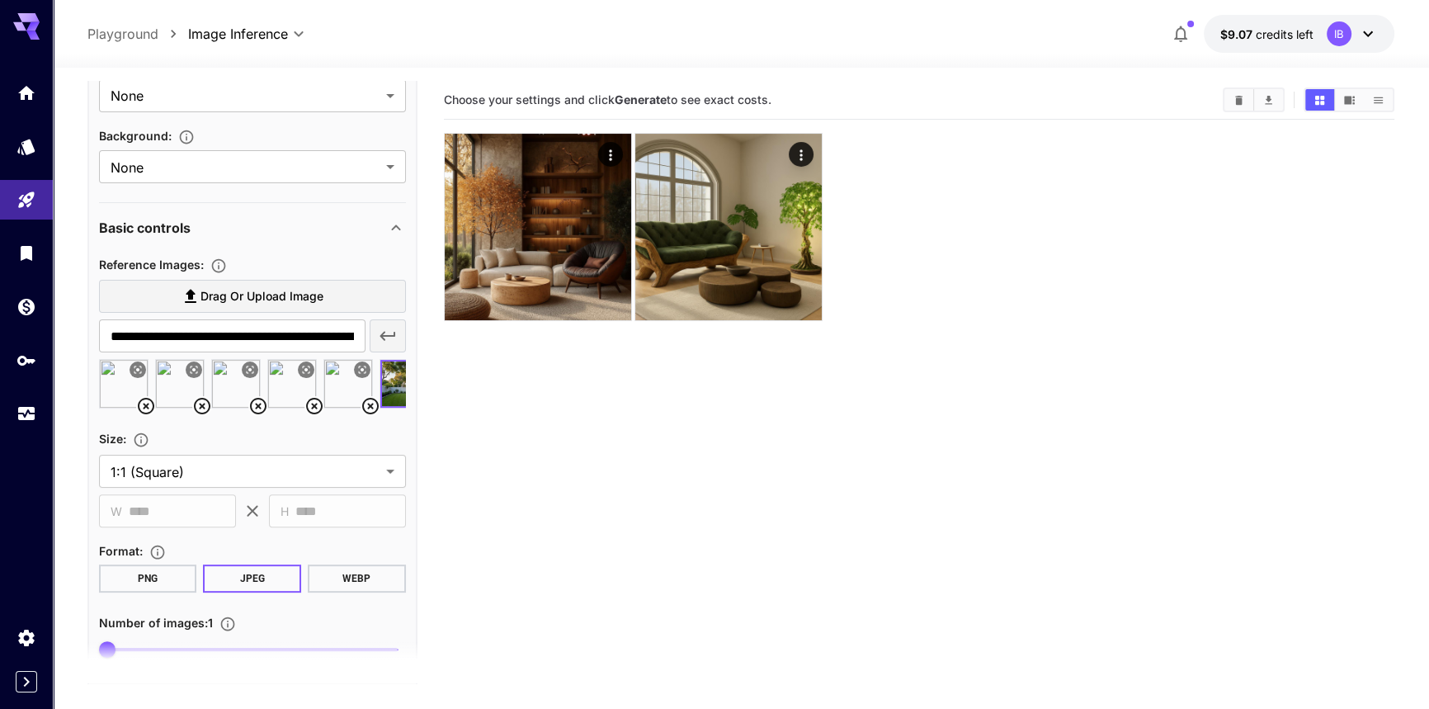
click at [363, 410] on icon at bounding box center [371, 406] width 20 height 20
click at [314, 402] on icon at bounding box center [314, 406] width 20 height 20
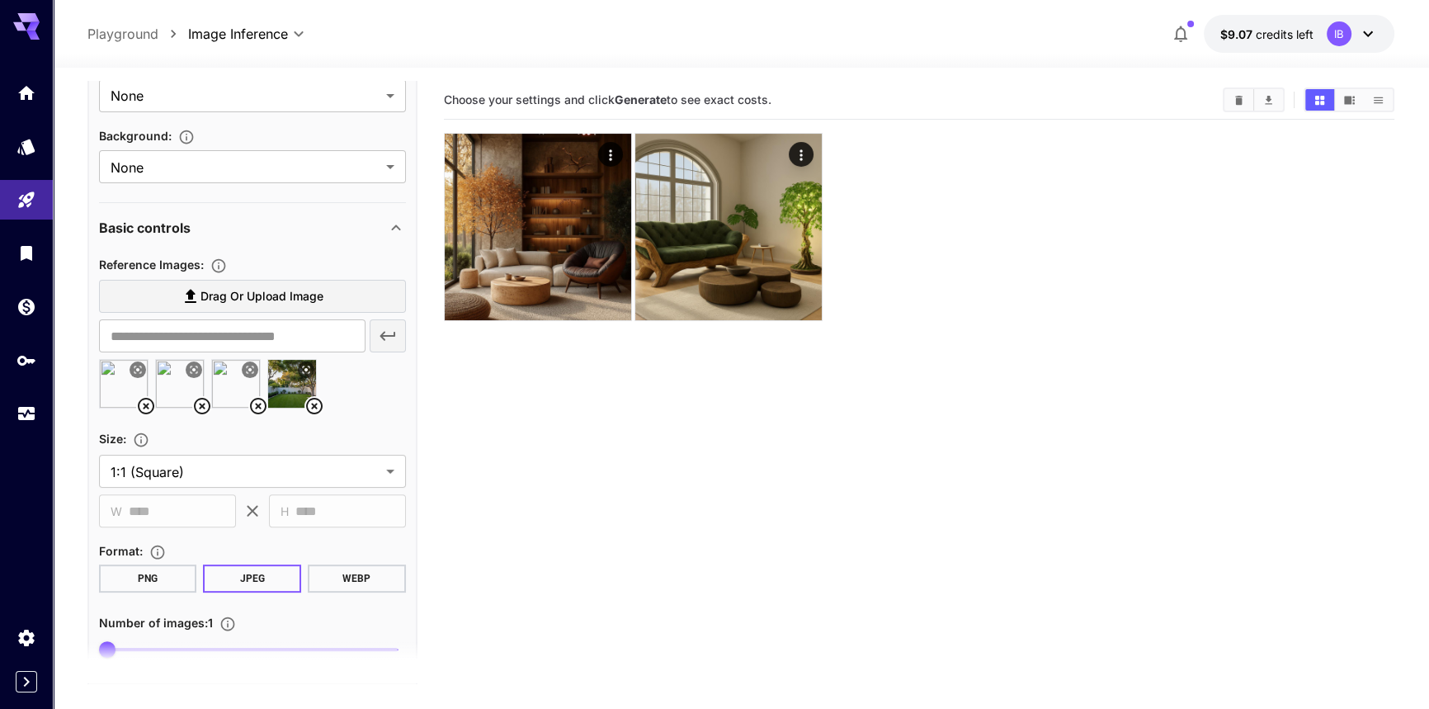
drag, startPoint x: 256, startPoint y: 401, endPoint x: 227, endPoint y: 399, distance: 28.9
click at [256, 401] on icon at bounding box center [258, 406] width 20 height 20
drag, startPoint x: 197, startPoint y: 398, endPoint x: 170, endPoint y: 401, distance: 27.4
click at [190, 398] on div at bounding box center [180, 384] width 50 height 50
click at [136, 404] on icon at bounding box center [146, 406] width 20 height 20
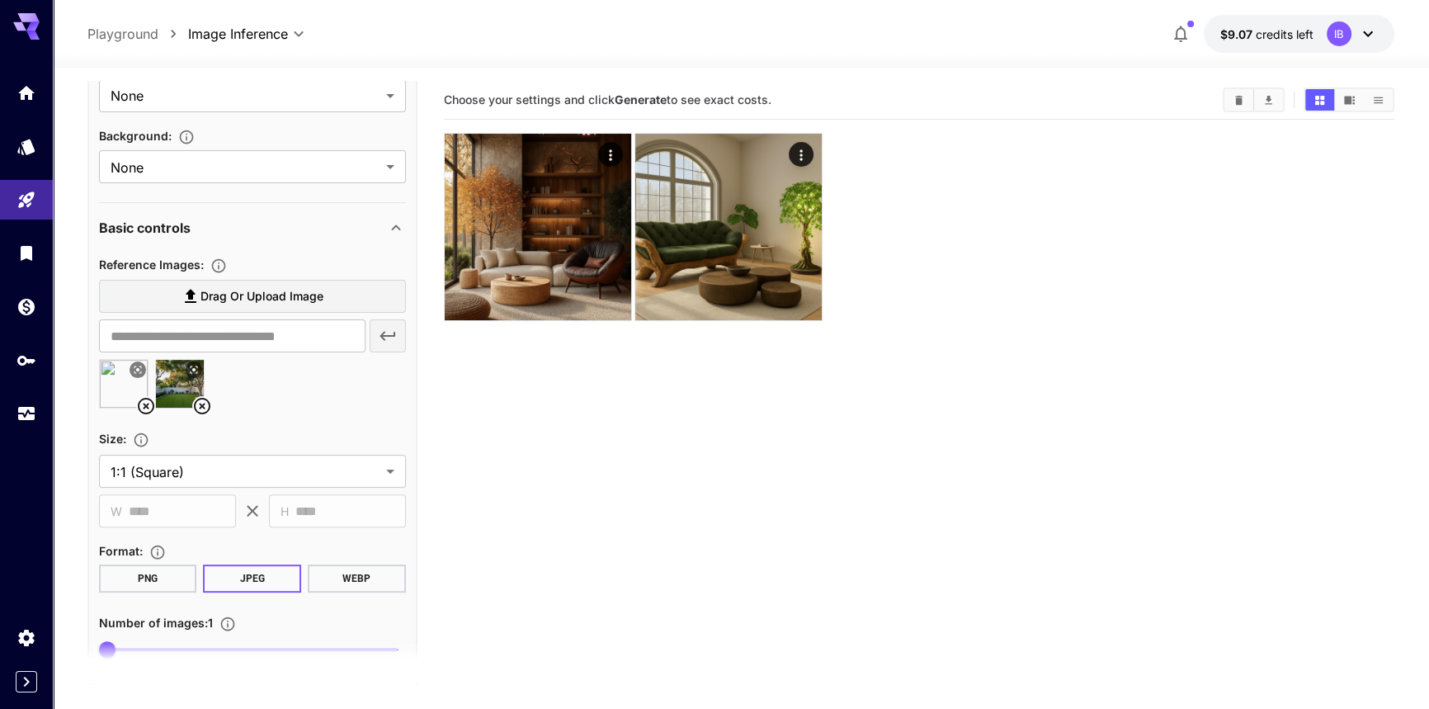
click at [151, 400] on icon at bounding box center [146, 406] width 17 height 17
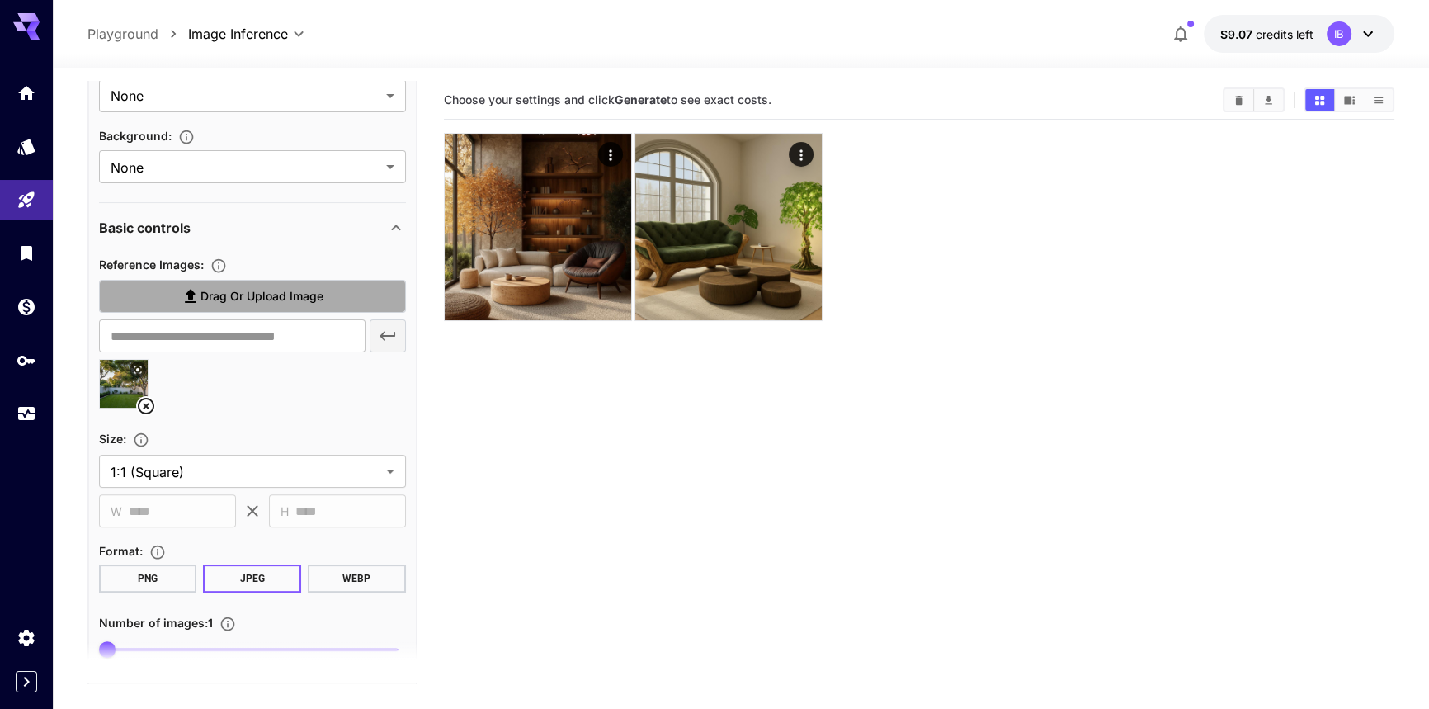
click at [251, 293] on span "Drag or upload image" at bounding box center [262, 296] width 123 height 21
click at [0, 0] on input "Drag or upload image" at bounding box center [0, 0] width 0 height 0
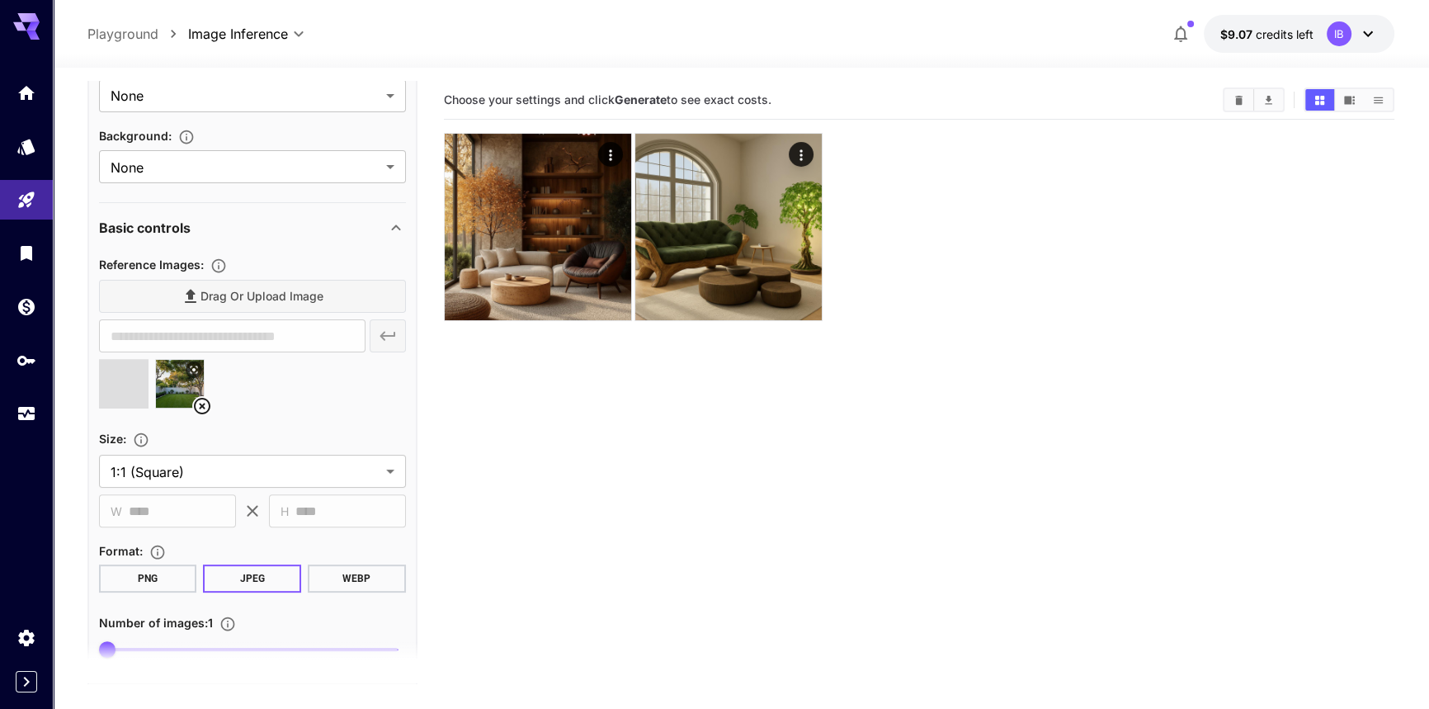
click at [314, 297] on div "Drag or upload image" at bounding box center [252, 297] width 307 height 34
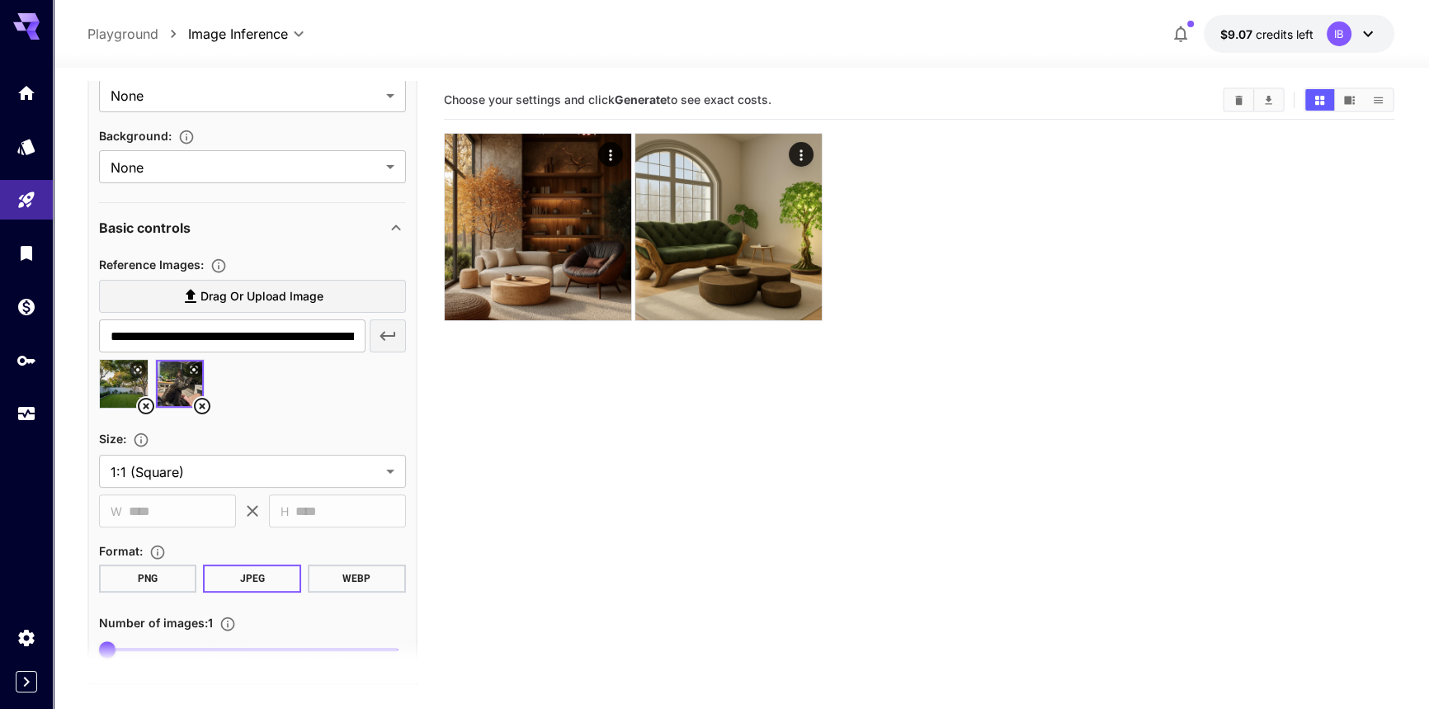
click at [267, 295] on span "Drag or upload image" at bounding box center [262, 296] width 123 height 21
click at [0, 0] on input "Drag or upload image" at bounding box center [0, 0] width 0 height 0
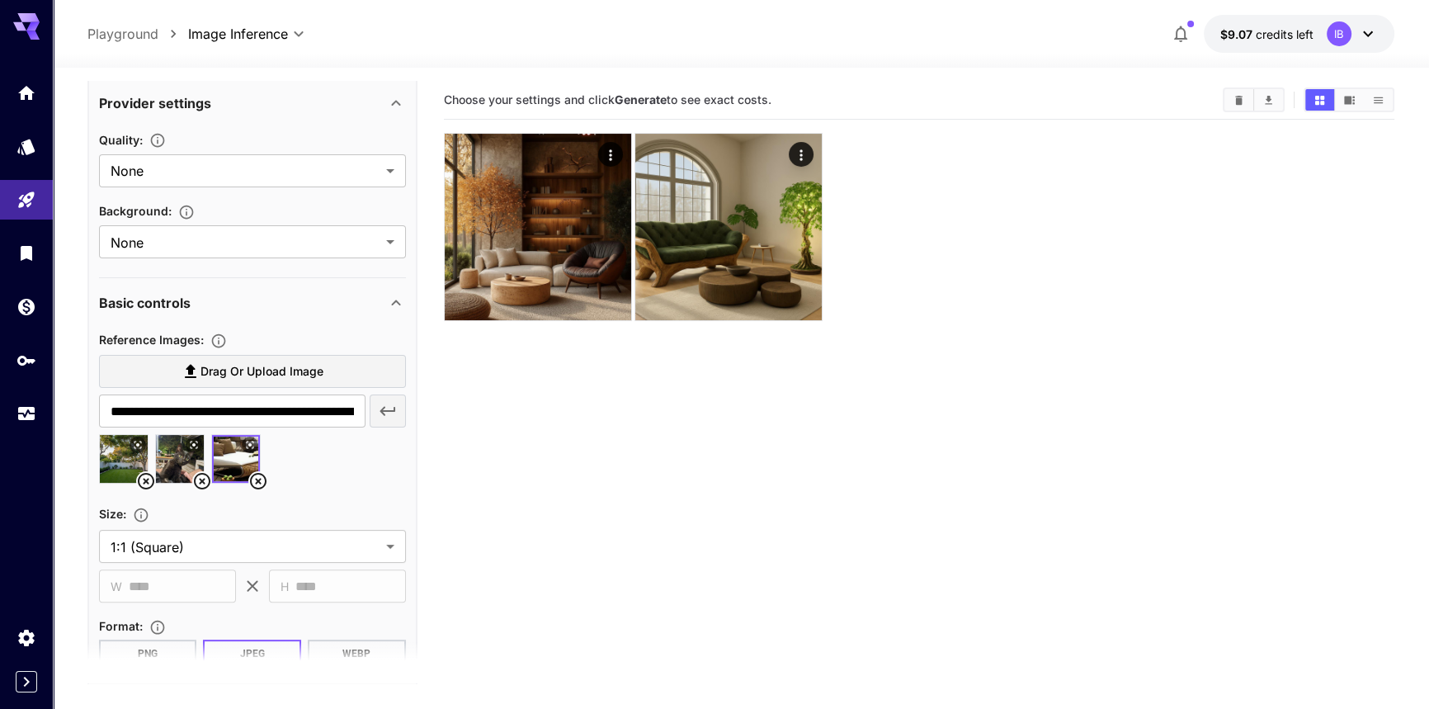
click at [169, 463] on img at bounding box center [180, 459] width 48 height 48
click at [130, 456] on img at bounding box center [124, 459] width 48 height 48
click at [165, 461] on img at bounding box center [180, 459] width 48 height 48
click at [217, 462] on img at bounding box center [236, 459] width 48 height 48
click at [279, 366] on span "Drag or upload image" at bounding box center [262, 371] width 123 height 21
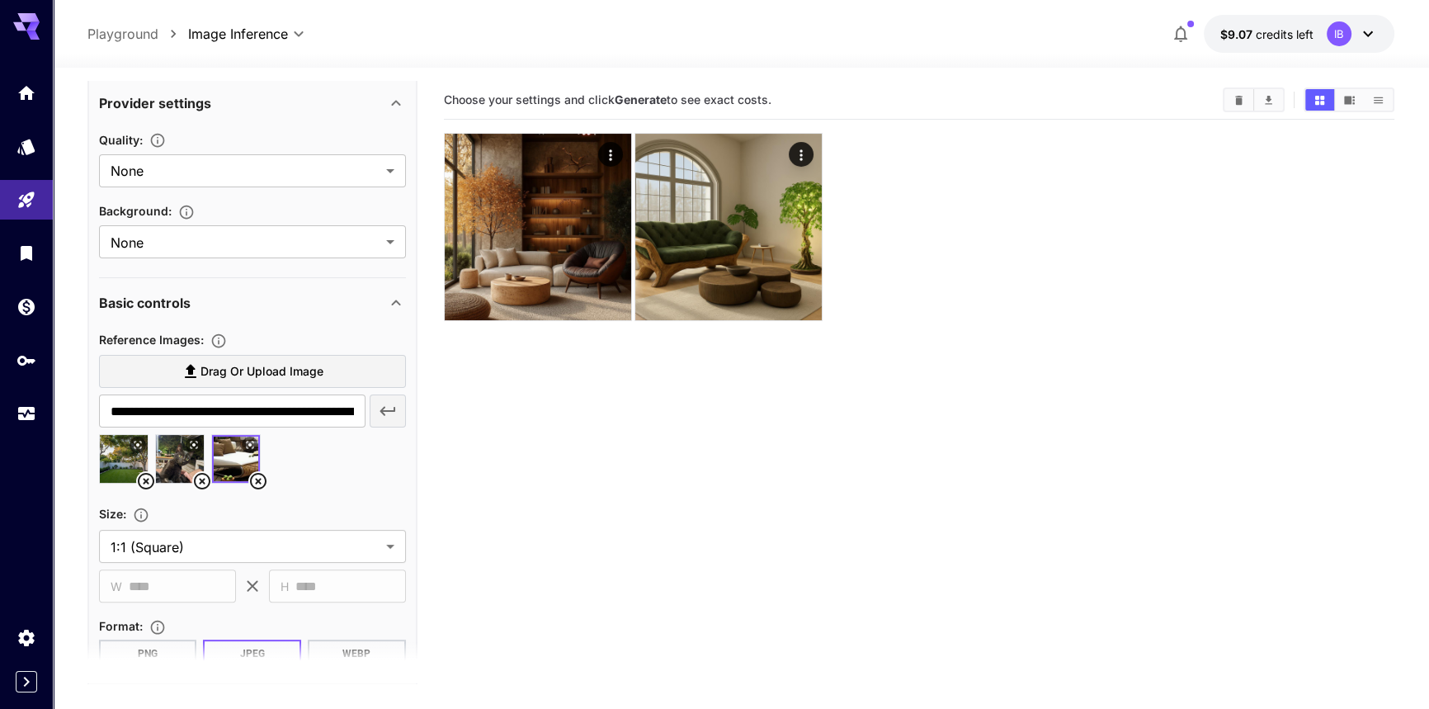
click at [0, 0] on input "Drag or upload image" at bounding box center [0, 0] width 0 height 0
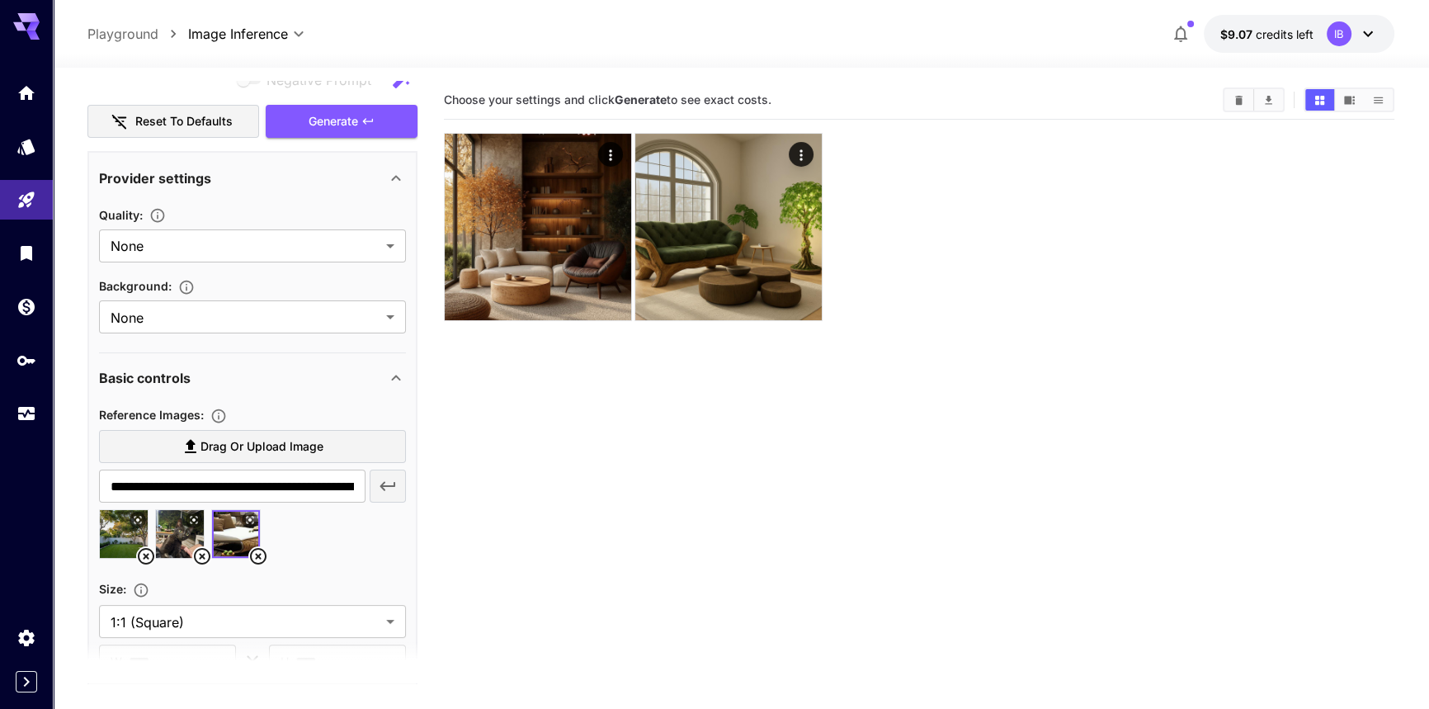
click at [284, 447] on span "Drag or upload image" at bounding box center [262, 447] width 123 height 21
click at [0, 0] on input "Drag or upload image" at bounding box center [0, 0] width 0 height 0
click at [234, 528] on img at bounding box center [236, 534] width 48 height 48
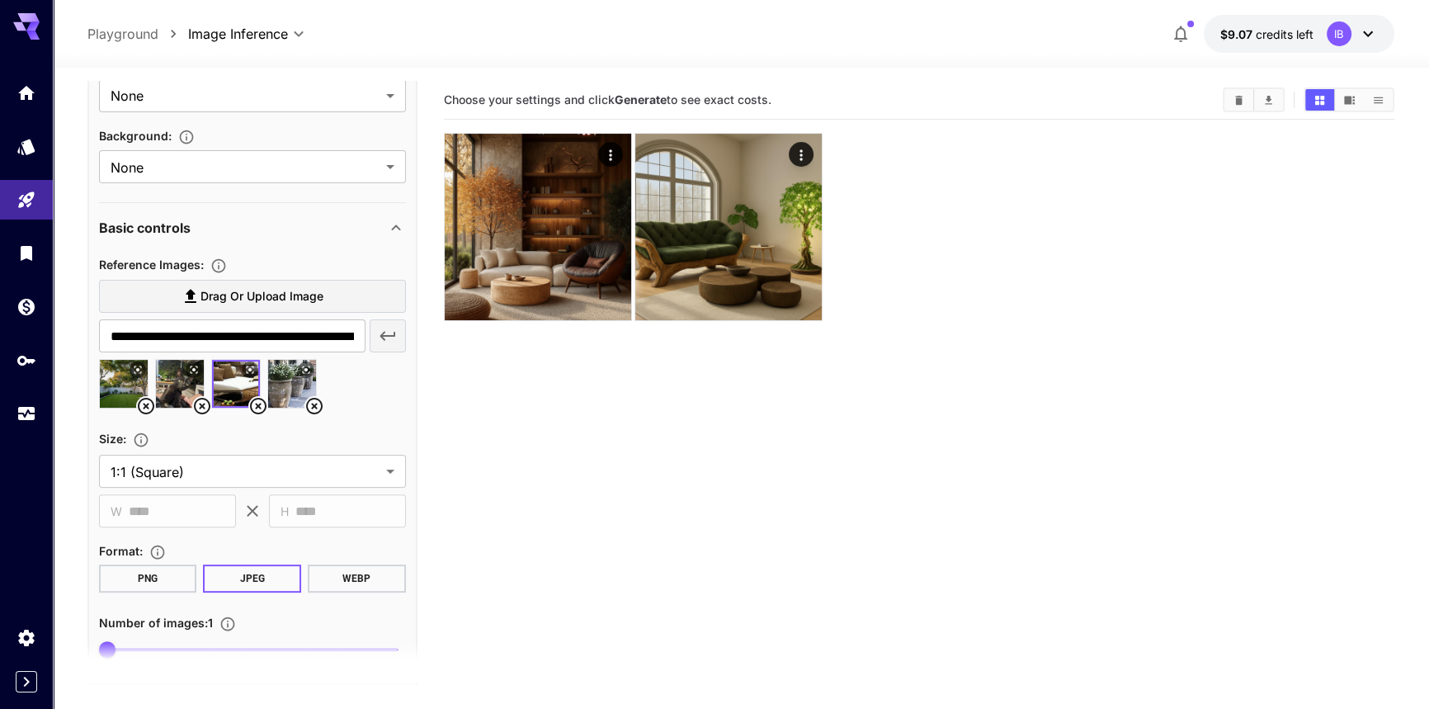
click at [652, 453] on section "Choose your settings and click Generate to see exact costs." at bounding box center [919, 435] width 951 height 709
click at [281, 385] on img at bounding box center [292, 384] width 48 height 48
click at [224, 380] on img at bounding box center [236, 384] width 48 height 48
type input "**********"
click at [248, 368] on icon at bounding box center [250, 370] width 10 height 10
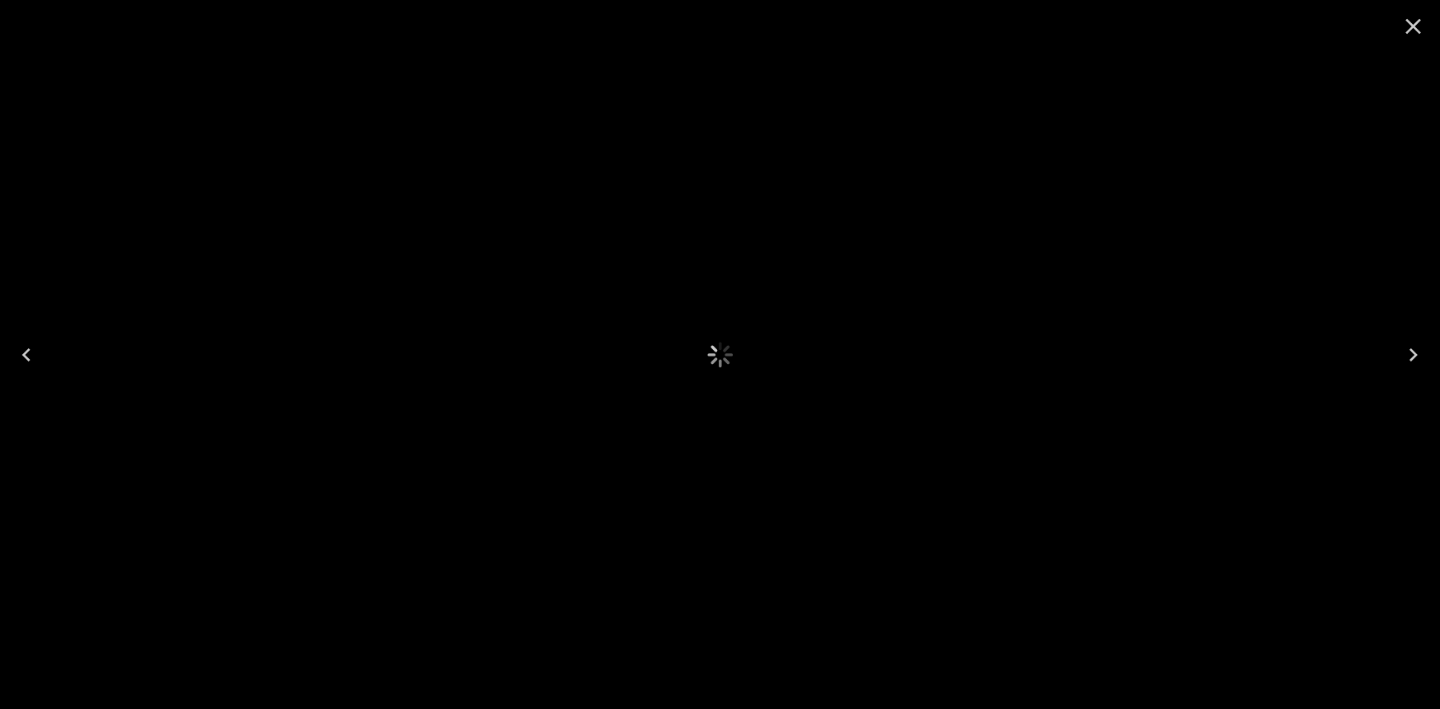
click at [1414, 29] on body "**********" at bounding box center [720, 419] width 1440 height 839
click at [1410, 28] on body "**********" at bounding box center [720, 419] width 1440 height 839
click at [1422, 24] on body "**********" at bounding box center [720, 419] width 1440 height 839
click at [1407, 27] on body "**********" at bounding box center [720, 419] width 1440 height 839
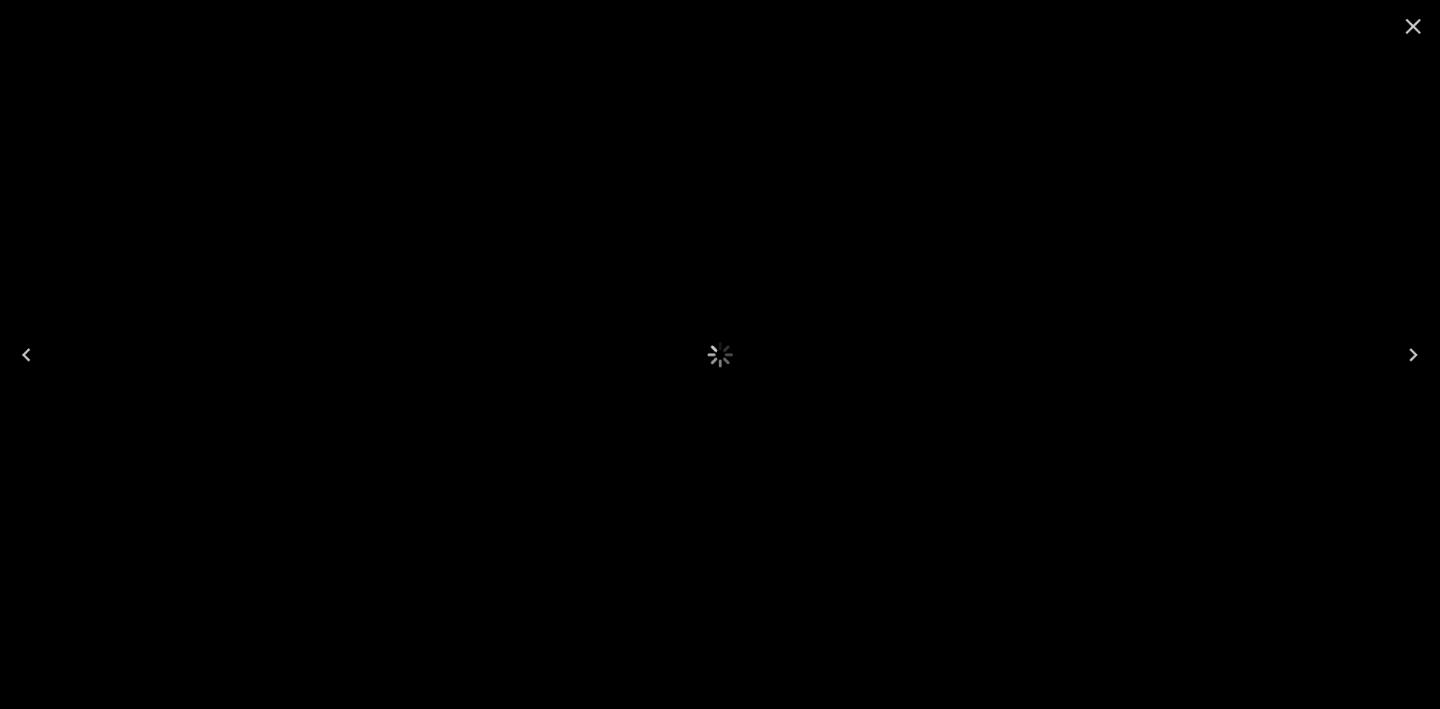
click at [1406, 28] on body "**********" at bounding box center [720, 419] width 1440 height 839
click at [1417, 29] on body "**********" at bounding box center [720, 419] width 1440 height 839
click at [1410, 27] on body "**********" at bounding box center [720, 419] width 1440 height 839
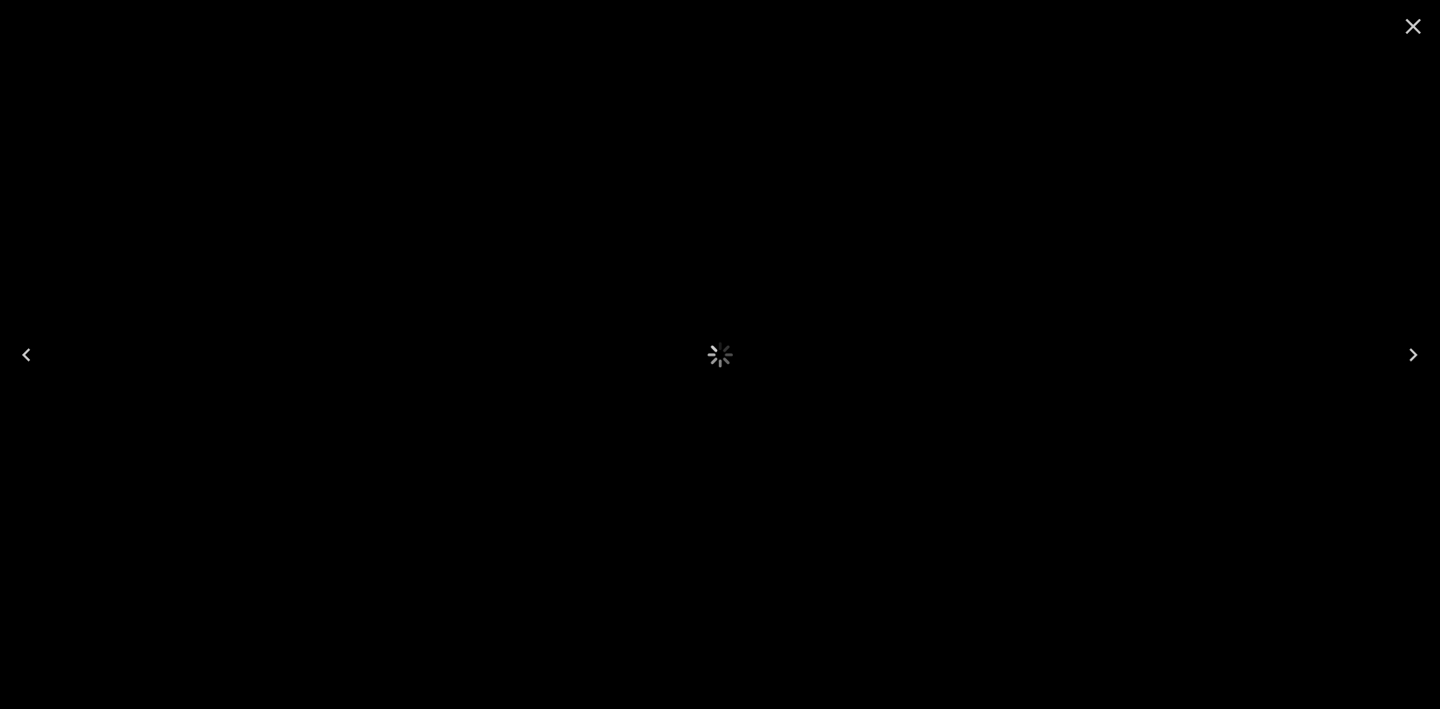
click at [1404, 26] on body "**********" at bounding box center [720, 419] width 1440 height 839
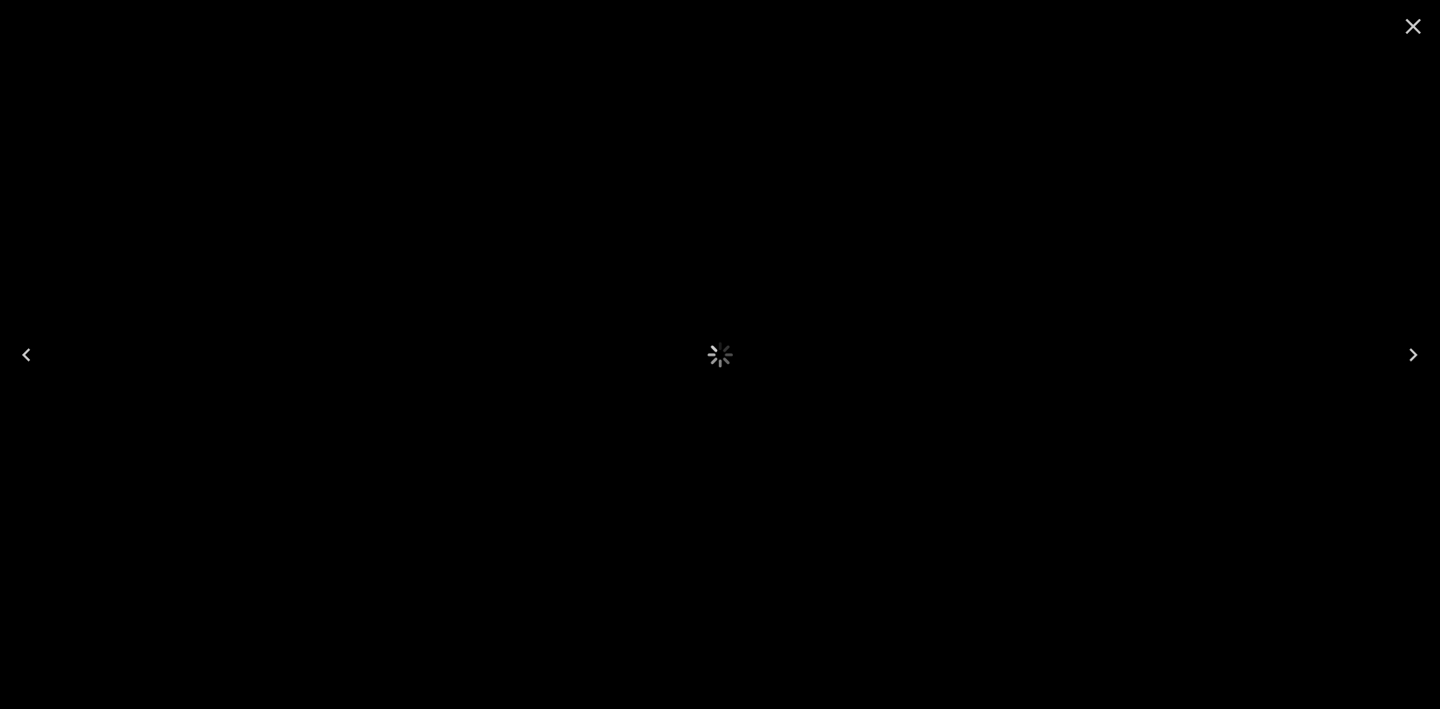
click at [1404, 26] on body "**********" at bounding box center [720, 419] width 1440 height 839
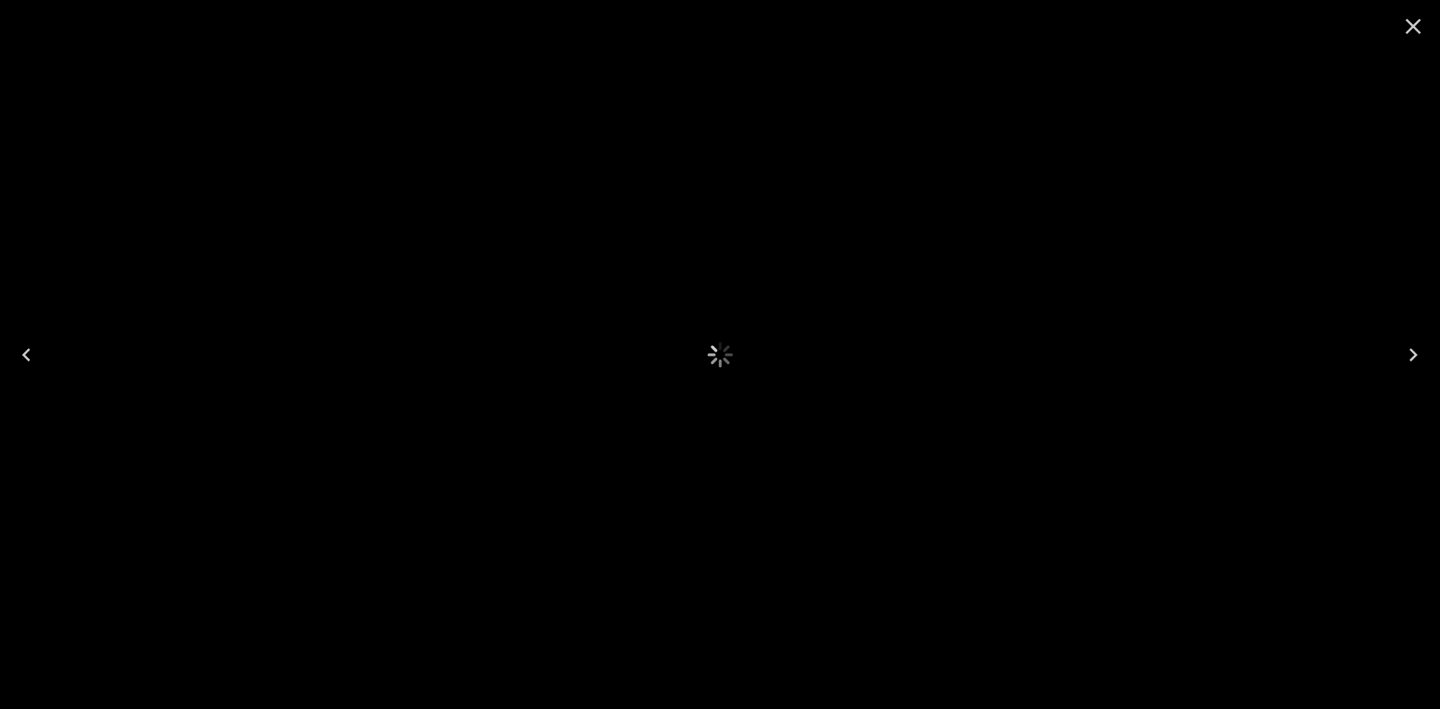
drag, startPoint x: 804, startPoint y: 192, endPoint x: 877, endPoint y: 191, distance: 73.5
click at [828, 191] on body "**********" at bounding box center [720, 419] width 1440 height 839
click at [1408, 24] on body "**********" at bounding box center [720, 419] width 1440 height 839
click at [1390, 14] on body "**********" at bounding box center [720, 419] width 1440 height 839
click at [1399, 27] on body "**********" at bounding box center [720, 419] width 1440 height 839
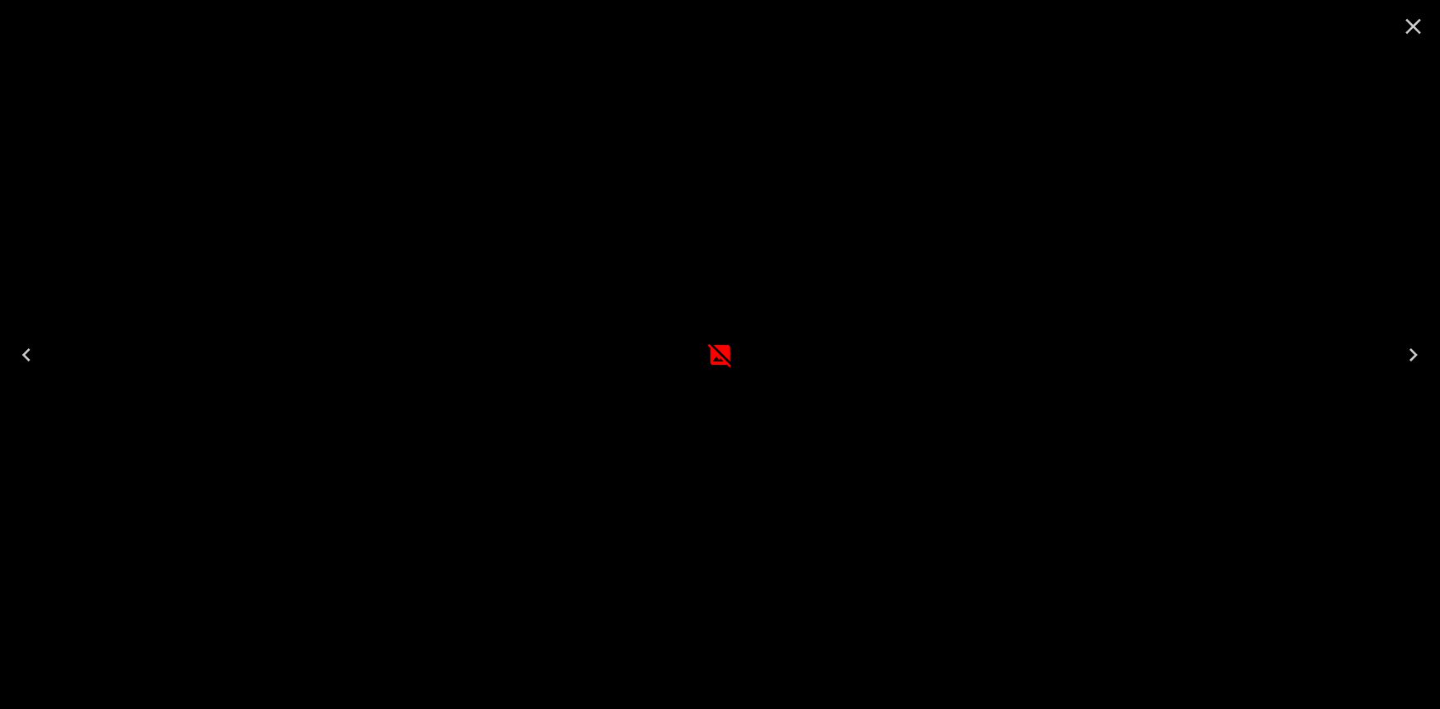
click at [1404, 30] on body "**********" at bounding box center [720, 419] width 1440 height 839
click at [1409, 32] on body "**********" at bounding box center [720, 419] width 1440 height 839
click at [1430, 40] on body "**********" at bounding box center [720, 419] width 1440 height 839
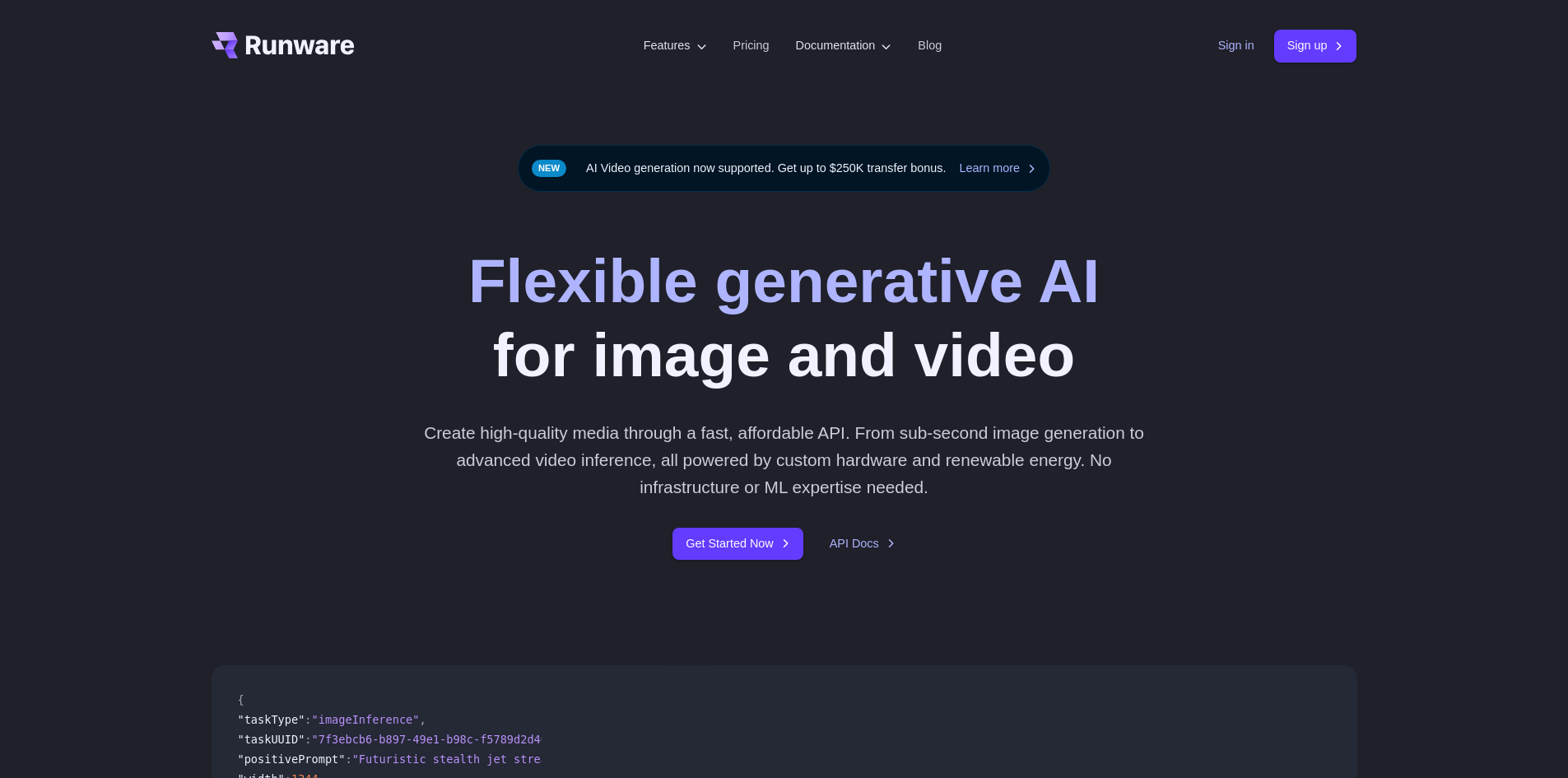
click at [1224, 51] on link "Sign in" at bounding box center [1236, 45] width 36 height 19
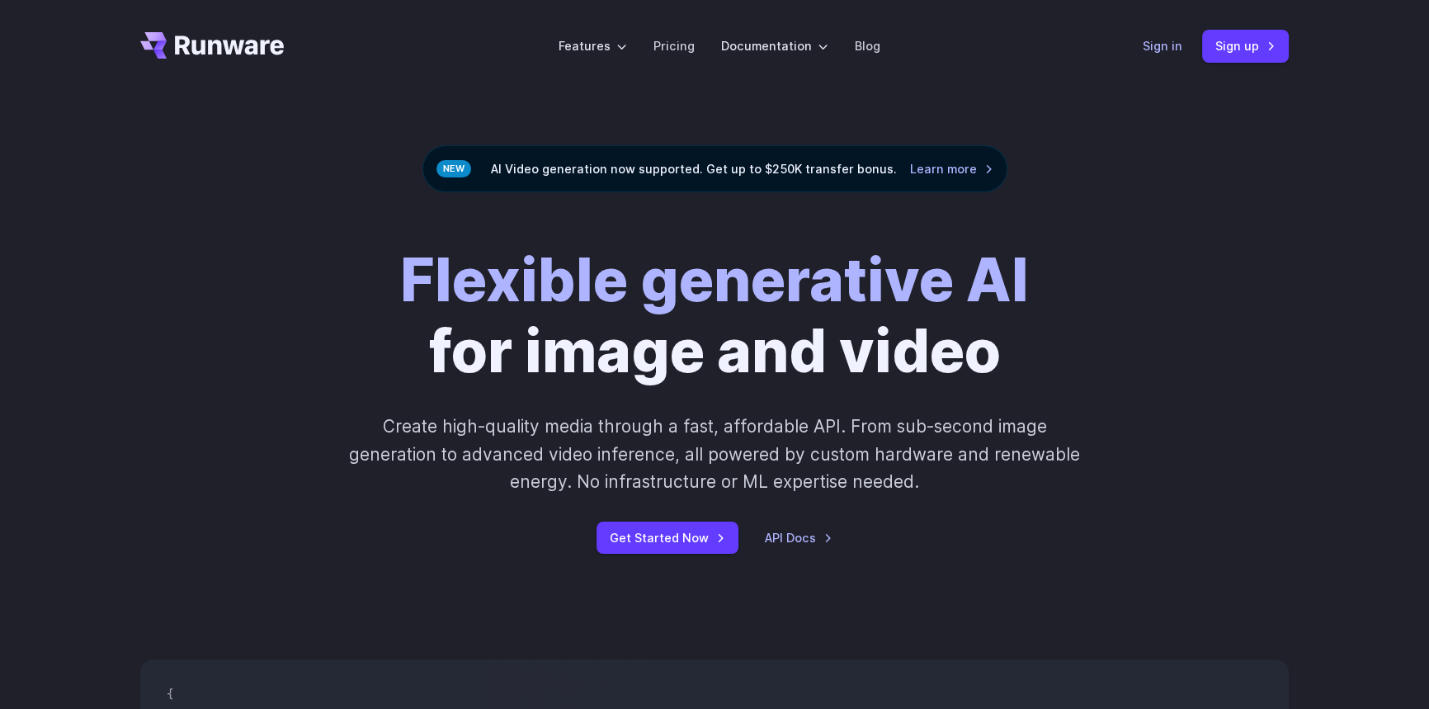
click at [1168, 49] on link "Sign in" at bounding box center [1163, 45] width 40 height 19
click at [1164, 40] on link "Sign in" at bounding box center [1163, 45] width 40 height 19
drag, startPoint x: 1377, startPoint y: 6, endPoint x: 1172, endPoint y: 249, distance: 318.6
click at [1172, 249] on div "Flexible generative AI for image and video Create high-quality media through a …" at bounding box center [714, 399] width 919 height 309
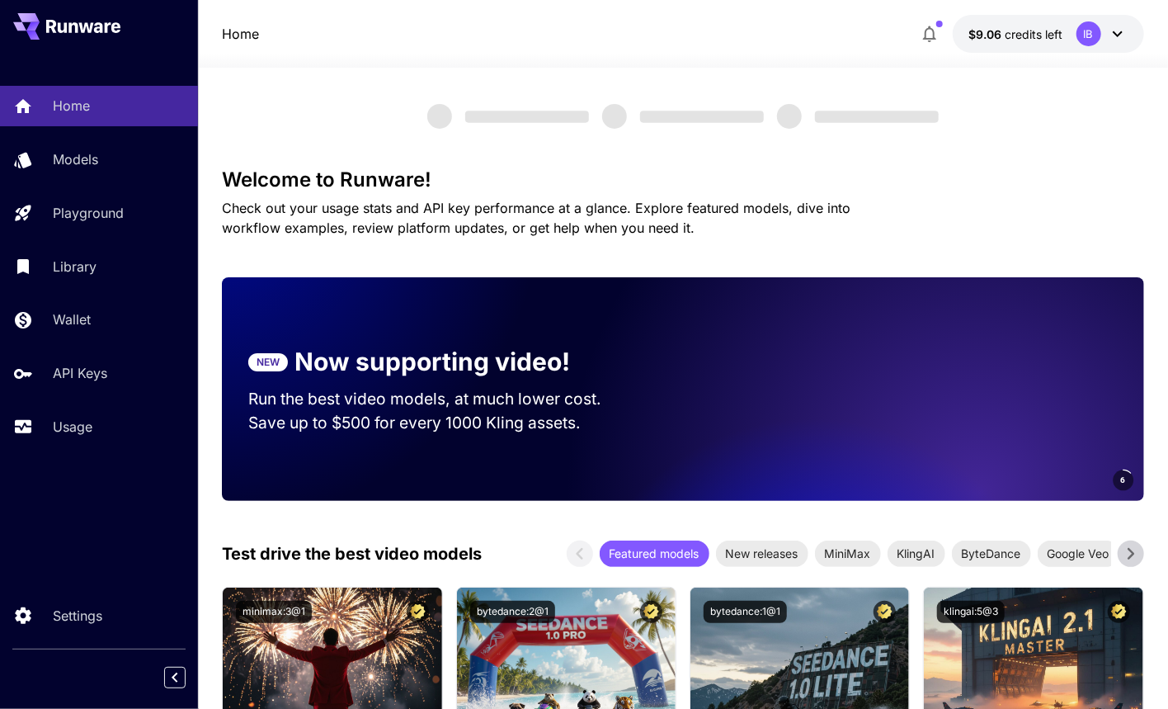
click at [1033, 175] on h3 "Welcome to Runware!" at bounding box center [683, 179] width 922 height 23
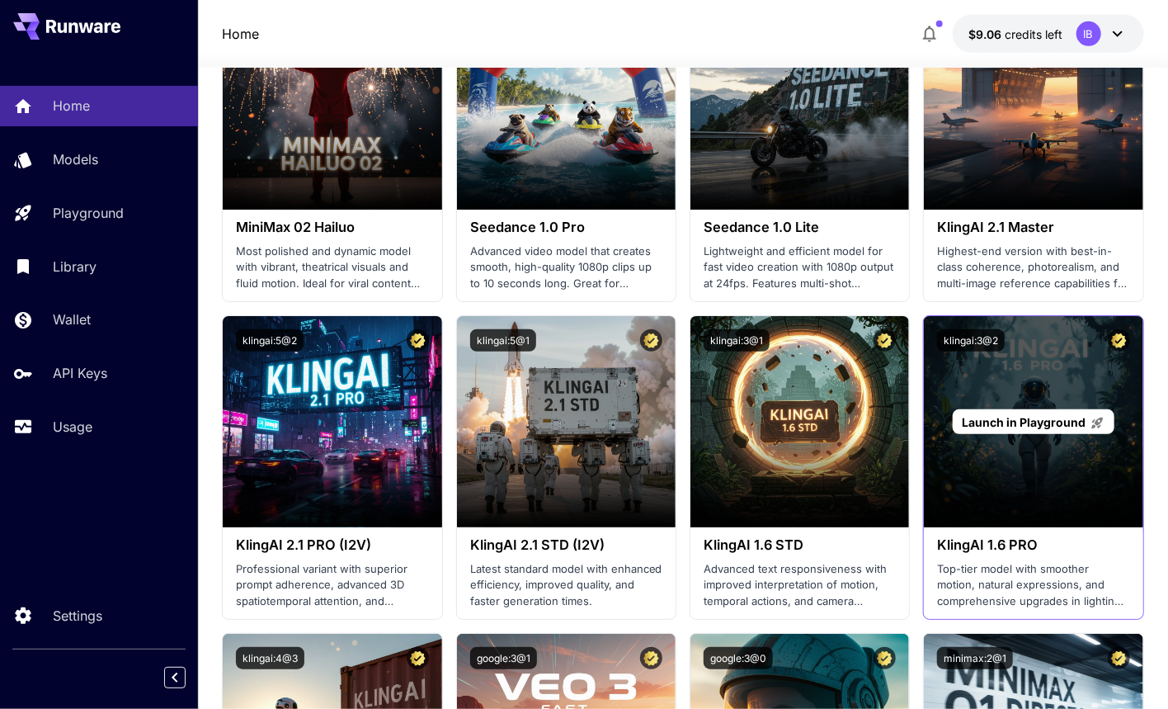
scroll to position [750, 0]
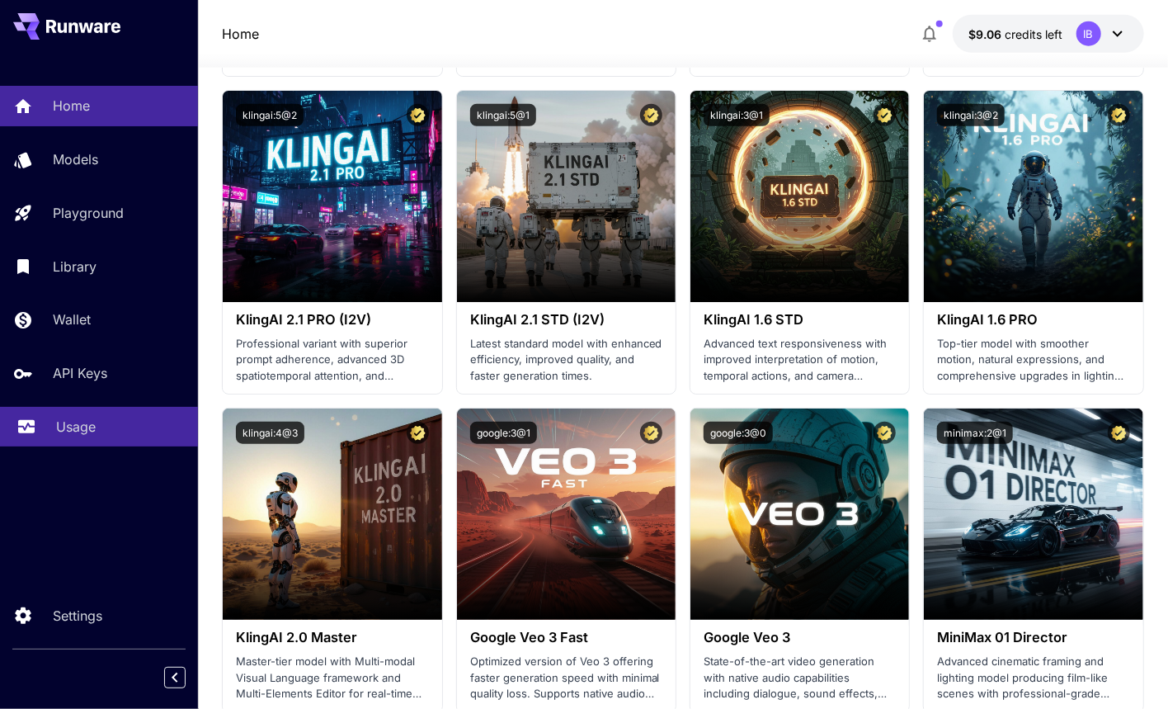
click at [63, 433] on p "Usage" at bounding box center [76, 427] width 40 height 20
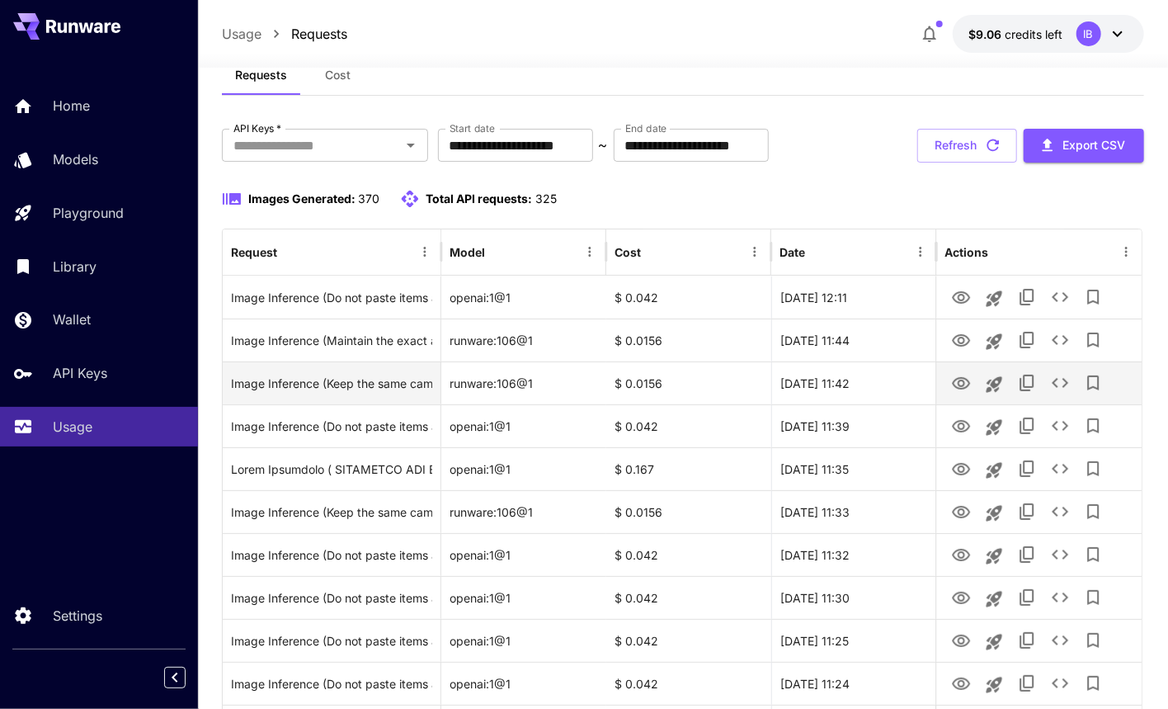
scroll to position [74, 0]
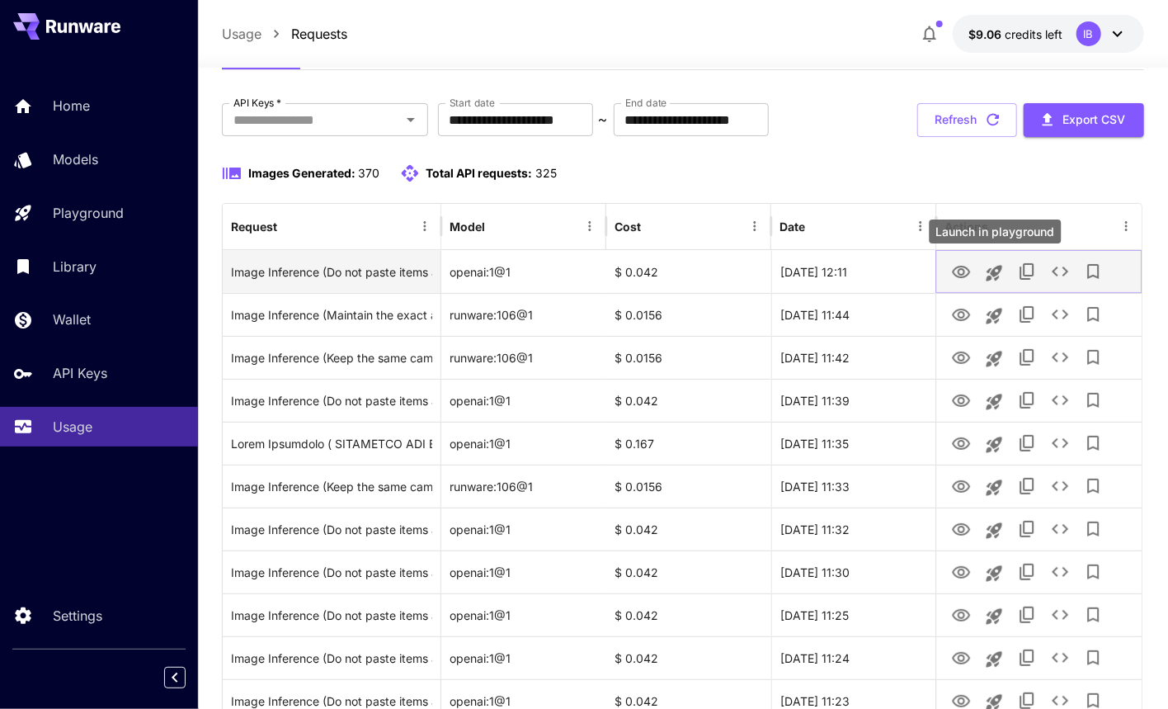
click at [995, 273] on icon "Launch in playground" at bounding box center [995, 273] width 16 height 16
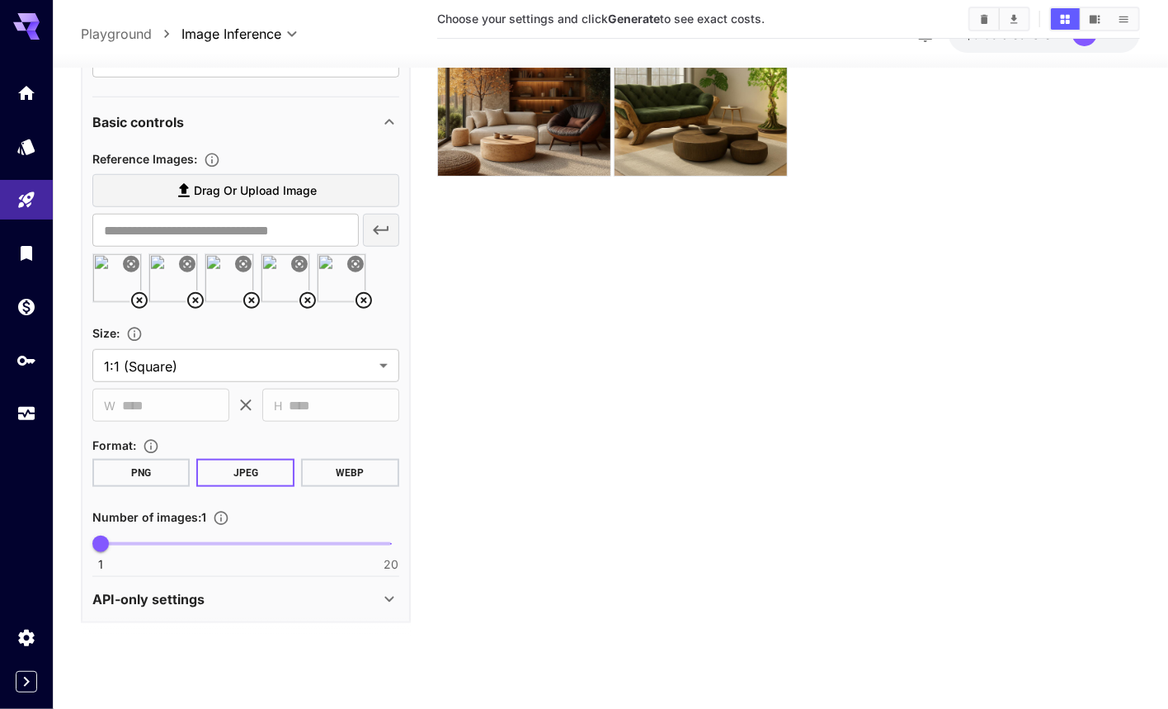
scroll to position [684, 0]
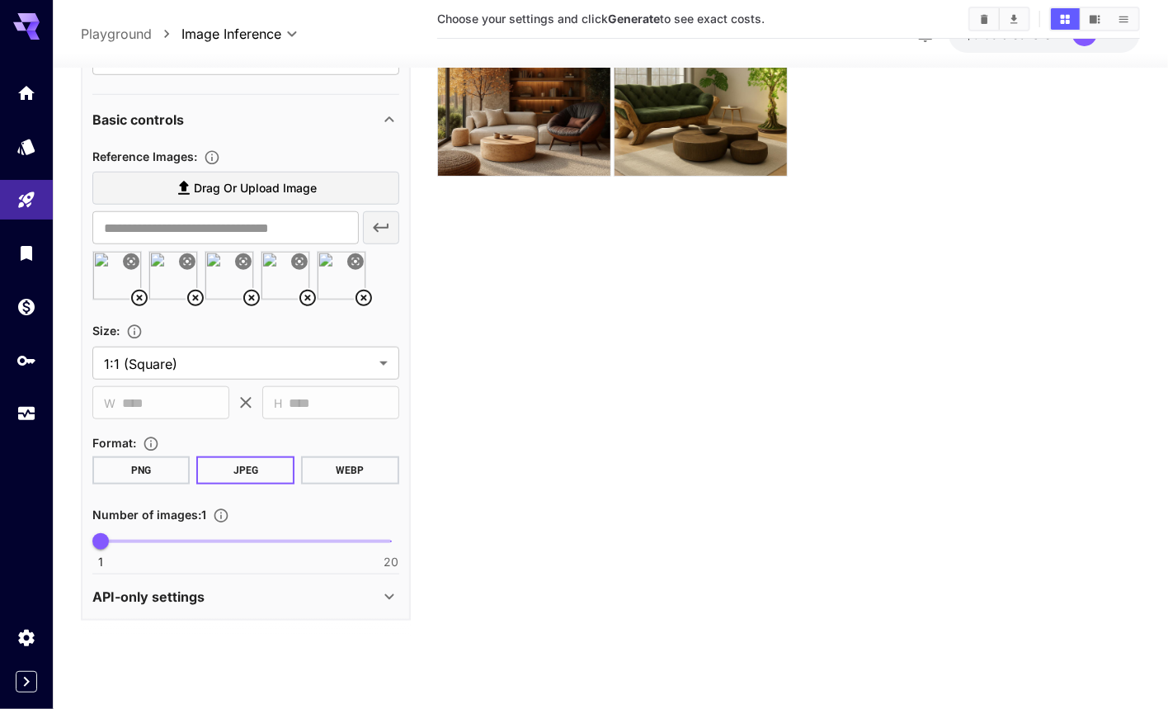
click at [133, 297] on icon at bounding box center [140, 298] width 20 height 20
click at [139, 295] on icon at bounding box center [139, 298] width 17 height 17
click at [140, 296] on icon at bounding box center [139, 298] width 17 height 17
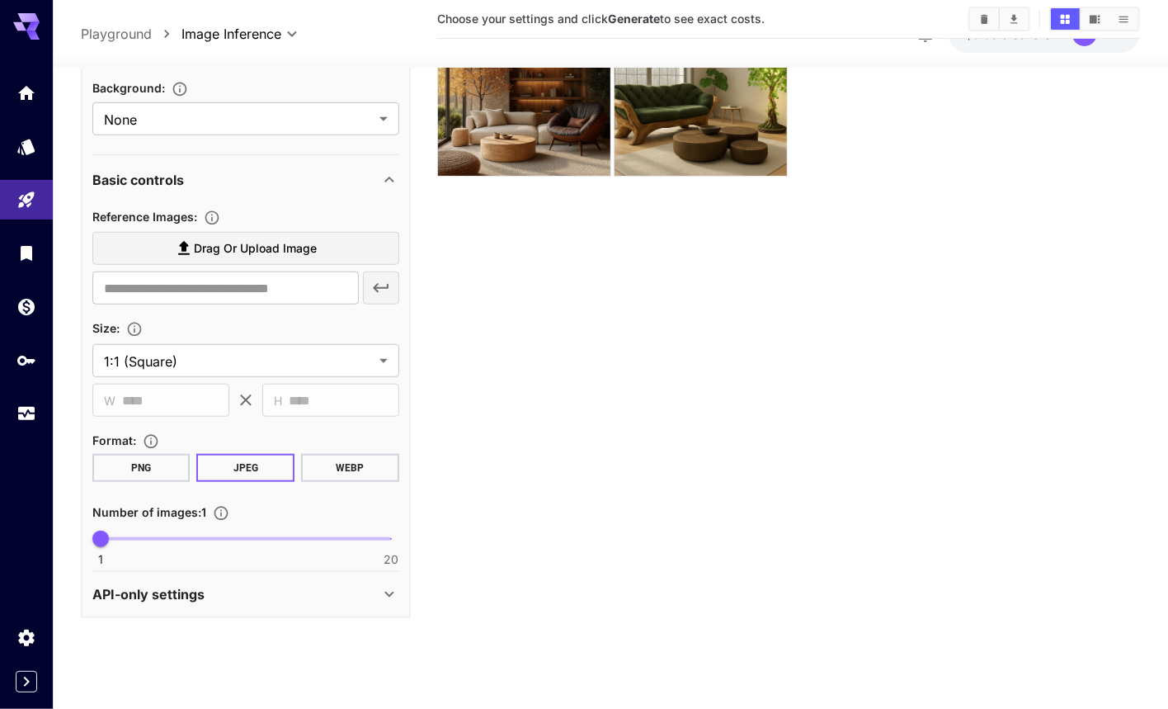
scroll to position [621, 0]
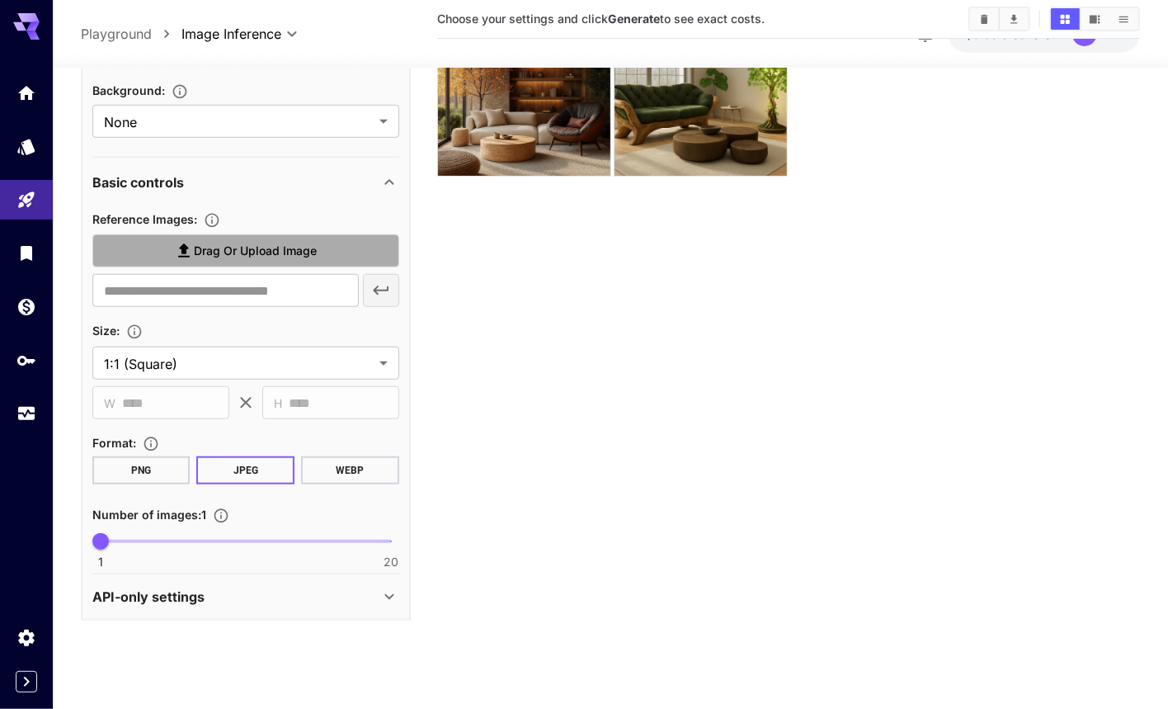
click at [223, 253] on span "Drag or upload image" at bounding box center [255, 250] width 123 height 21
click at [0, 0] on input "Drag or upload image" at bounding box center [0, 0] width 0 height 0
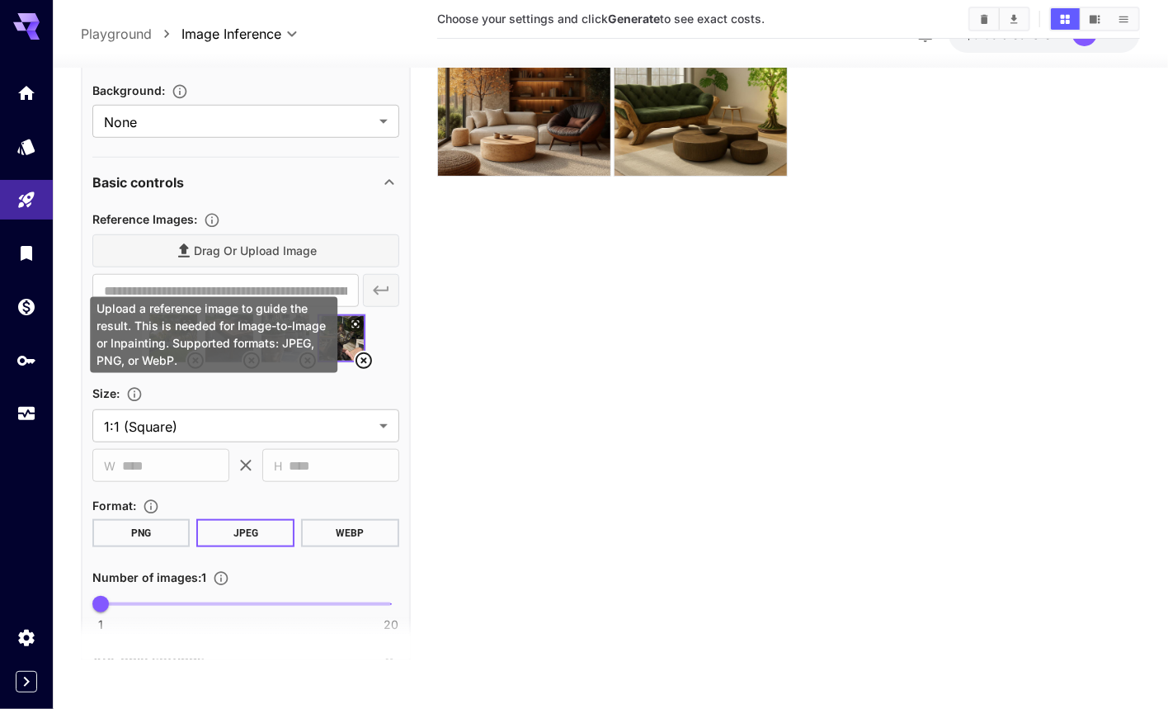
scroll to position [474, 0]
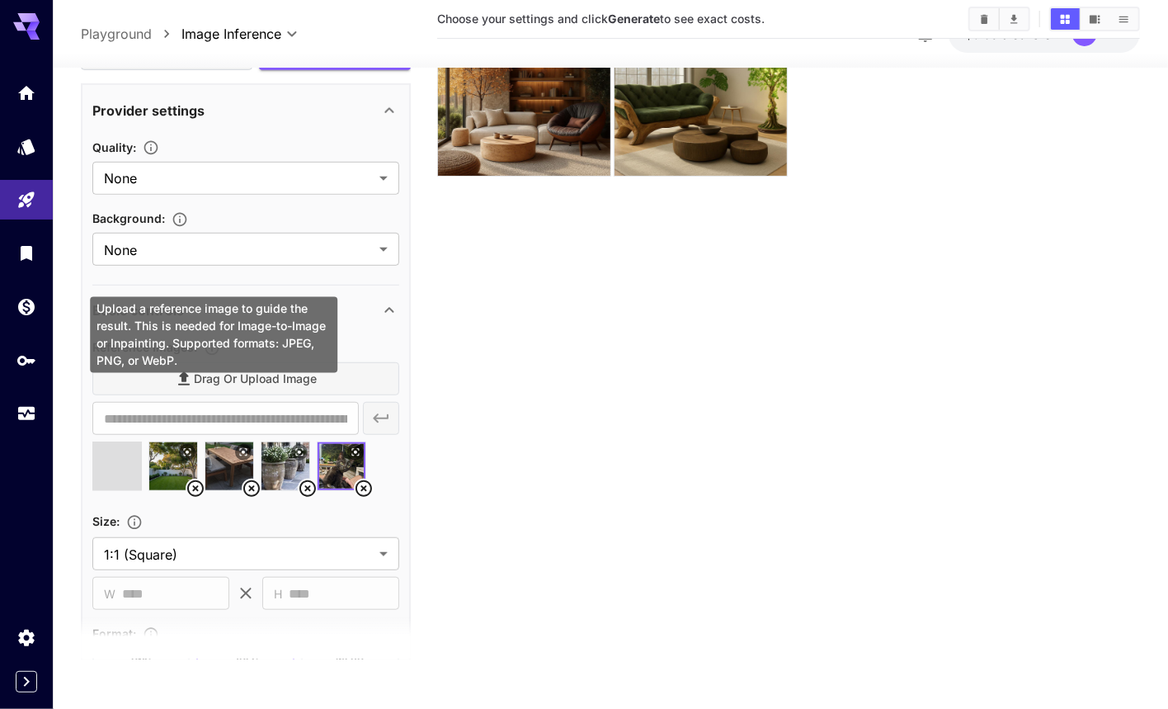
type input "**********"
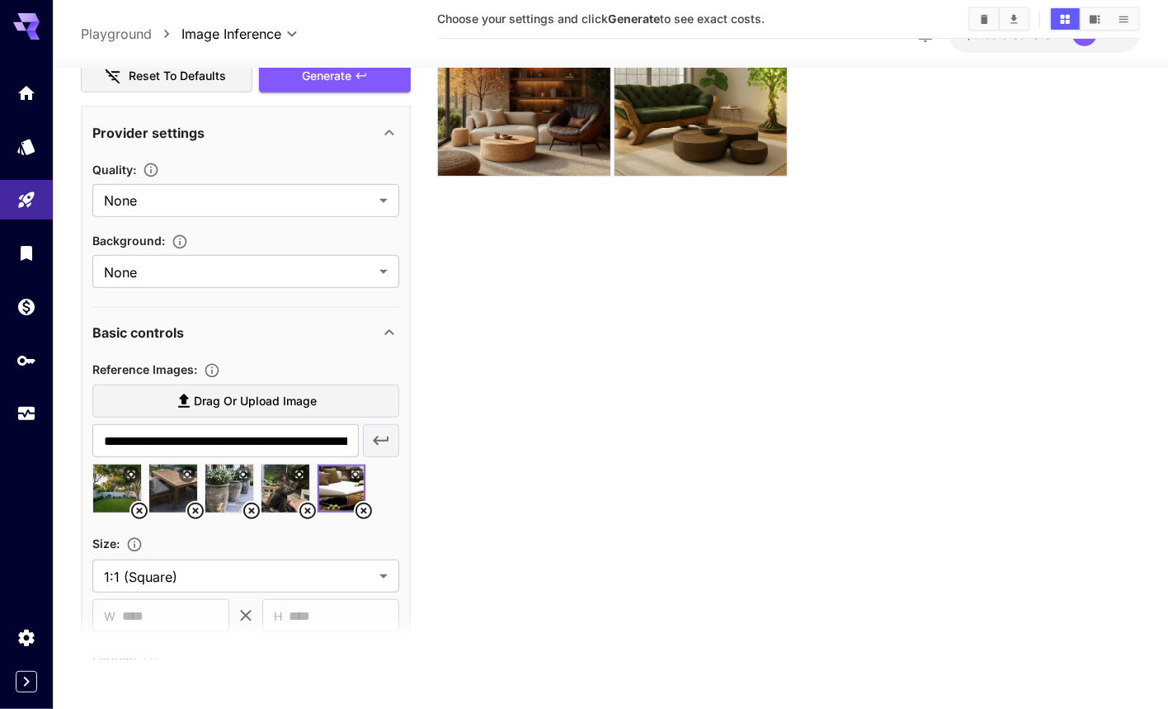
scroll to position [322, 0]
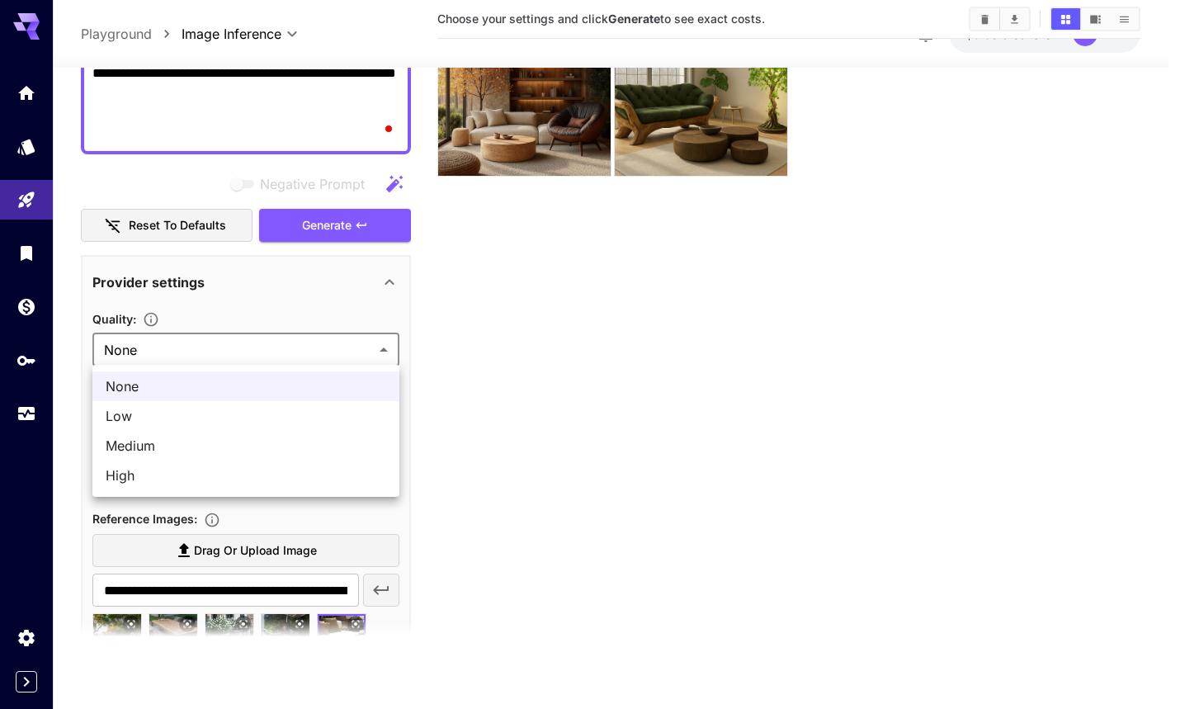
click at [242, 363] on body "**********" at bounding box center [590, 289] width 1180 height 839
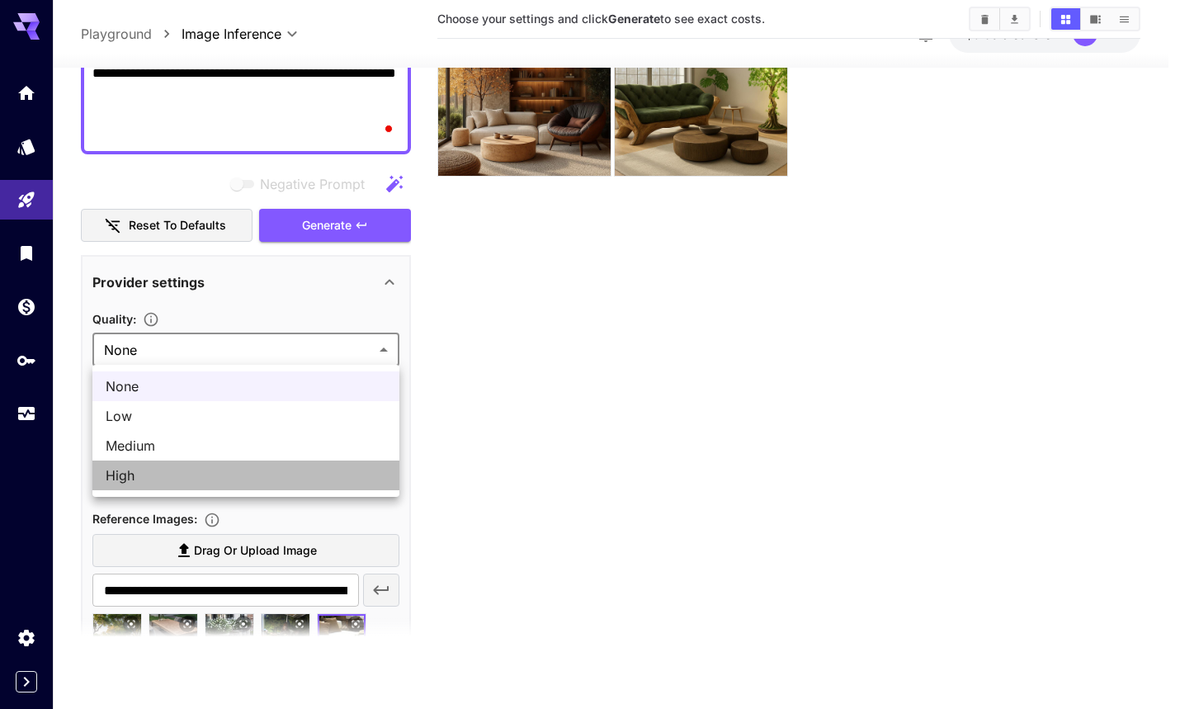
click at [201, 479] on span "High" at bounding box center [246, 475] width 281 height 20
type input "****"
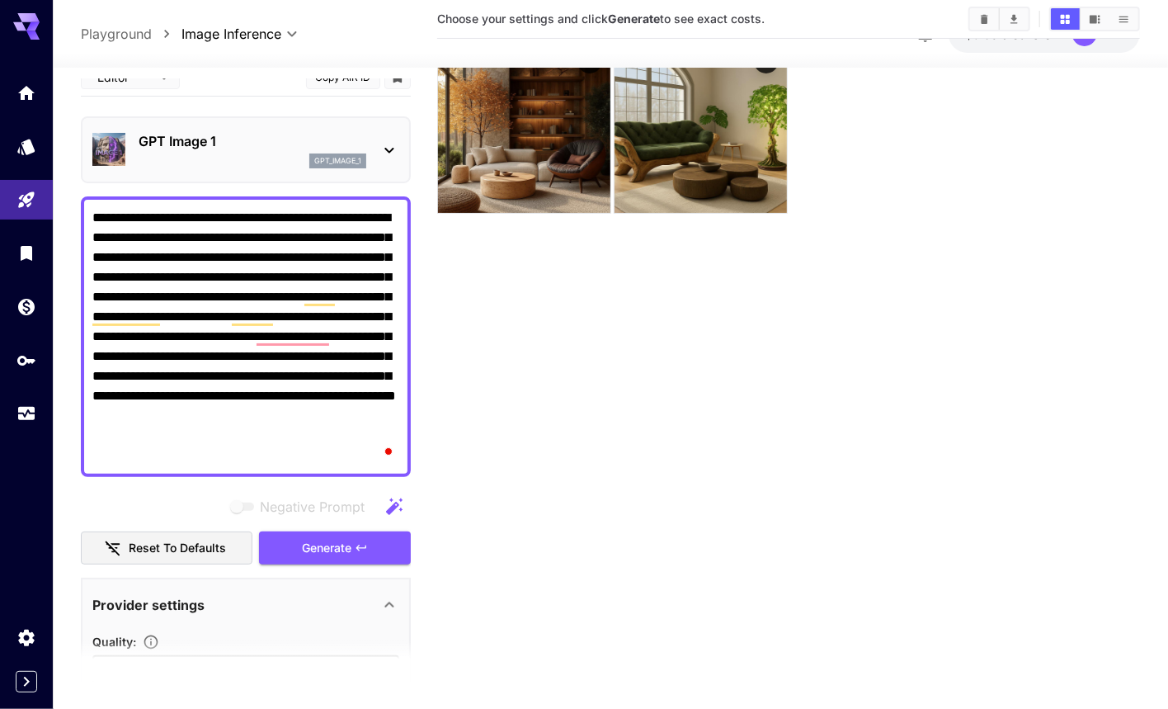
scroll to position [130, 0]
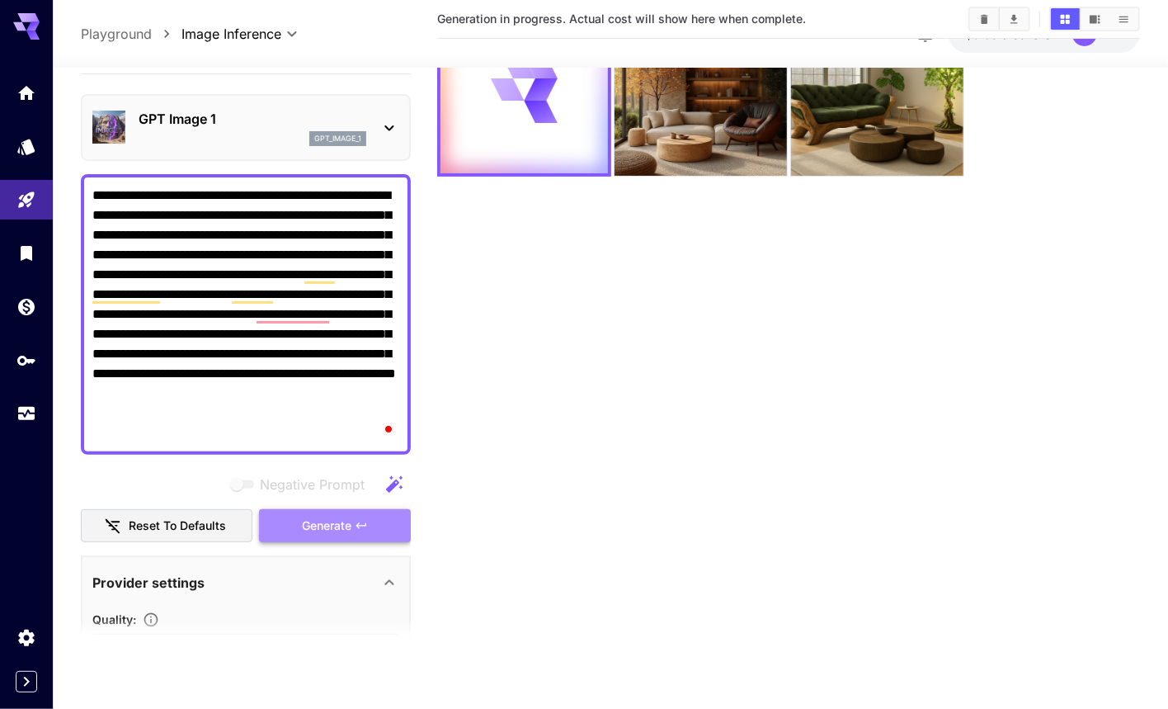
click at [314, 517] on span "Generate" at bounding box center [327, 526] width 50 height 21
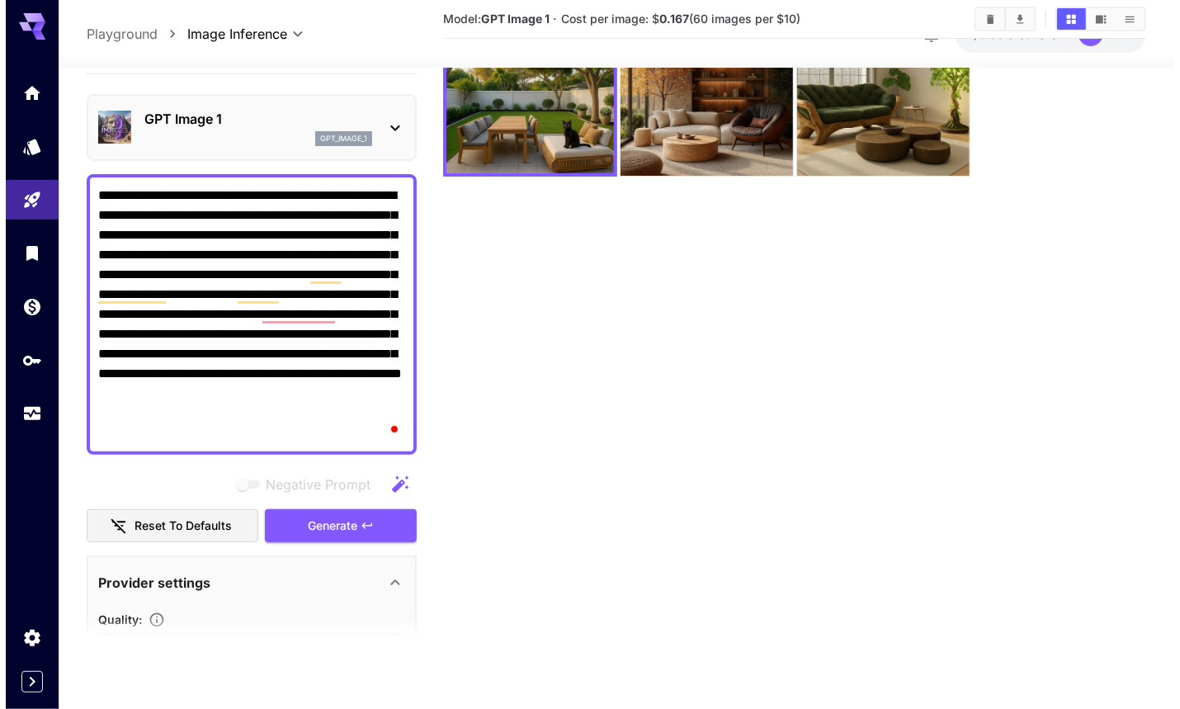
scroll to position [0, 0]
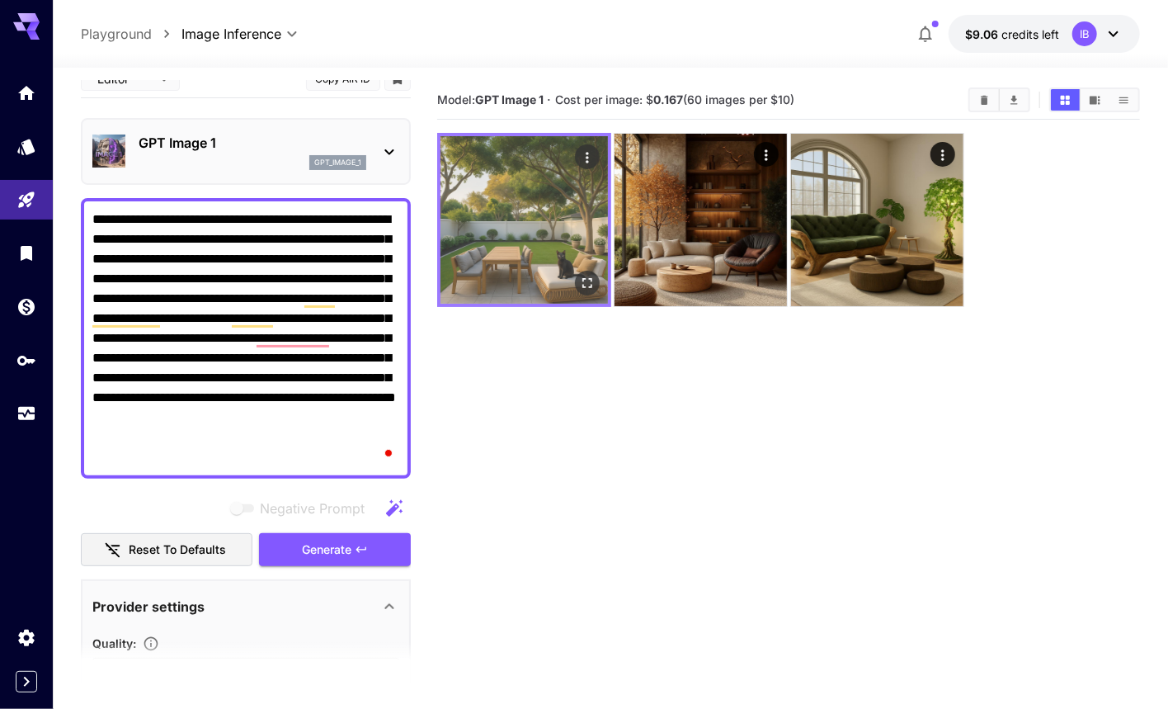
click at [512, 268] on img at bounding box center [525, 220] width 168 height 168
click at [521, 257] on img at bounding box center [525, 220] width 168 height 168
click at [582, 281] on icon "Open in fullscreen" at bounding box center [587, 283] width 17 height 17
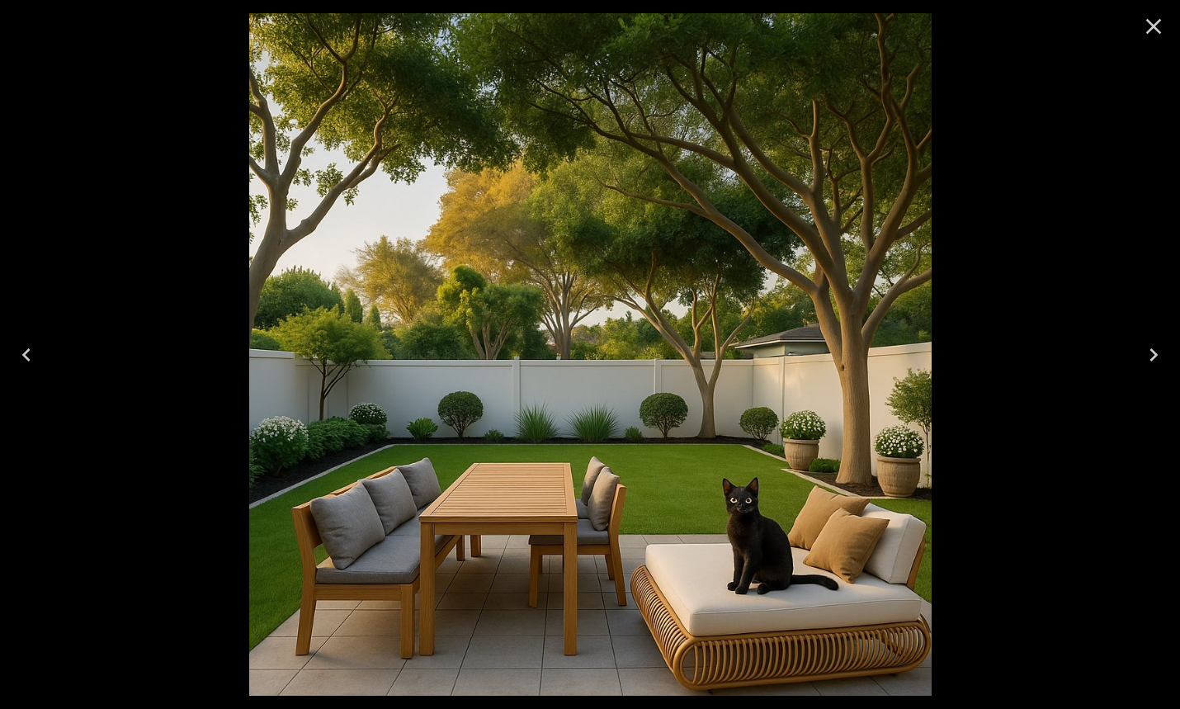
click at [984, 354] on div at bounding box center [590, 354] width 1180 height 709
